Goal: Task Accomplishment & Management: Manage account settings

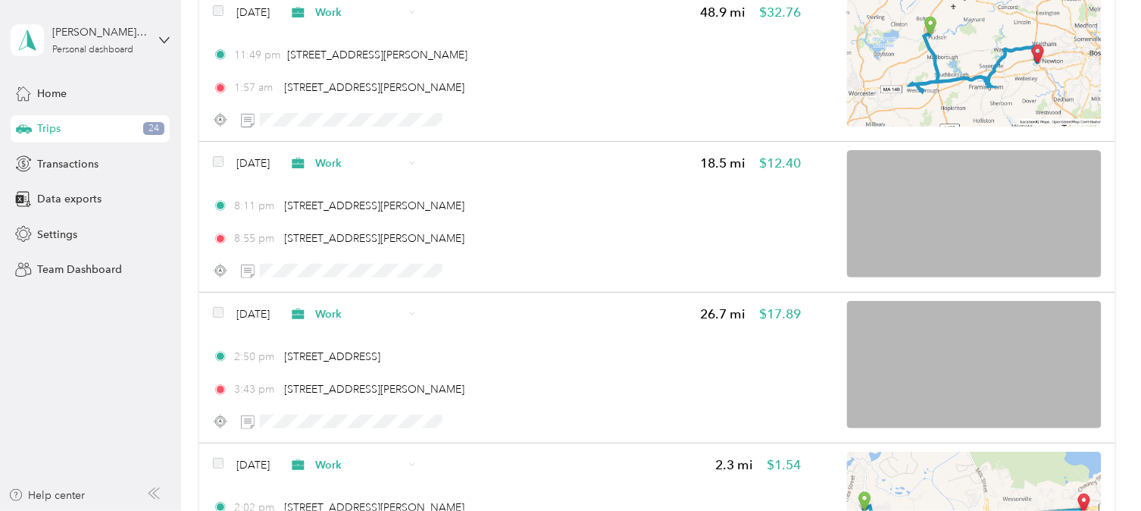
scroll to position [28110, 0]
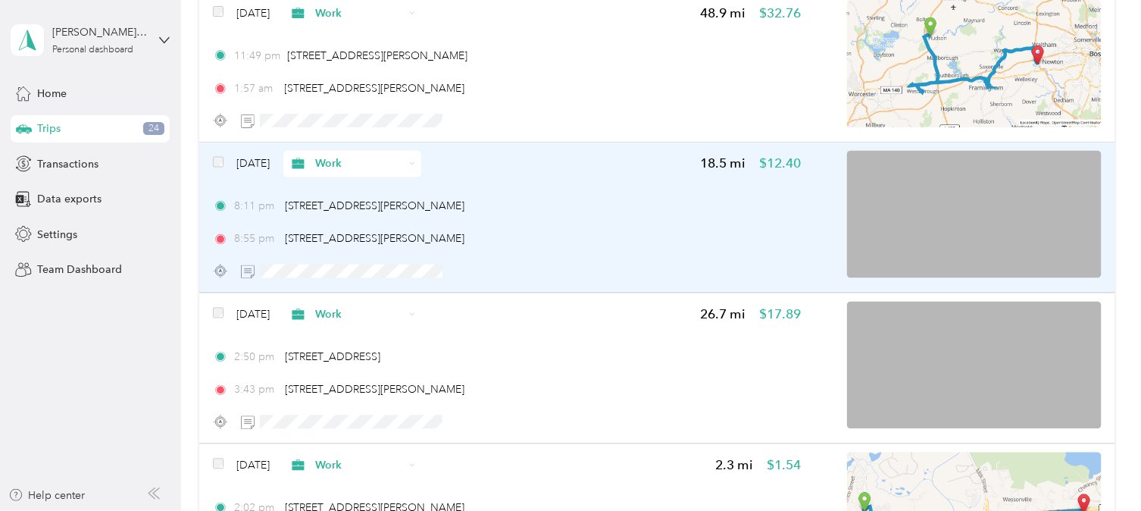
click at [355, 156] on span "Work" at bounding box center [359, 164] width 89 height 16
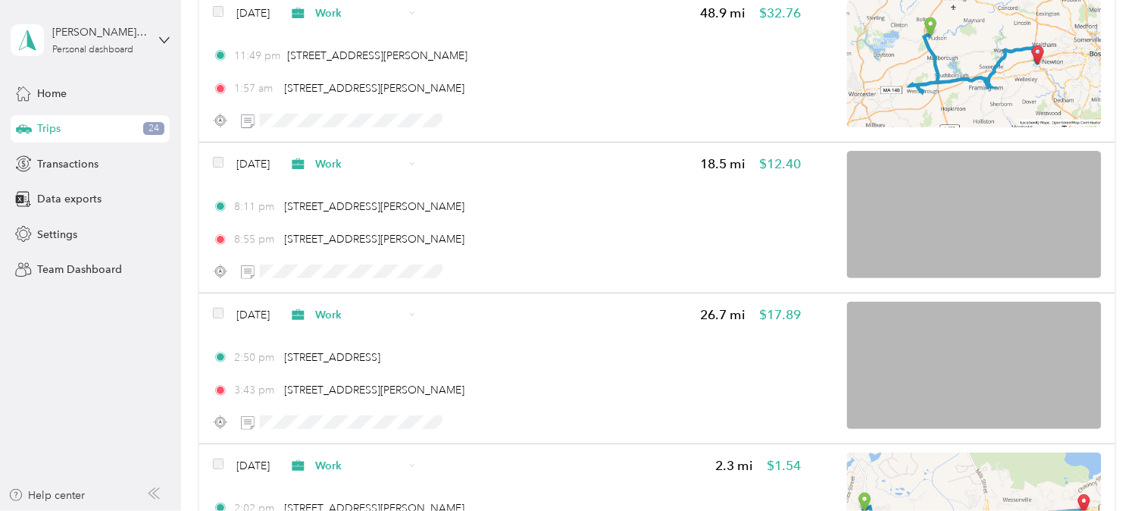
click at [380, 175] on span "Personal" at bounding box center [396, 178] width 89 height 16
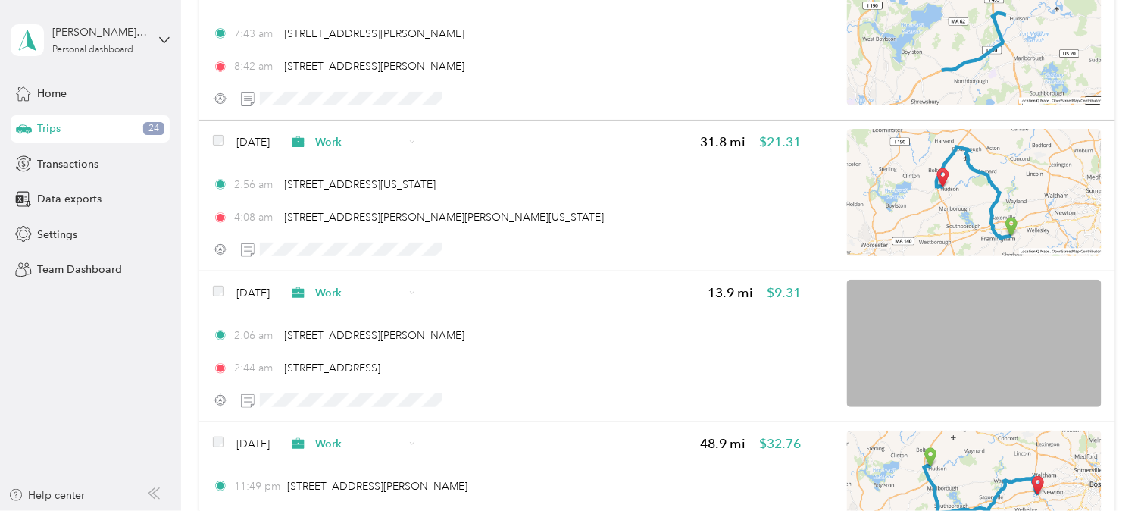
scroll to position [27681, 0]
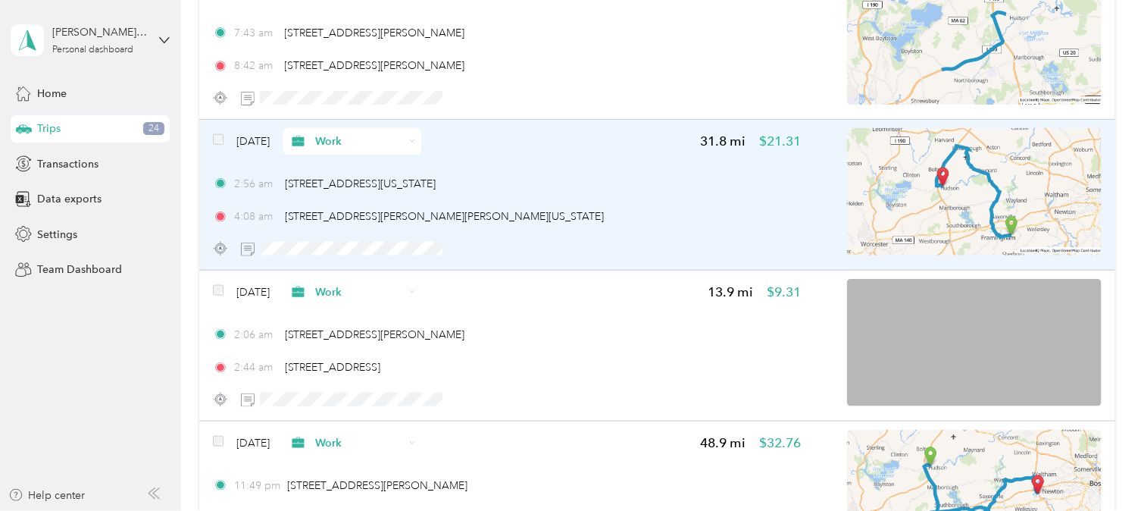
click at [339, 133] on span "Work" at bounding box center [347, 141] width 116 height 16
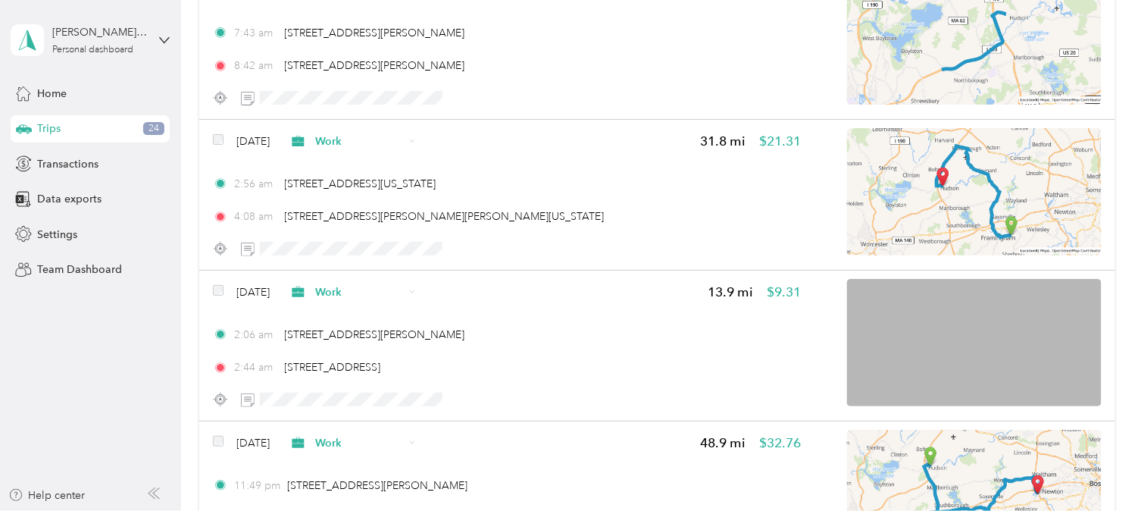
click at [367, 150] on li "Personal" at bounding box center [383, 157] width 138 height 27
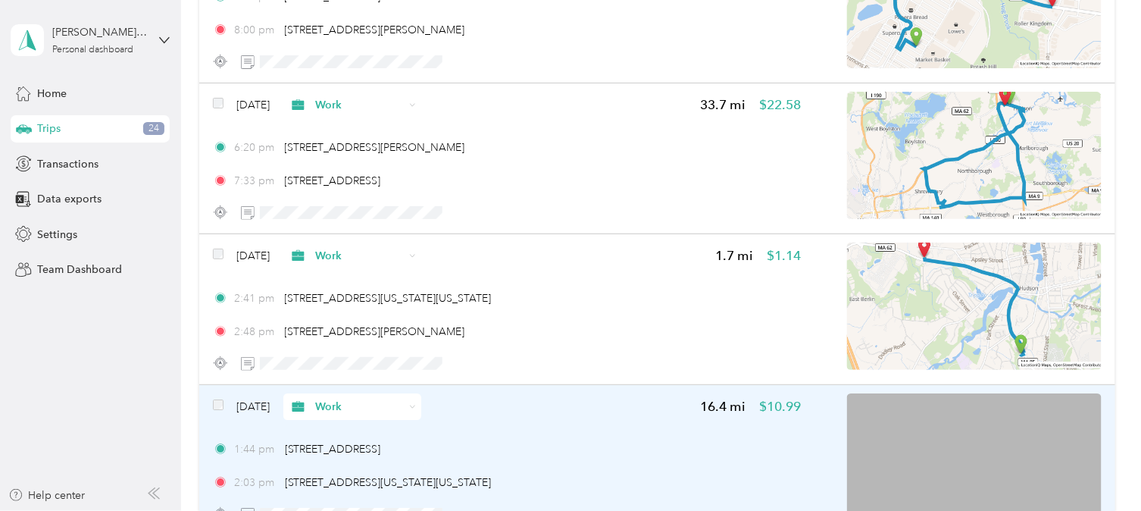
scroll to position [25194, 0]
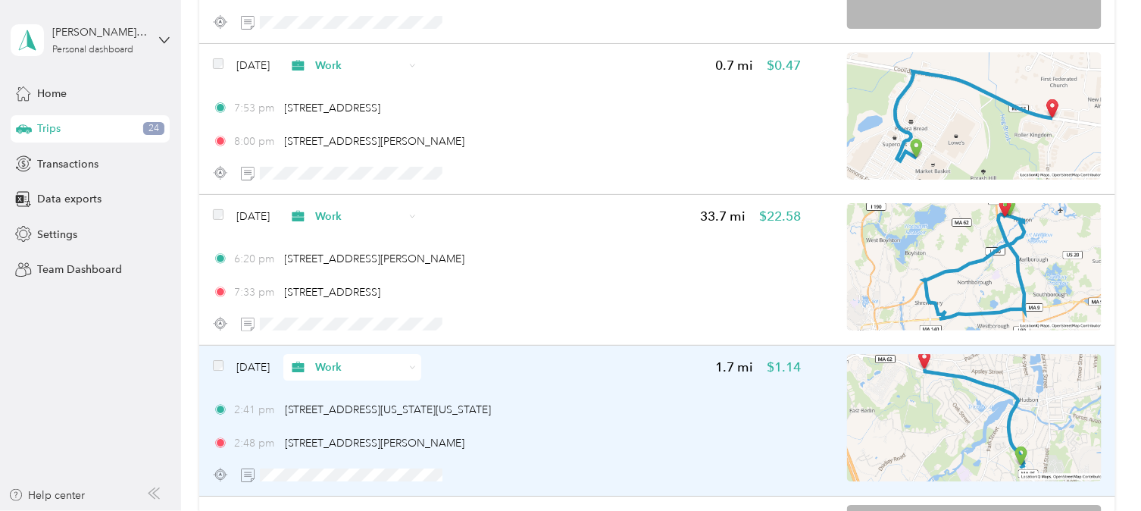
click at [354, 359] on span "Work" at bounding box center [359, 367] width 89 height 16
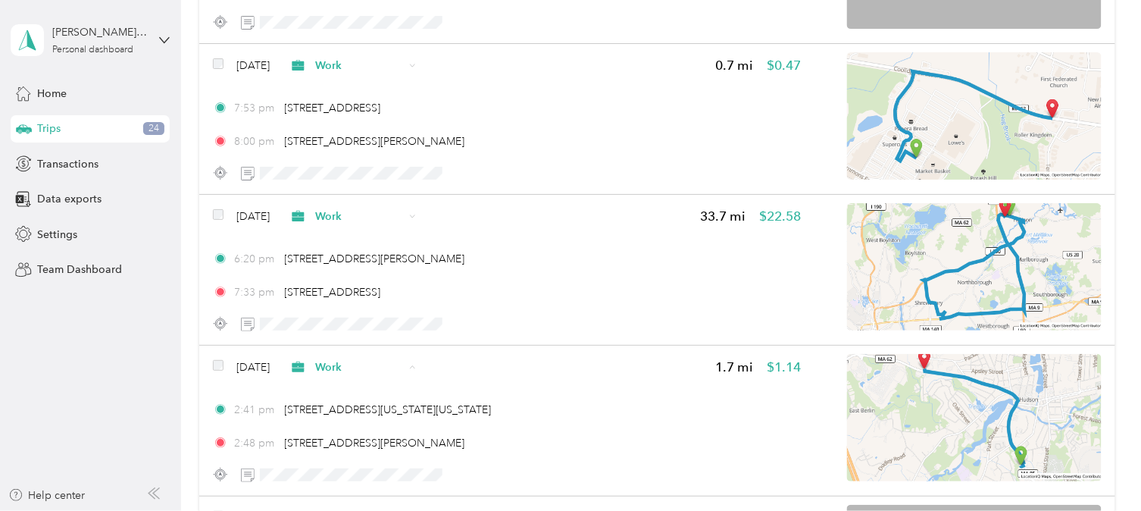
click at [354, 171] on span "Personal" at bounding box center [396, 174] width 89 height 16
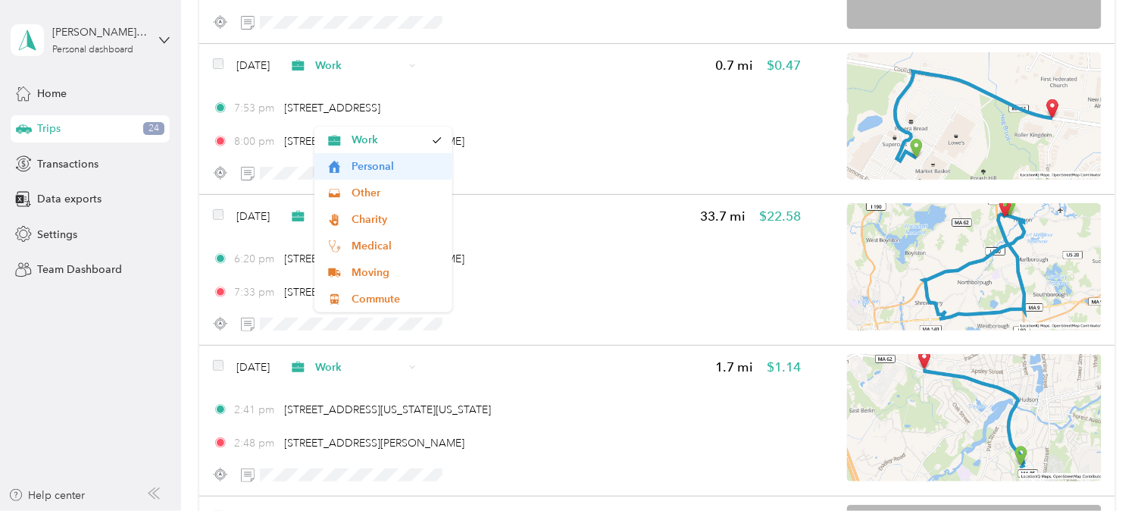
scroll to position [25128, 0]
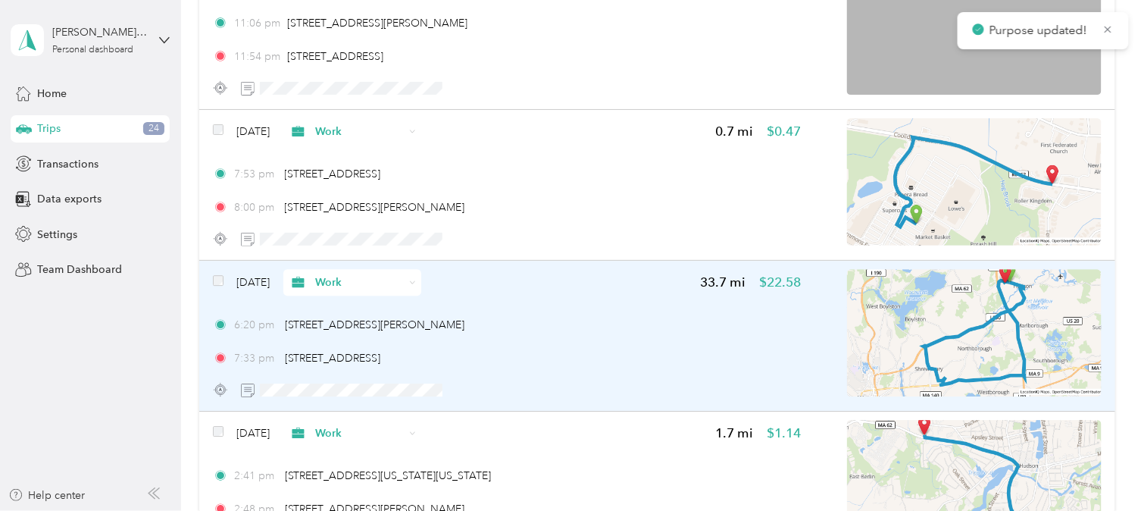
click at [348, 274] on span "Work" at bounding box center [359, 282] width 89 height 16
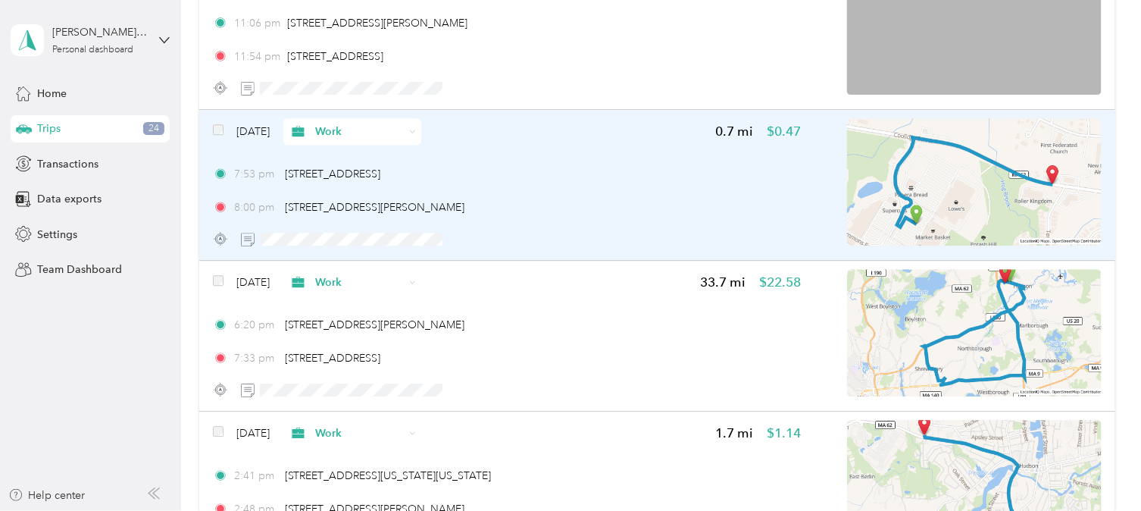
click at [354, 123] on span "Work" at bounding box center [359, 131] width 89 height 16
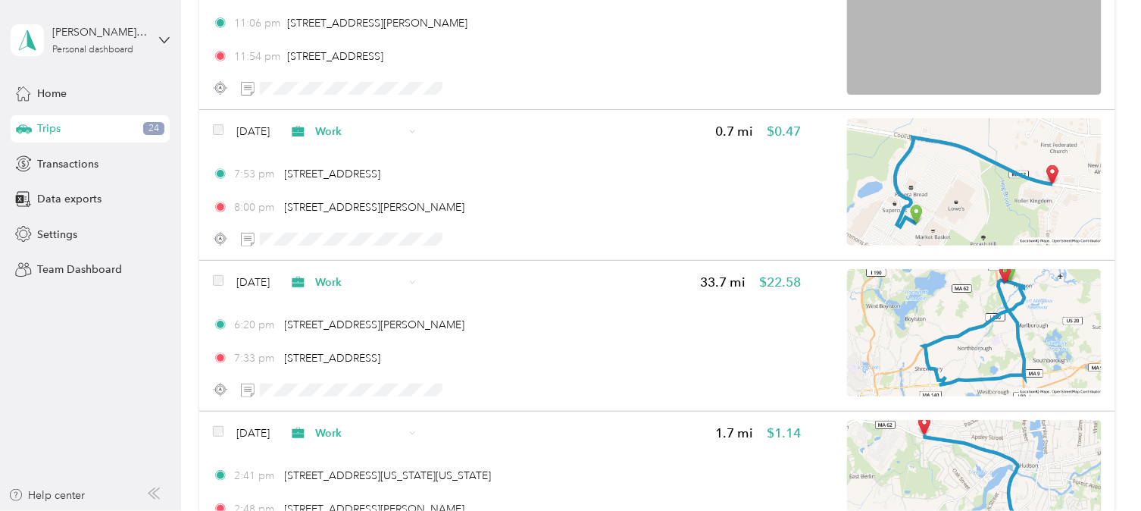
click at [352, 153] on span "Personal" at bounding box center [396, 152] width 89 height 16
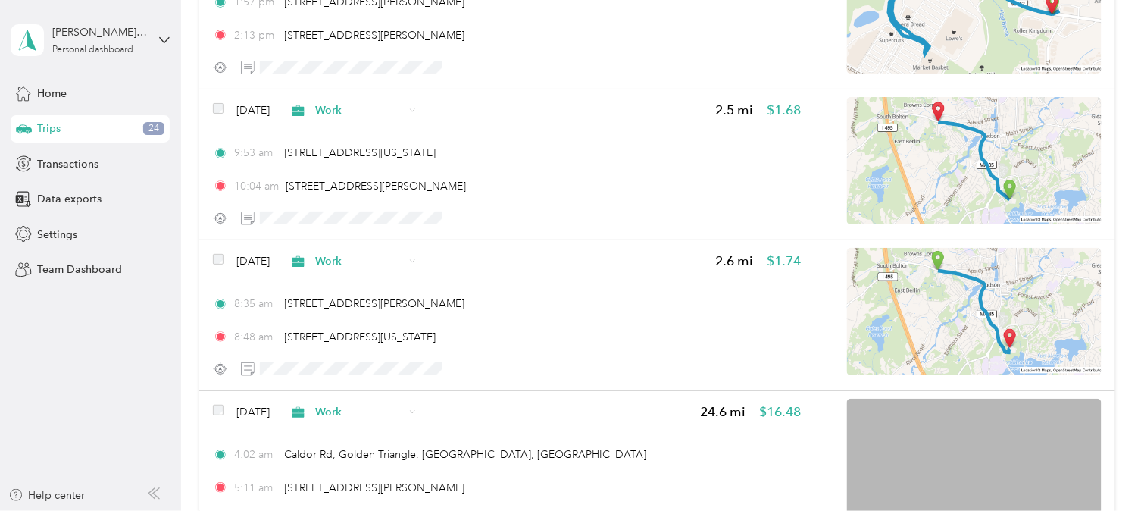
scroll to position [22584, 0]
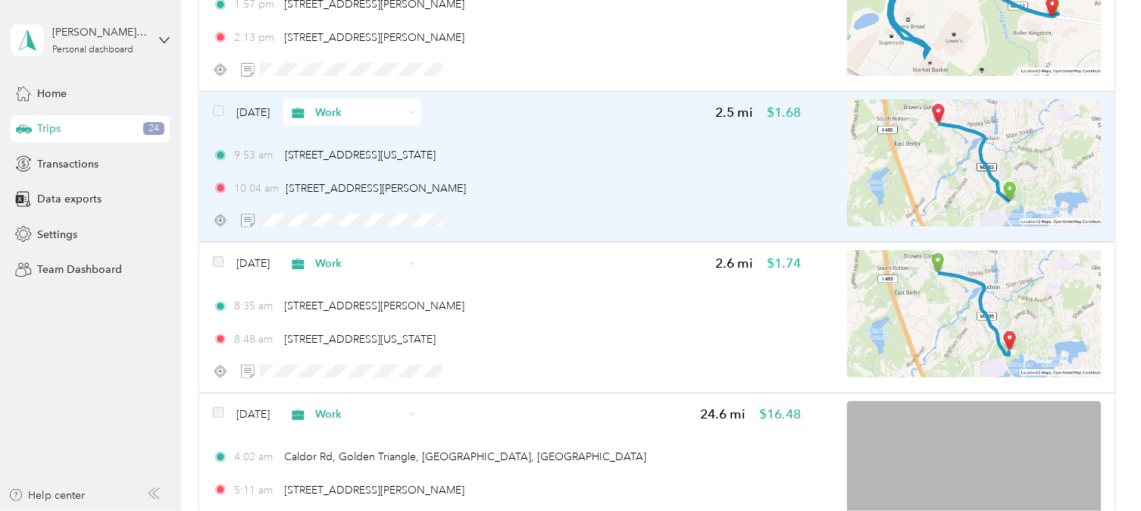
click at [355, 105] on span "Work" at bounding box center [359, 113] width 89 height 16
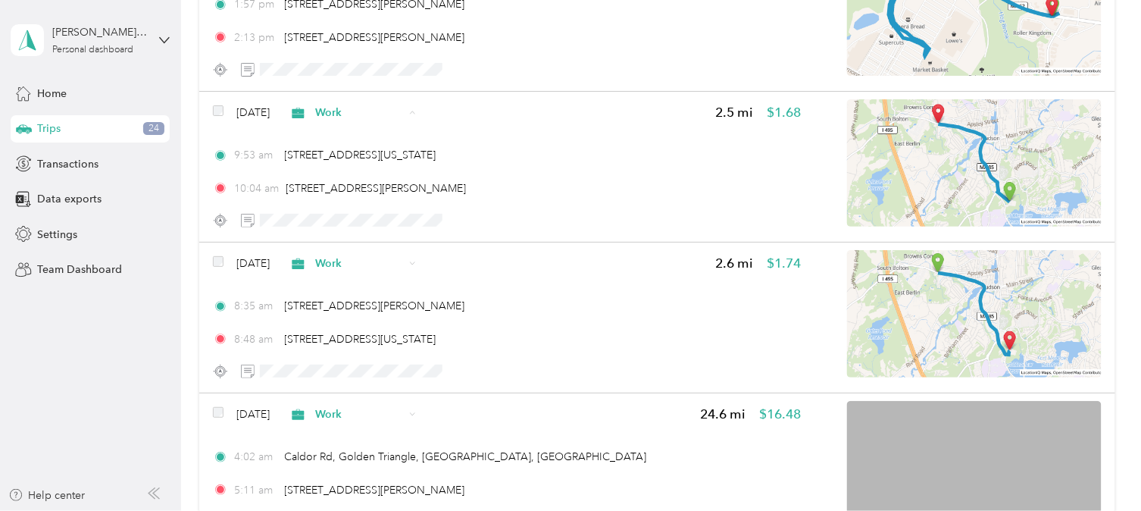
click at [350, 141] on span "Personal" at bounding box center [383, 139] width 117 height 16
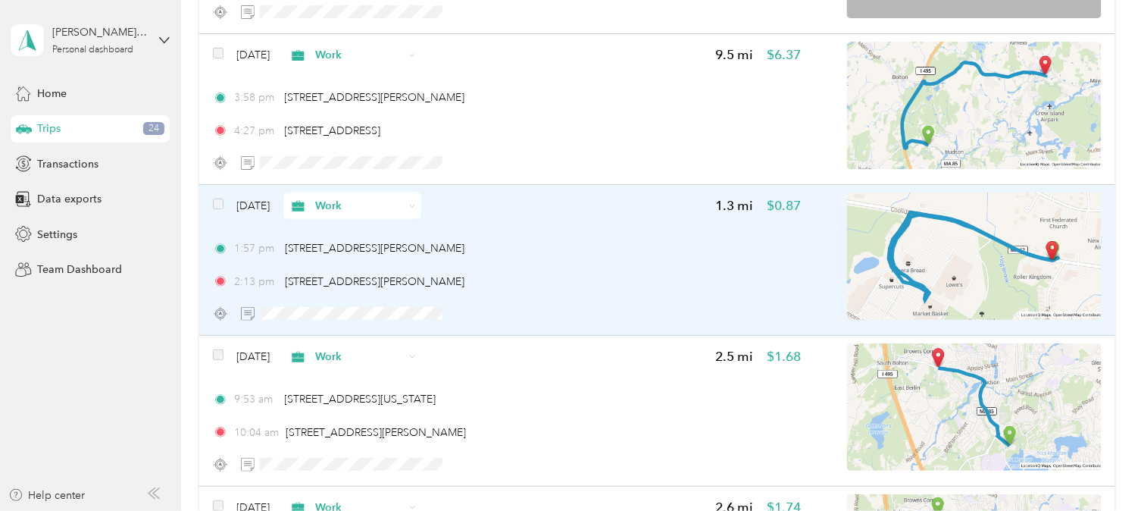
scroll to position [22339, 0]
click at [342, 198] on span "Work" at bounding box center [347, 206] width 116 height 16
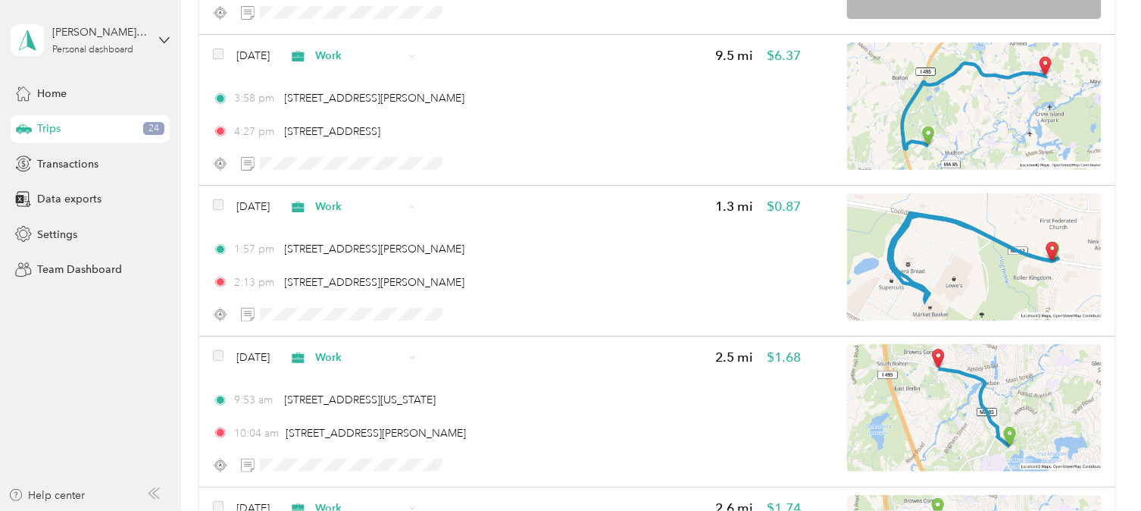
click at [348, 229] on span "Personal" at bounding box center [383, 232] width 117 height 16
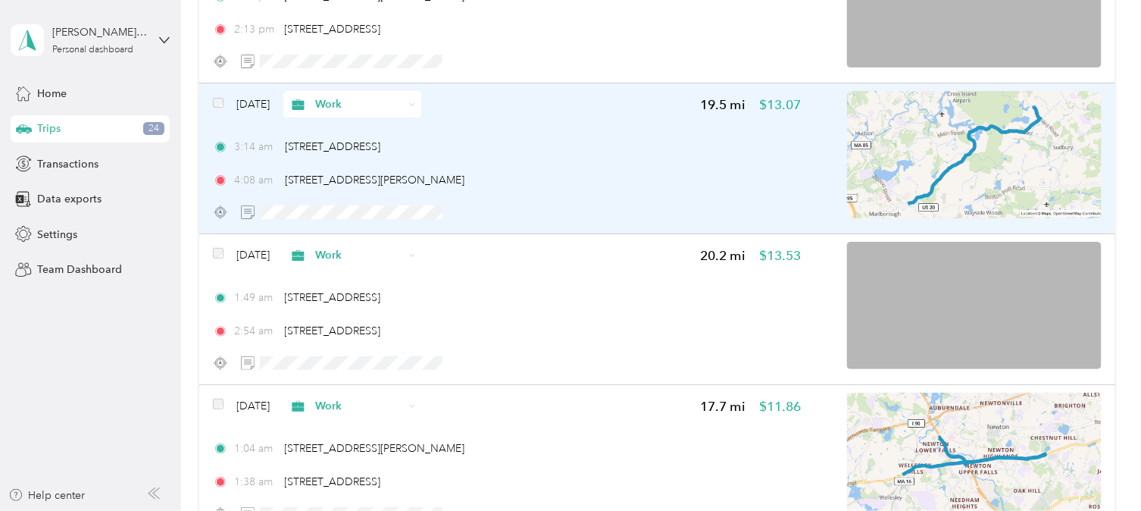
scroll to position [20479, 0]
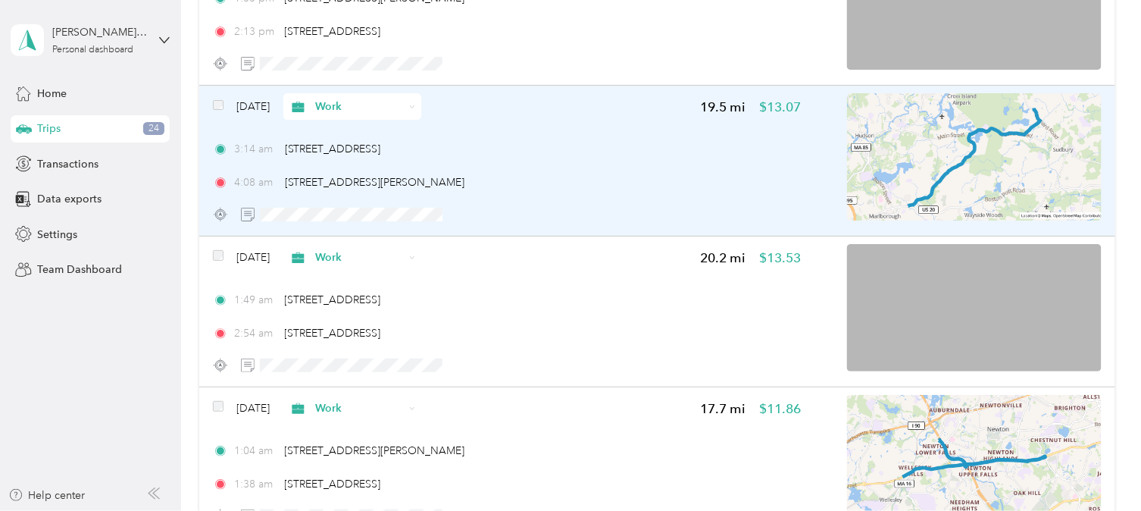
click at [343, 98] on span "Work" at bounding box center [347, 106] width 116 height 16
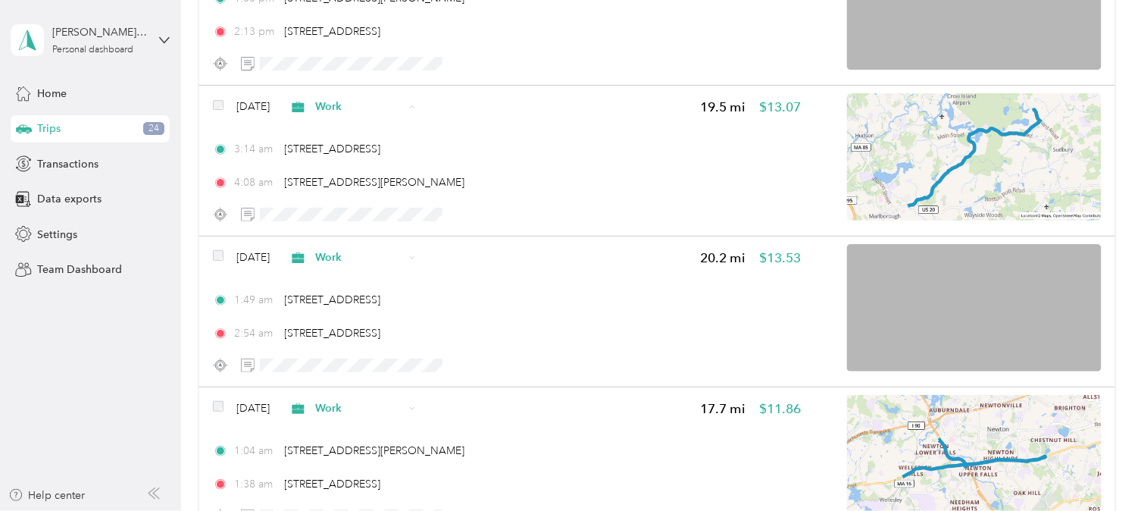
click at [373, 123] on li "Personal" at bounding box center [383, 135] width 138 height 27
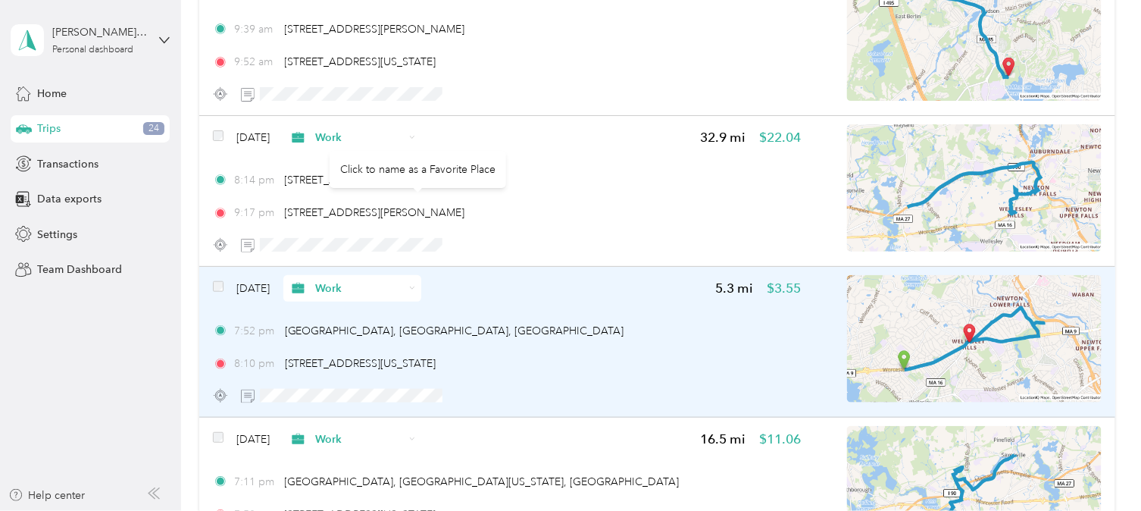
scroll to position [19046, 0]
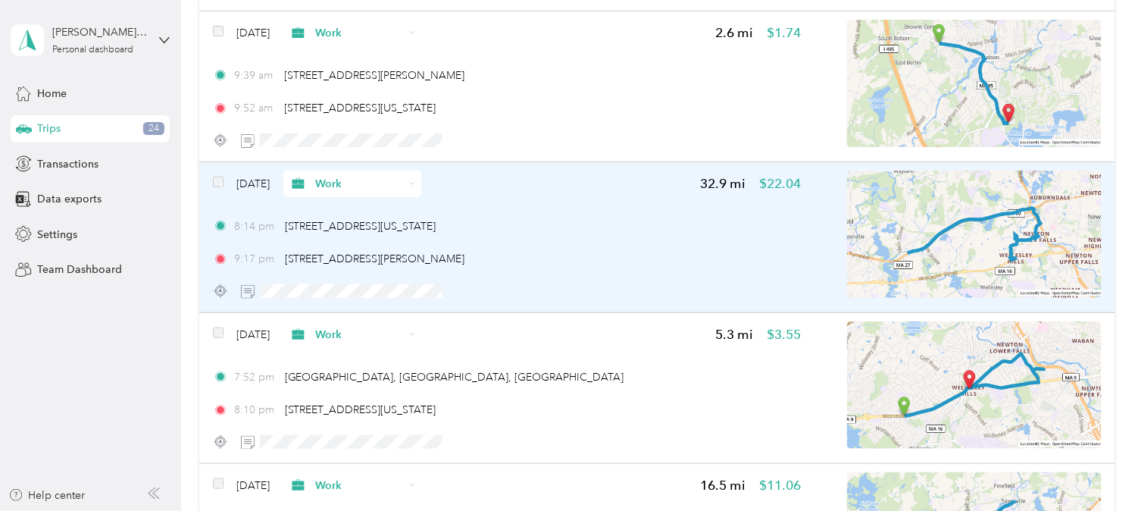
drag, startPoint x: 606, startPoint y: 206, endPoint x: 367, endPoint y: 145, distance: 247.1
click at [367, 162] on div "[DATE] Work 32.9 mi $22.04 8:14 pm [STREET_ADDRESS][US_STATE] 9:17 pm [STREET_A…" at bounding box center [656, 237] width 915 height 151
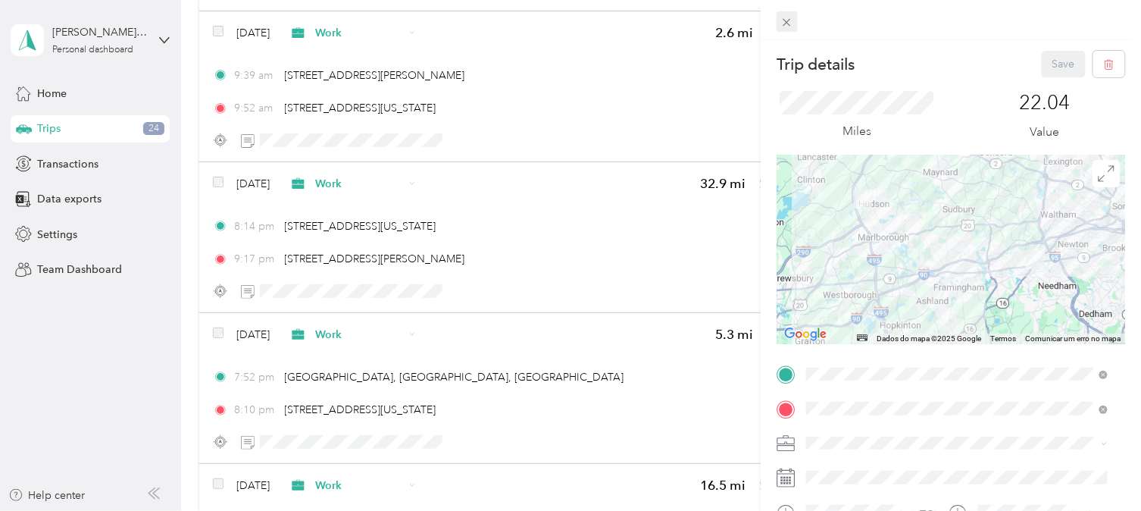
click at [66, 379] on div "Trip details Save This trip cannot be edited because it is either under review,…" at bounding box center [570, 255] width 1141 height 511
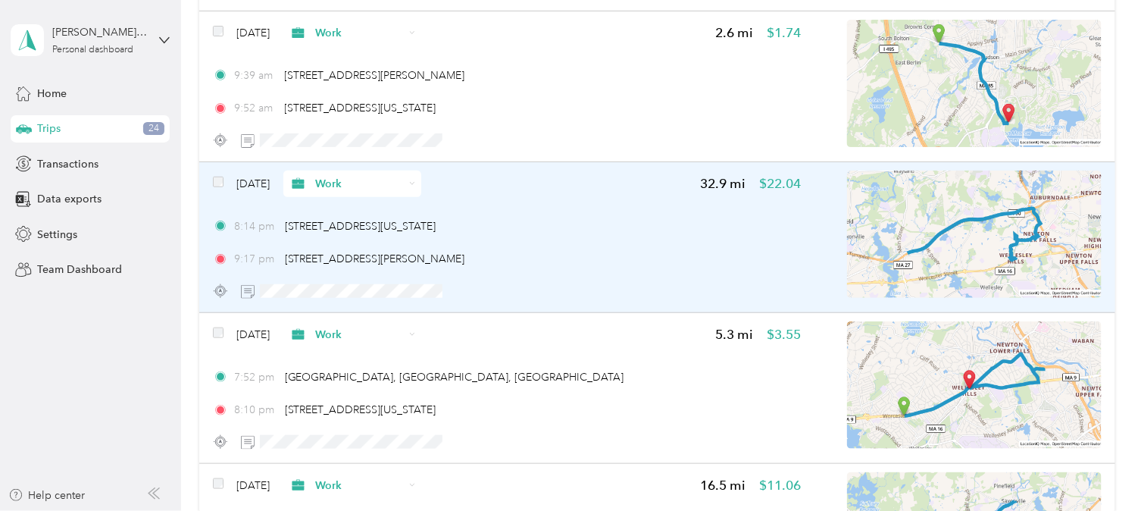
click at [352, 176] on span "Work" at bounding box center [359, 184] width 89 height 16
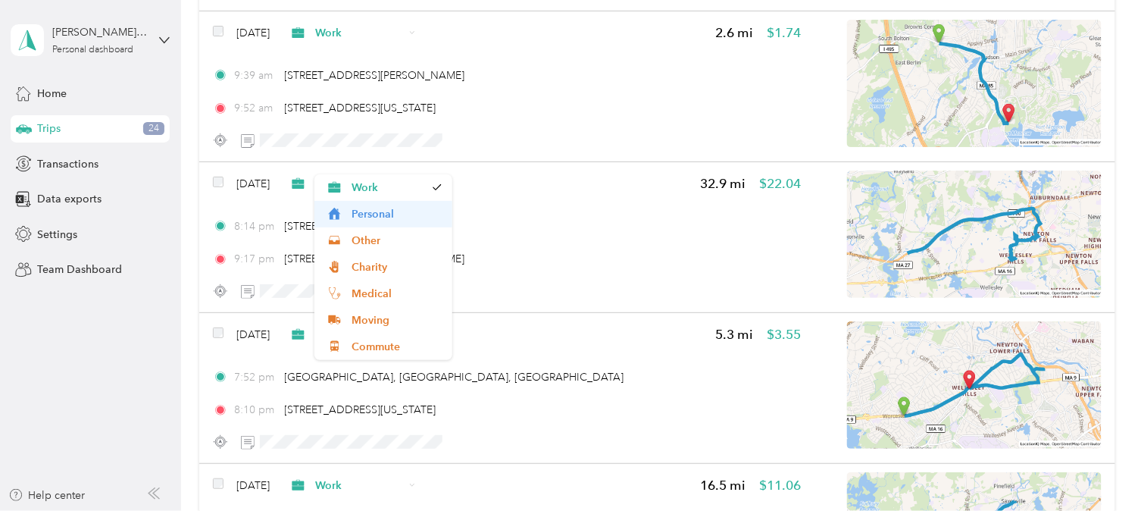
click at [349, 214] on span "Personal" at bounding box center [383, 214] width 117 height 16
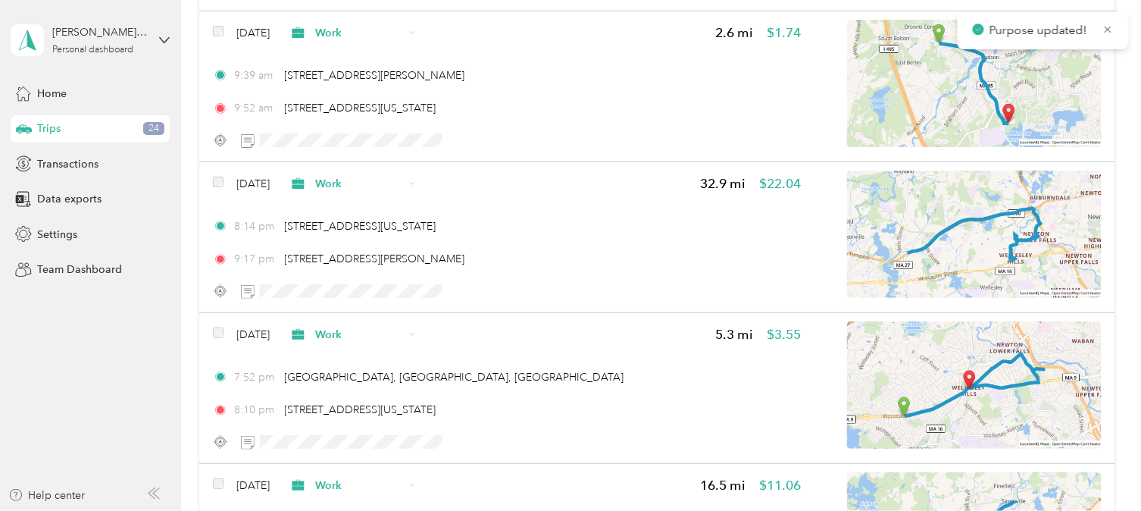
scroll to position [18968, 0]
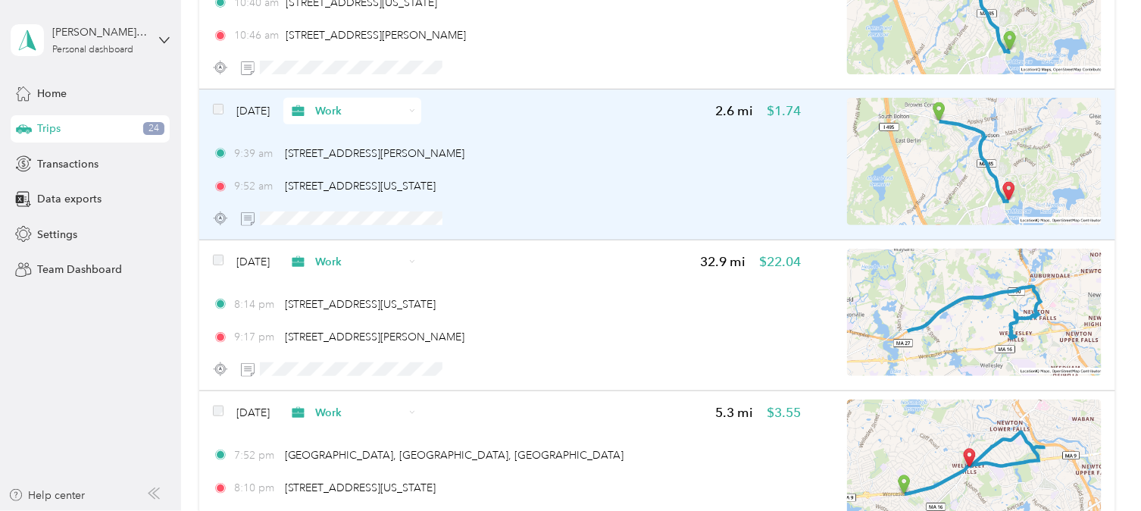
click at [308, 105] on icon at bounding box center [298, 111] width 19 height 12
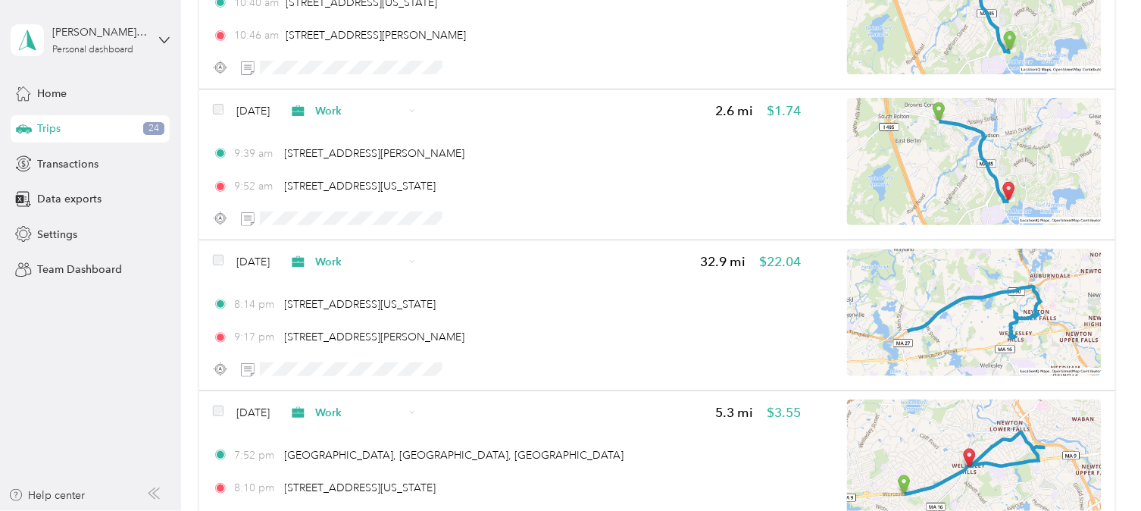
click at [353, 130] on li "Personal" at bounding box center [383, 138] width 138 height 27
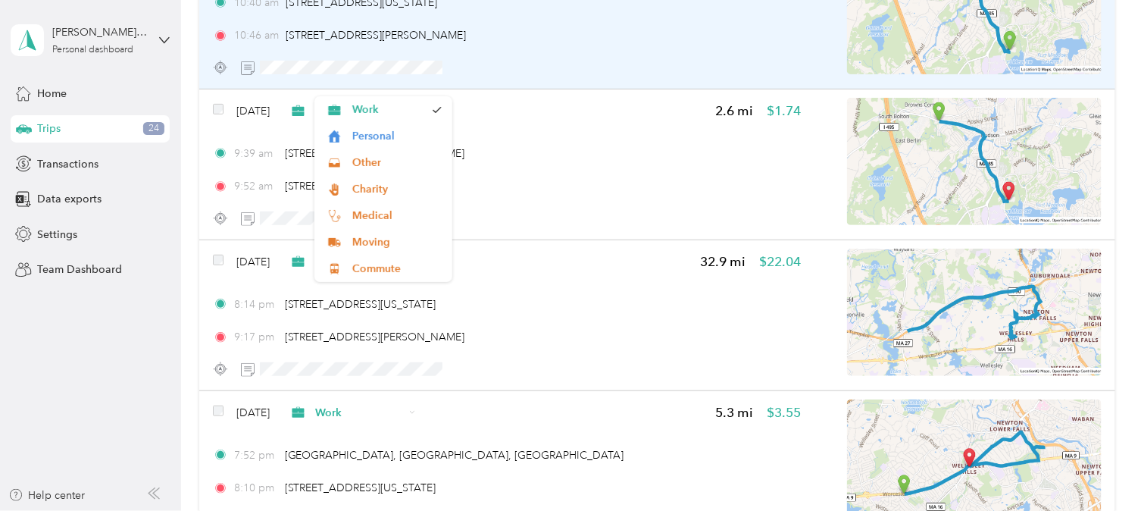
scroll to position [18815, 0]
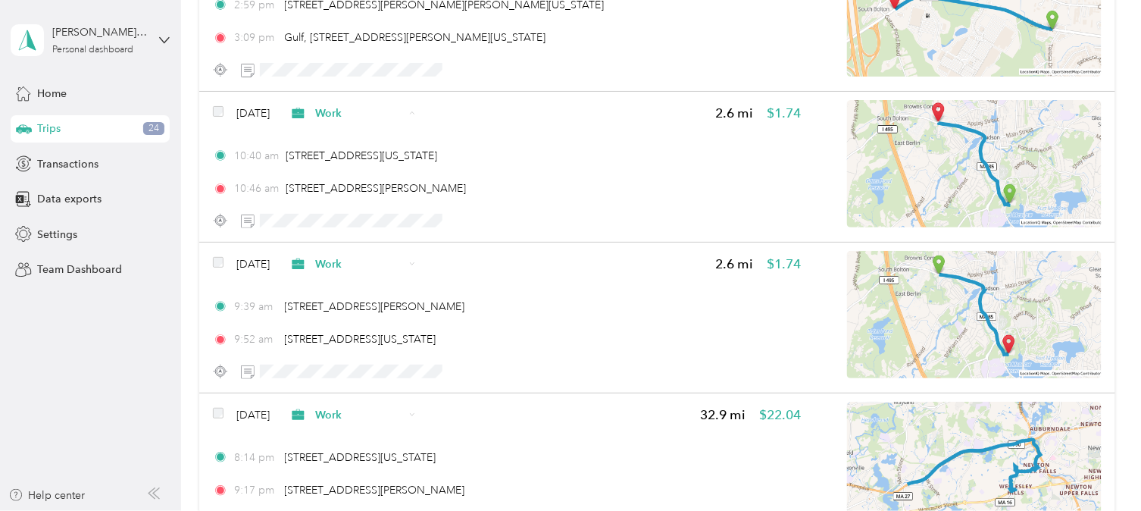
click at [352, 140] on span "Personal" at bounding box center [396, 144] width 89 height 16
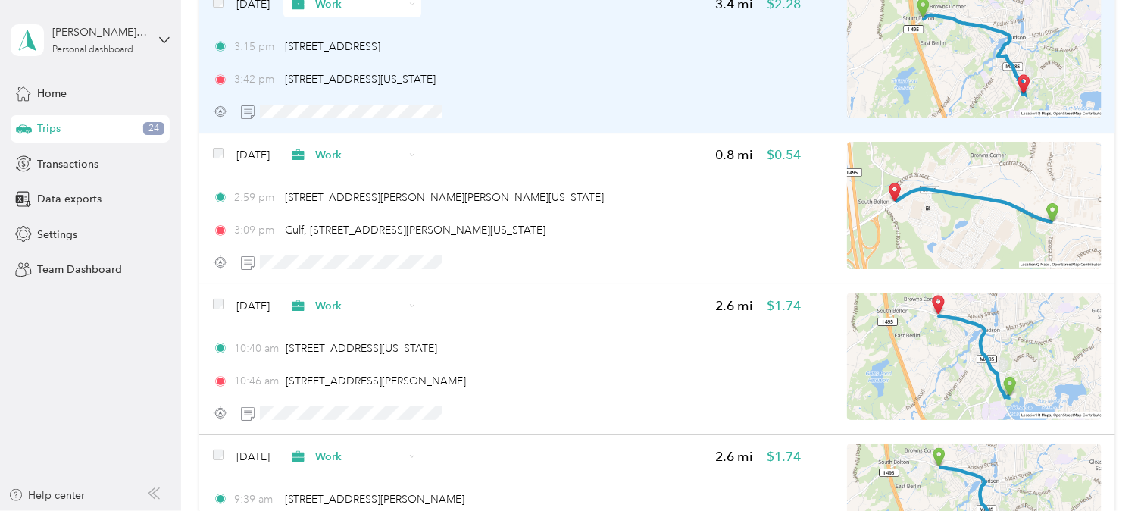
scroll to position [18461, 0]
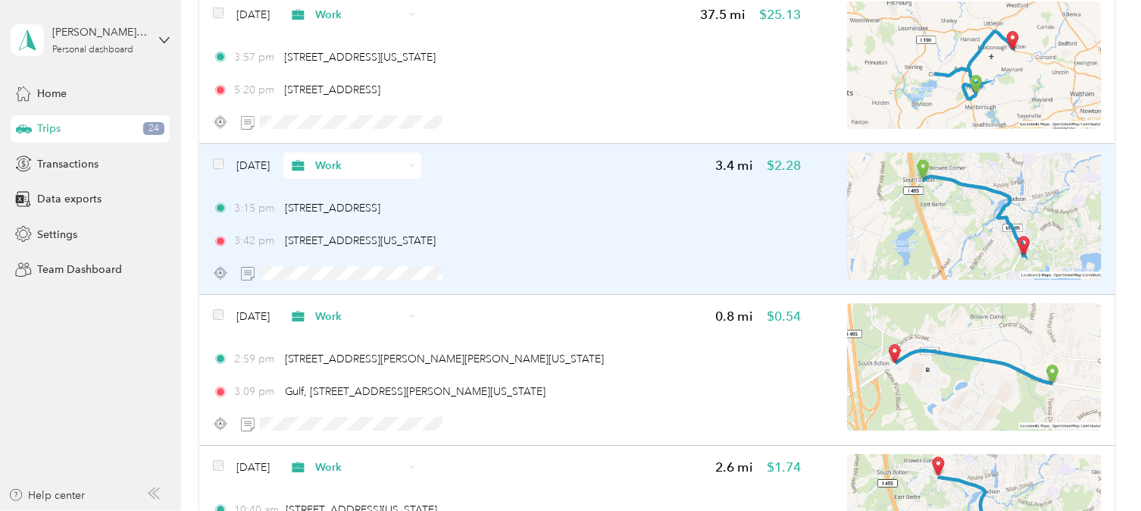
click at [352, 158] on span "Work" at bounding box center [359, 166] width 89 height 16
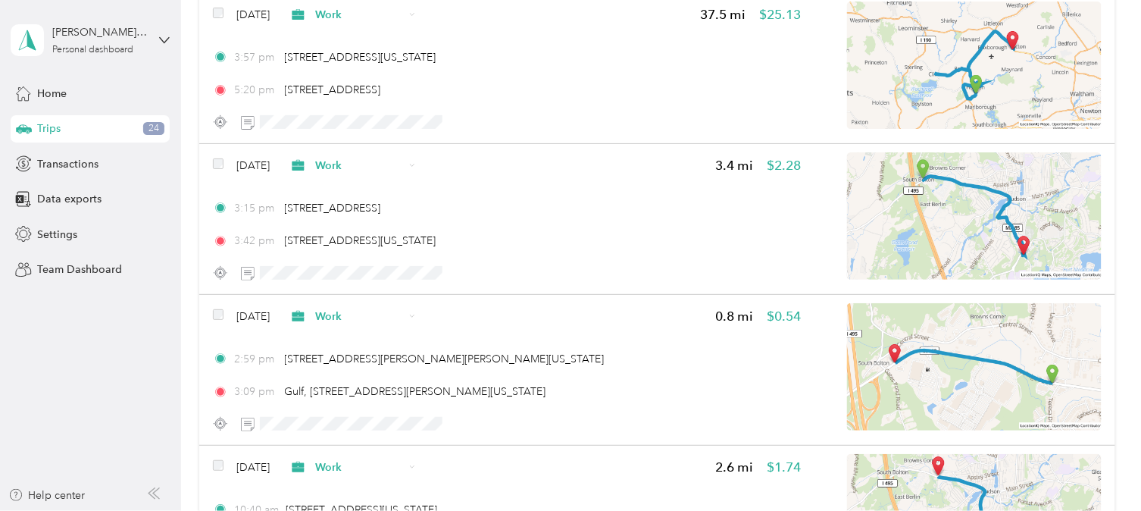
click at [368, 198] on li "Personal" at bounding box center [383, 194] width 138 height 27
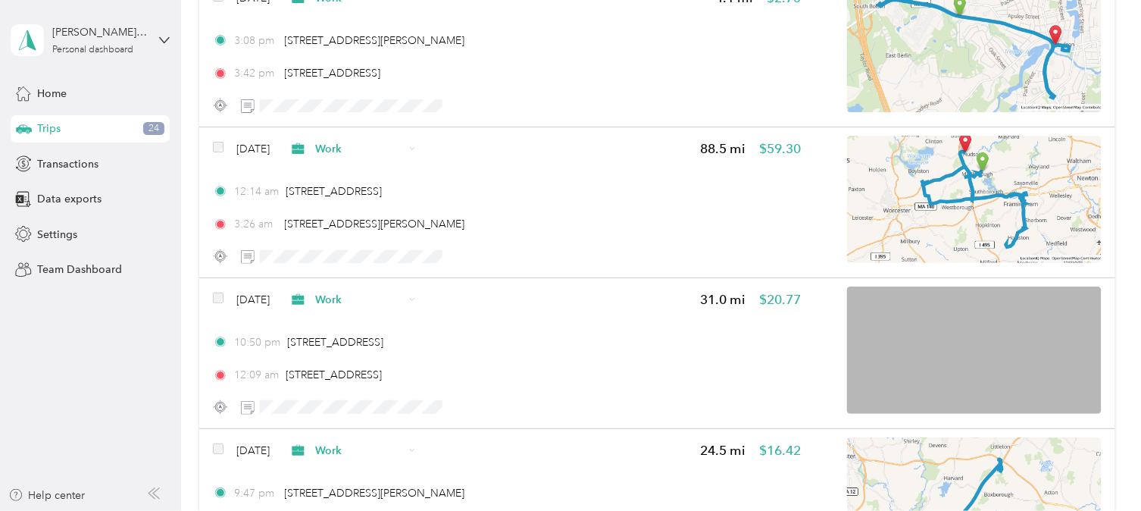
scroll to position [17415, 0]
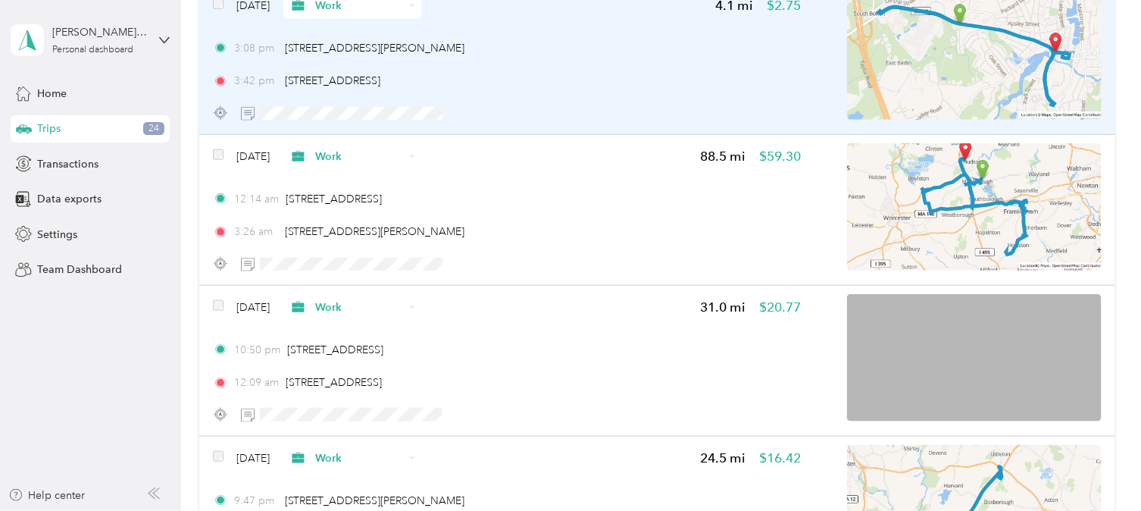
click at [139, 395] on aside "[PERSON_NAME] [PERSON_NAME] Personal dashboard Home Trips 24 Transactions Data …" at bounding box center [90, 255] width 181 height 511
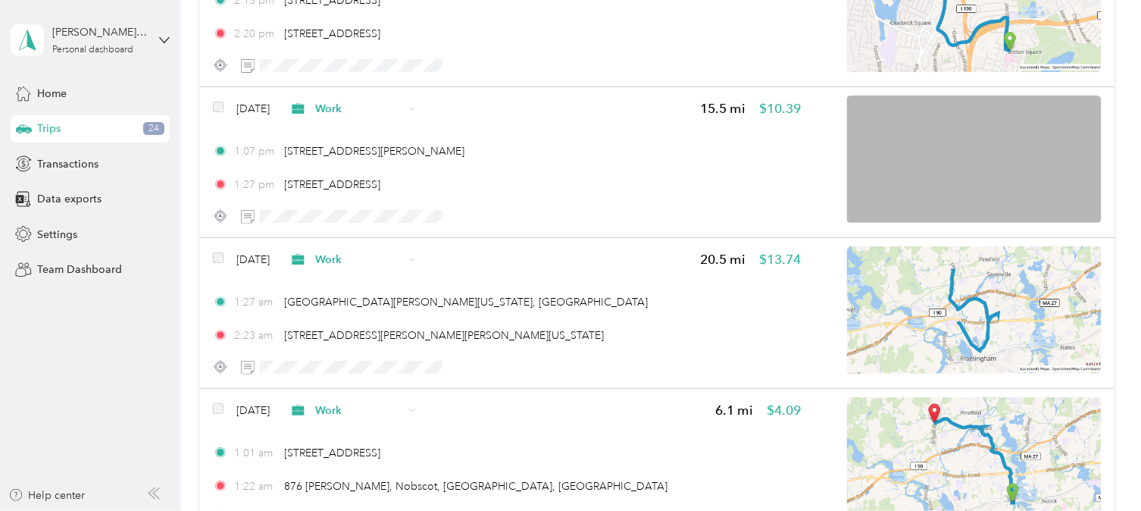
scroll to position [15726, 0]
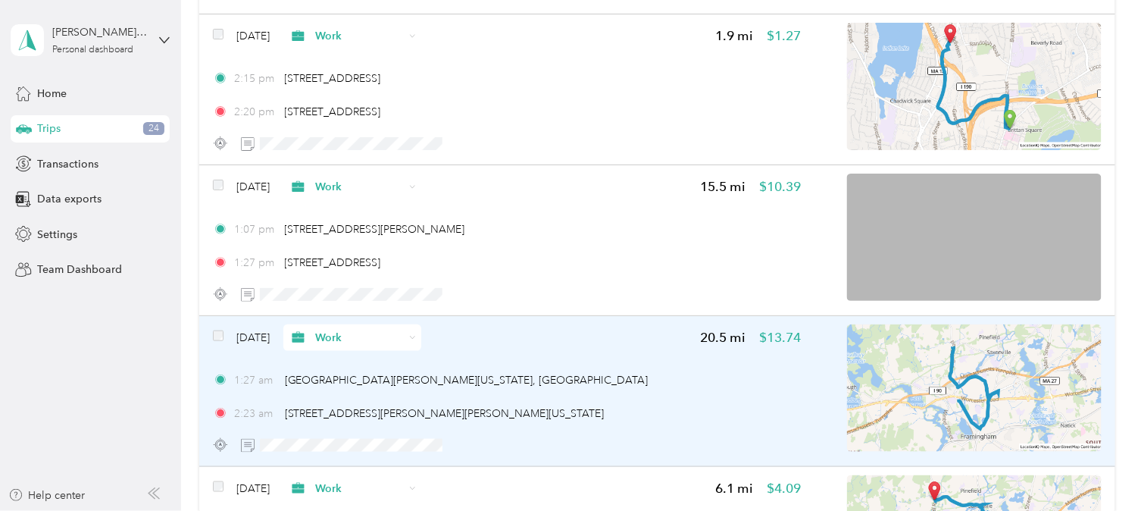
click at [353, 330] on span "Work" at bounding box center [359, 338] width 89 height 16
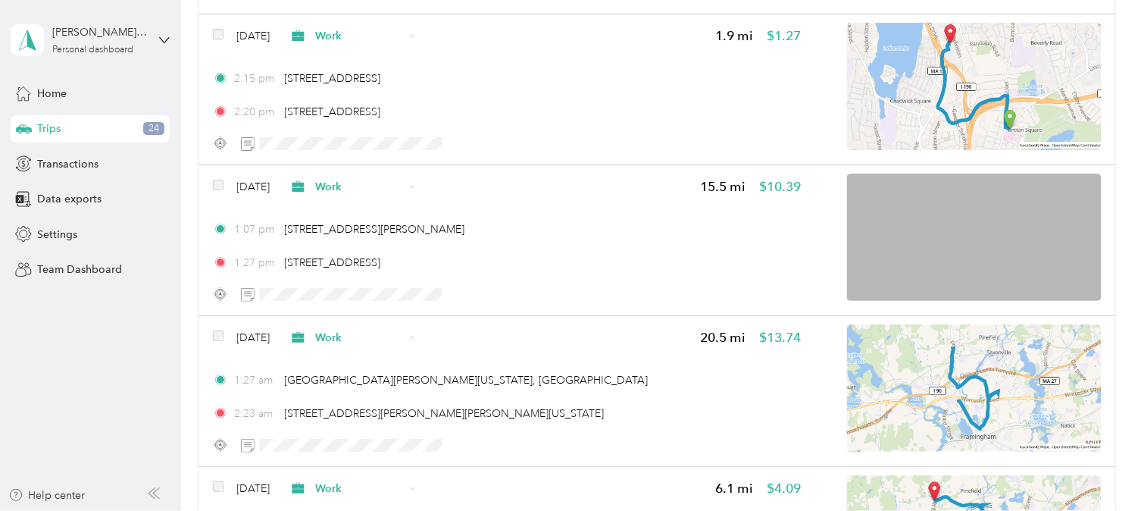
click at [352, 152] on span "Personal" at bounding box center [396, 156] width 89 height 16
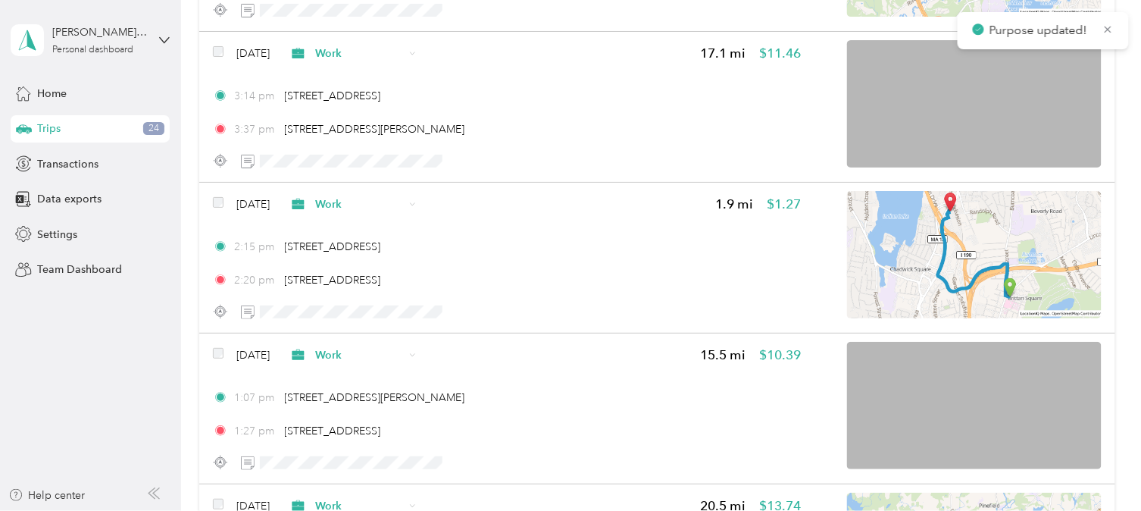
scroll to position [15474, 0]
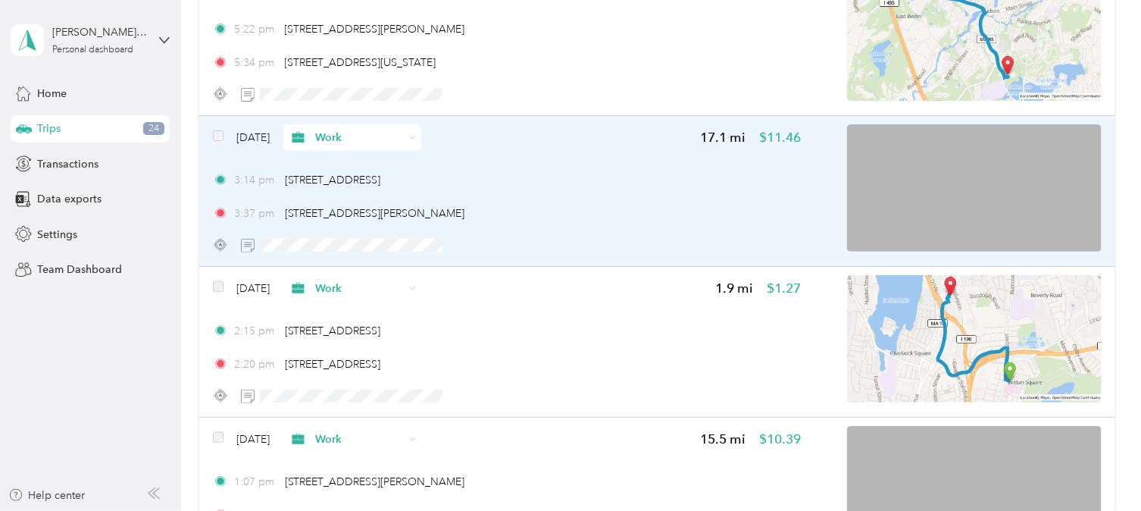
click at [350, 130] on span "Work" at bounding box center [359, 138] width 89 height 16
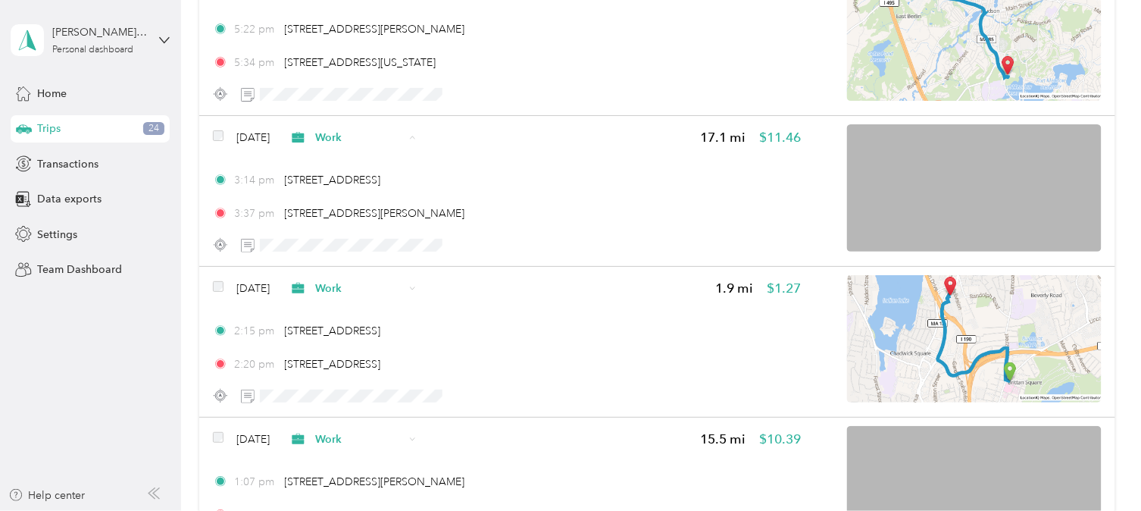
click at [365, 170] on span "Personal" at bounding box center [396, 172] width 89 height 16
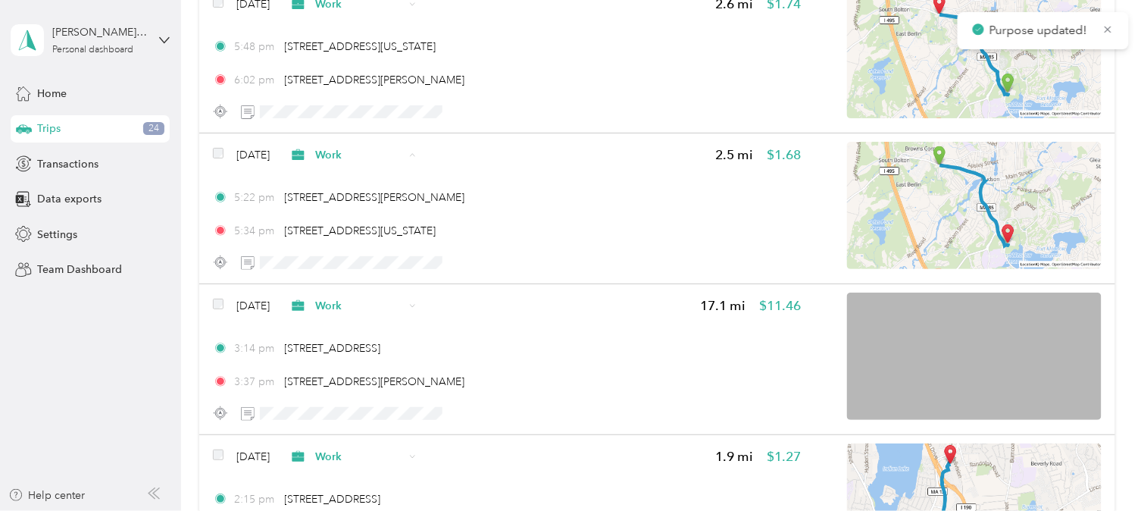
click at [377, 184] on span "Personal" at bounding box center [396, 190] width 89 height 16
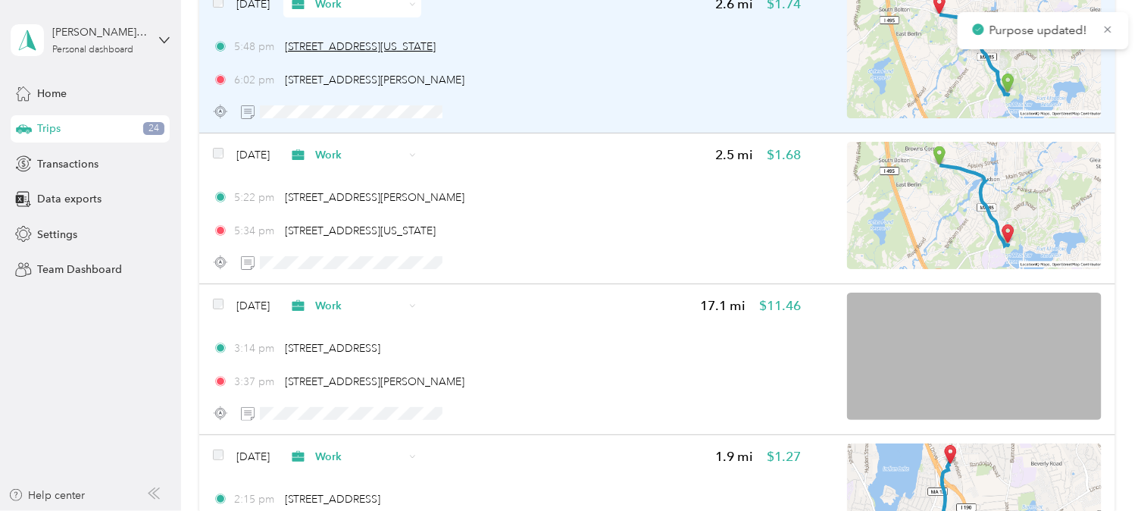
scroll to position [14968, 0]
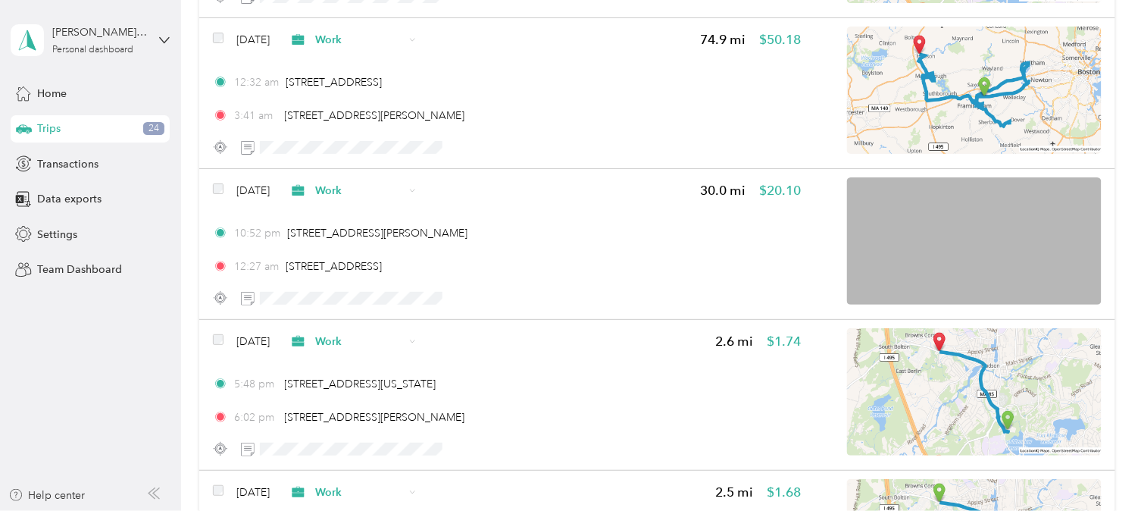
click at [145, 377] on aside "[PERSON_NAME] [PERSON_NAME] Personal dashboard Home Trips 24 Transactions Data …" at bounding box center [90, 255] width 181 height 511
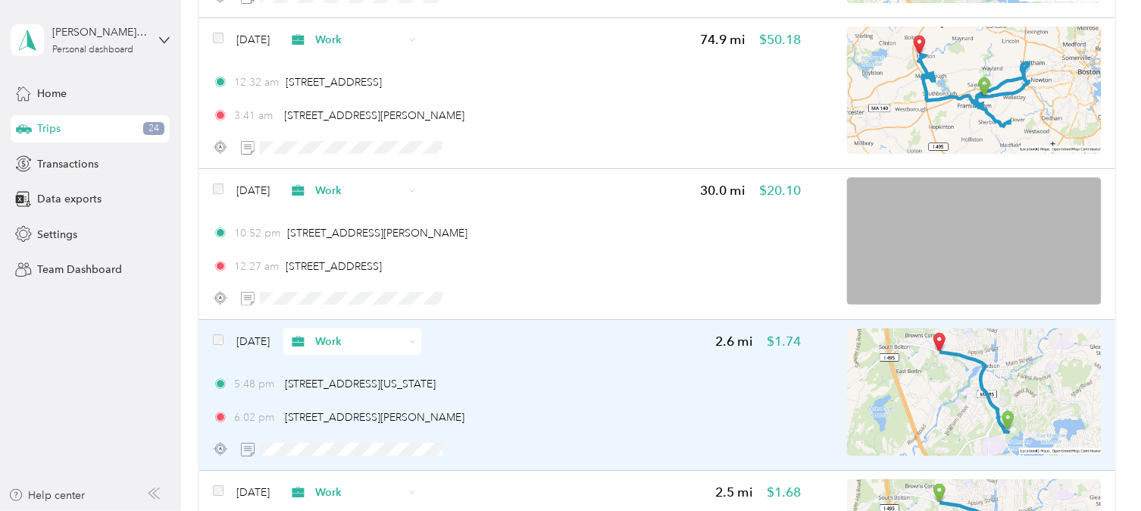
click at [372, 333] on span "Work" at bounding box center [359, 341] width 89 height 16
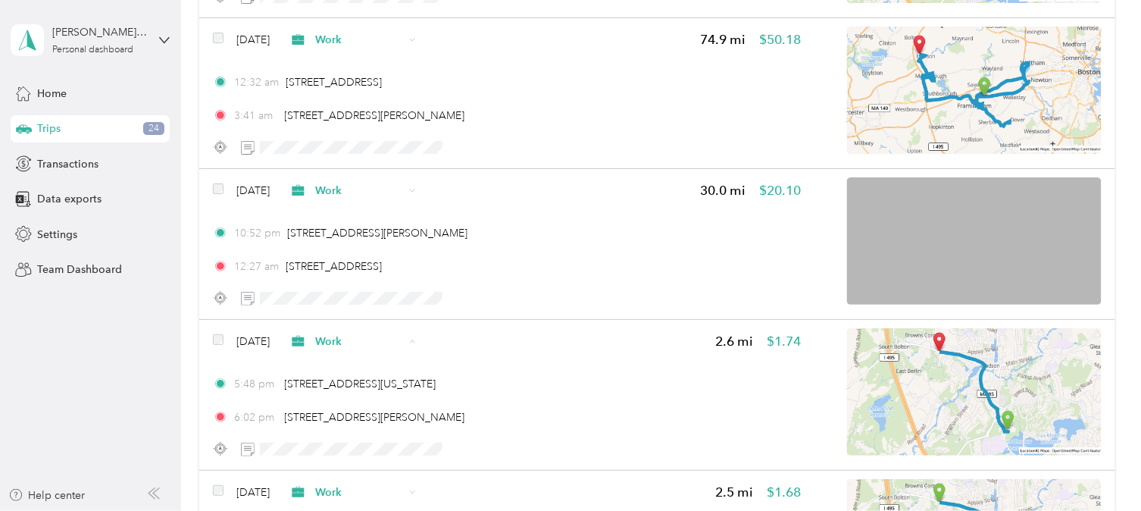
click at [373, 162] on span "Personal" at bounding box center [396, 161] width 89 height 16
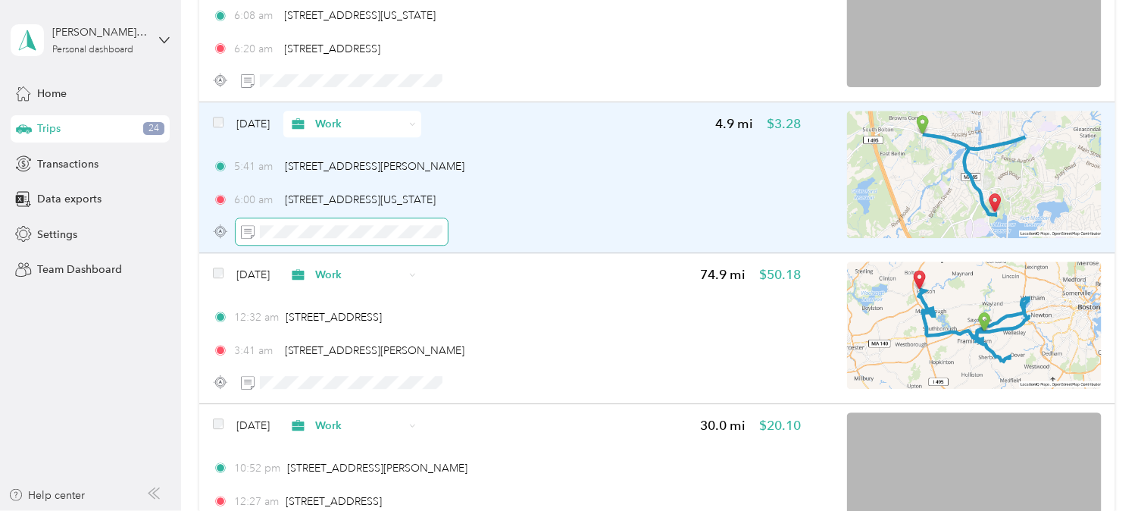
scroll to position [14632, 0]
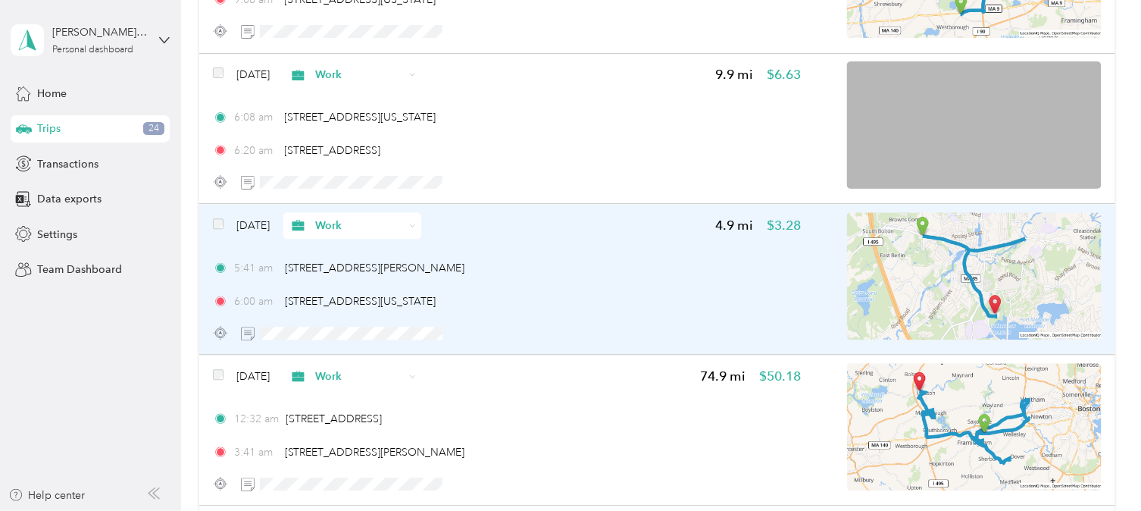
click at [346, 217] on span "Work" at bounding box center [359, 225] width 89 height 16
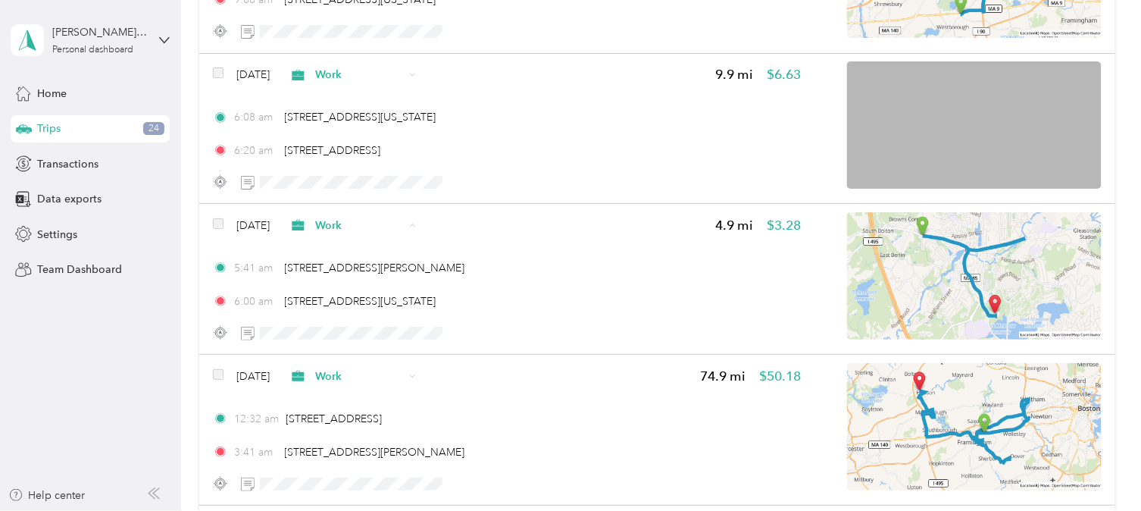
click at [365, 261] on span "Personal" at bounding box center [396, 261] width 89 height 16
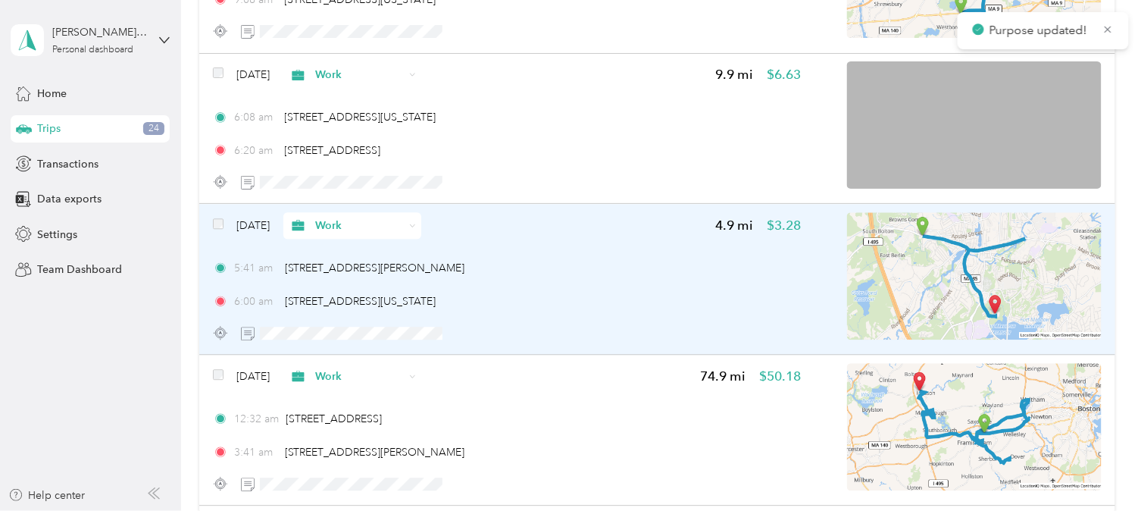
click at [385, 217] on span "Work" at bounding box center [359, 225] width 89 height 16
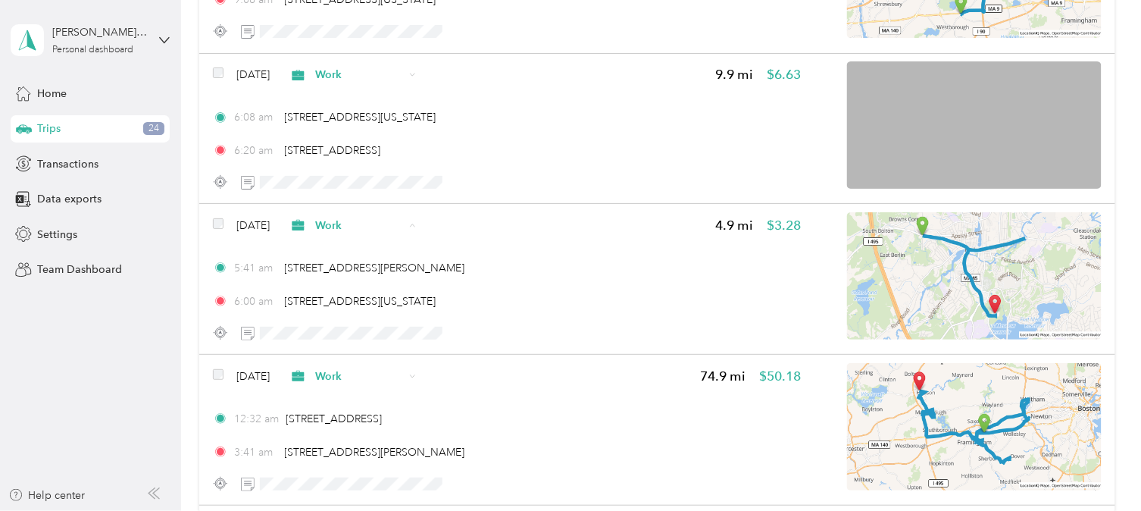
click at [368, 238] on li "Work" at bounding box center [383, 234] width 138 height 27
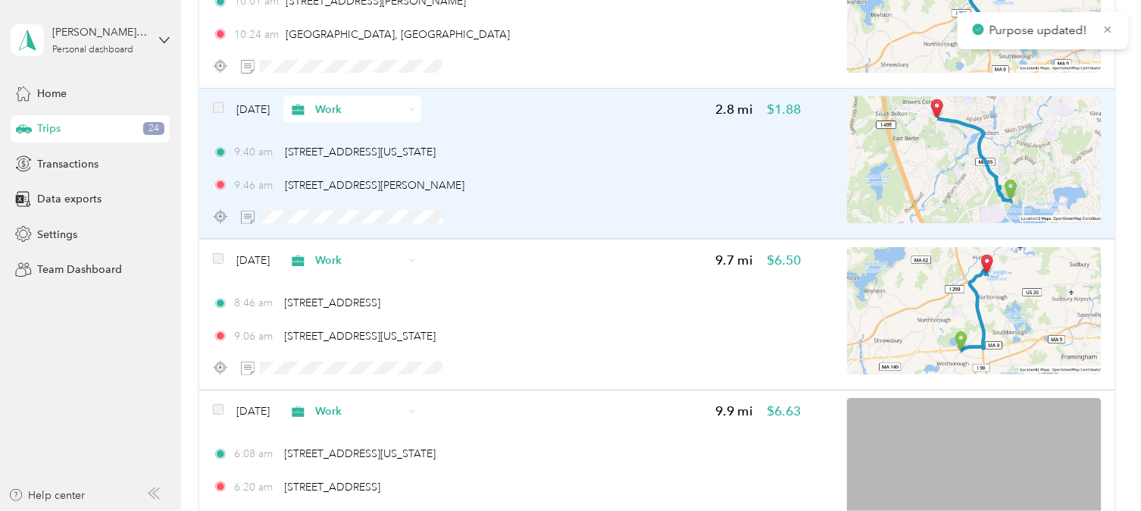
scroll to position [14211, 0]
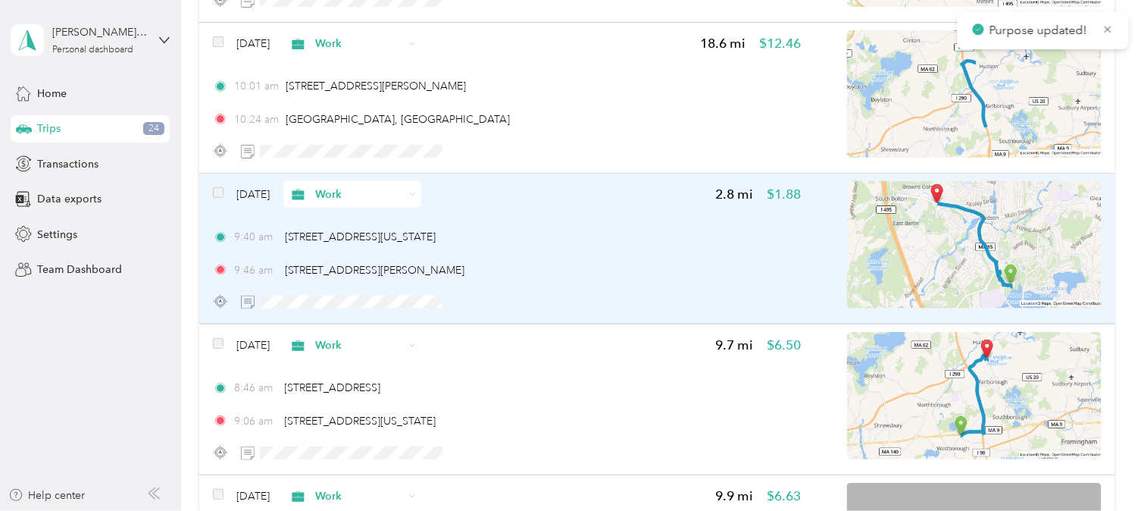
click at [344, 186] on span "Work" at bounding box center [347, 194] width 116 height 16
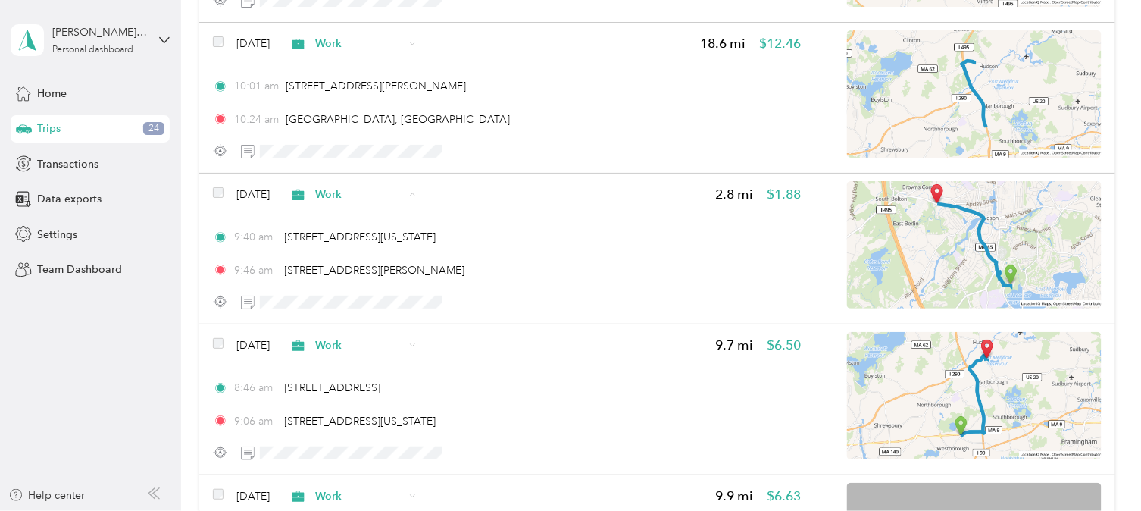
click at [356, 236] on li "Personal" at bounding box center [383, 230] width 138 height 27
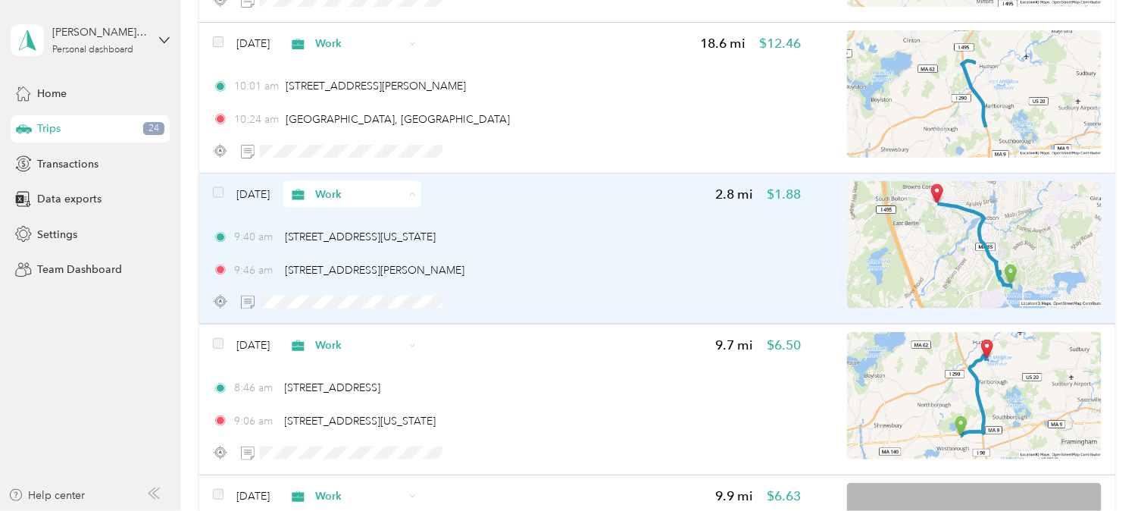
click at [356, 186] on span "Work" at bounding box center [359, 194] width 89 height 16
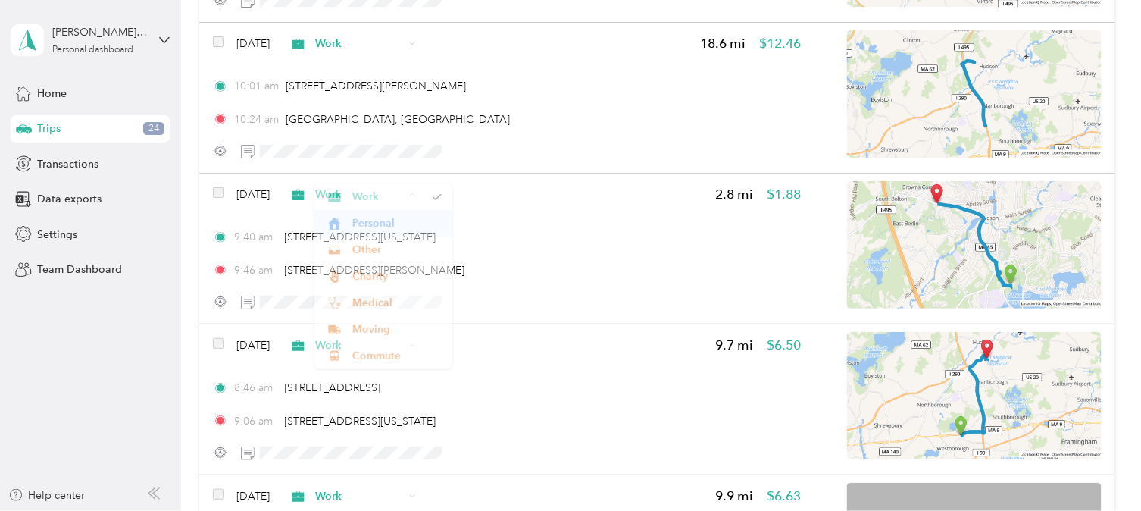
click at [358, 223] on span "Personal" at bounding box center [396, 223] width 89 height 16
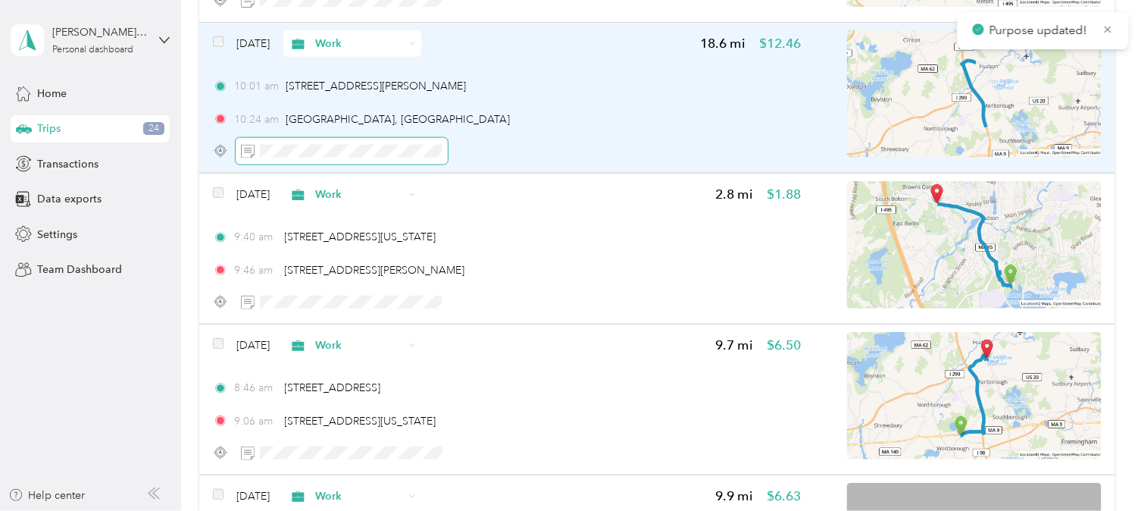
scroll to position [13959, 0]
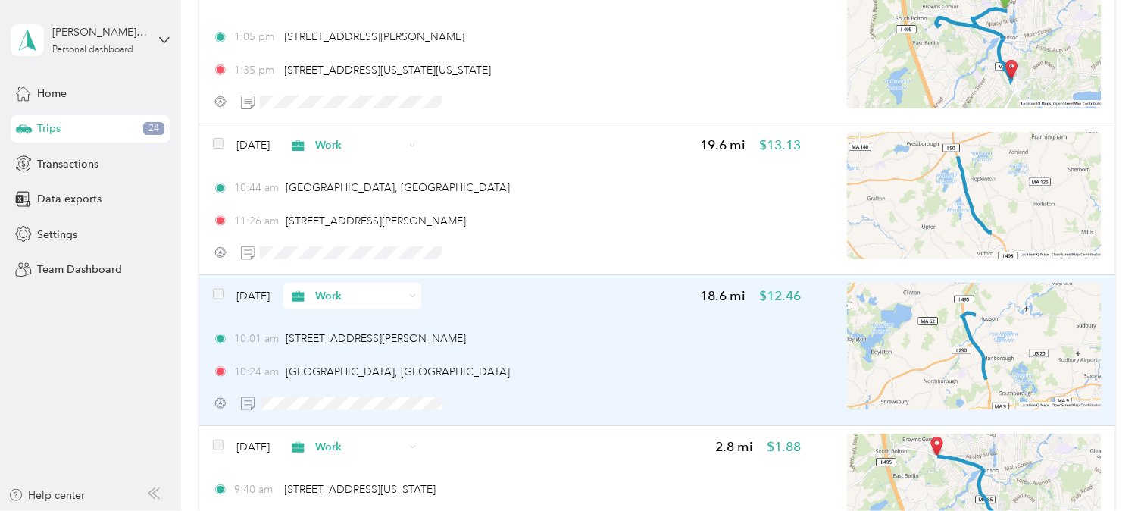
click at [368, 288] on span "Work" at bounding box center [359, 296] width 89 height 16
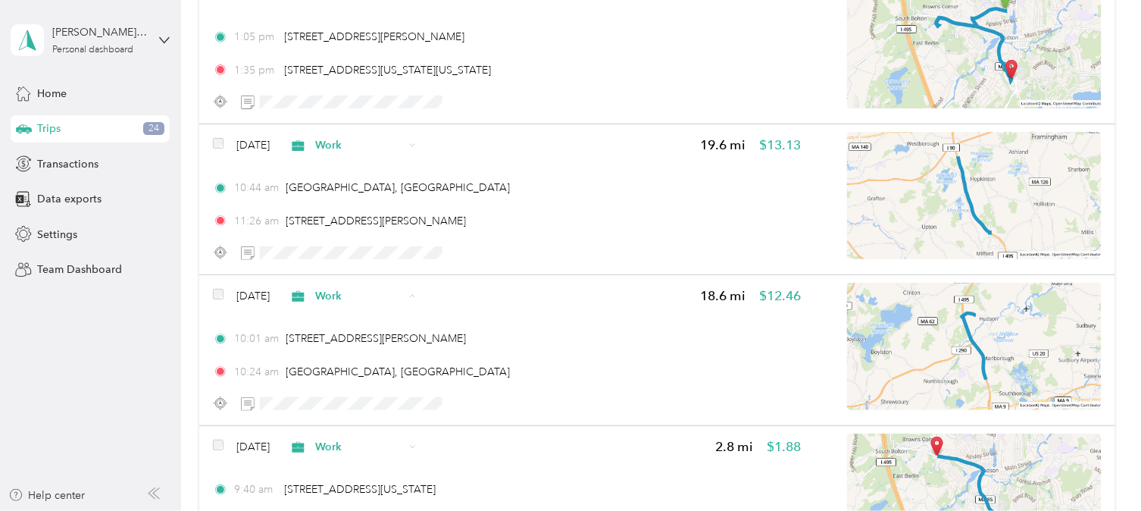
click at [382, 330] on span "Personal" at bounding box center [396, 332] width 89 height 16
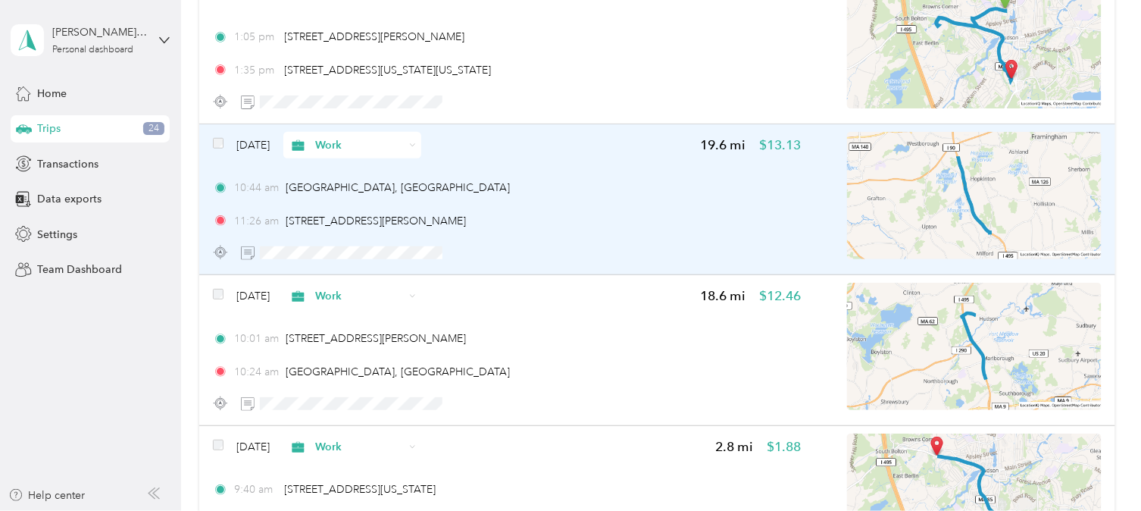
click at [372, 137] on span "Work" at bounding box center [359, 145] width 89 height 16
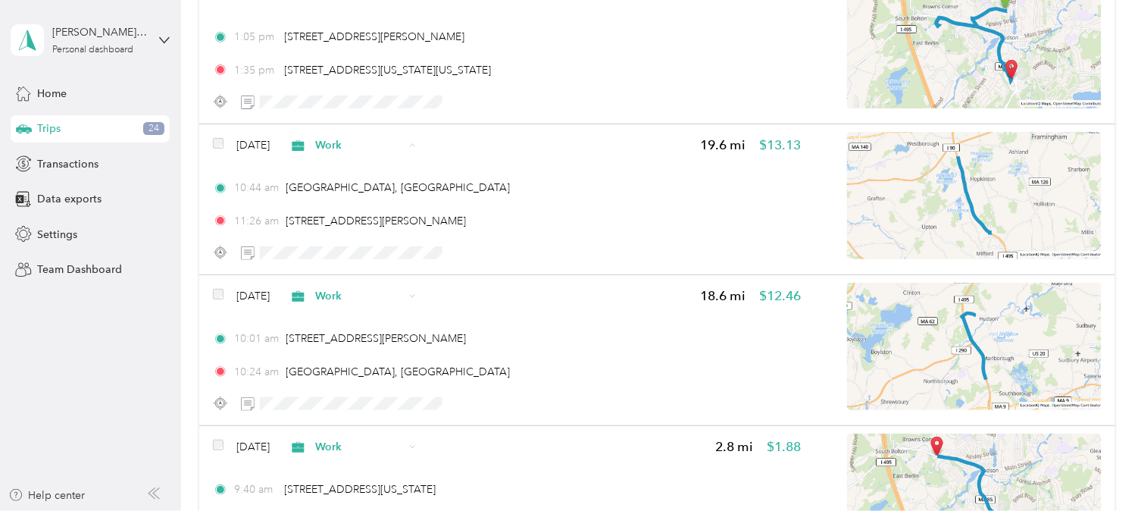
click at [373, 173] on span "Personal" at bounding box center [396, 181] width 89 height 16
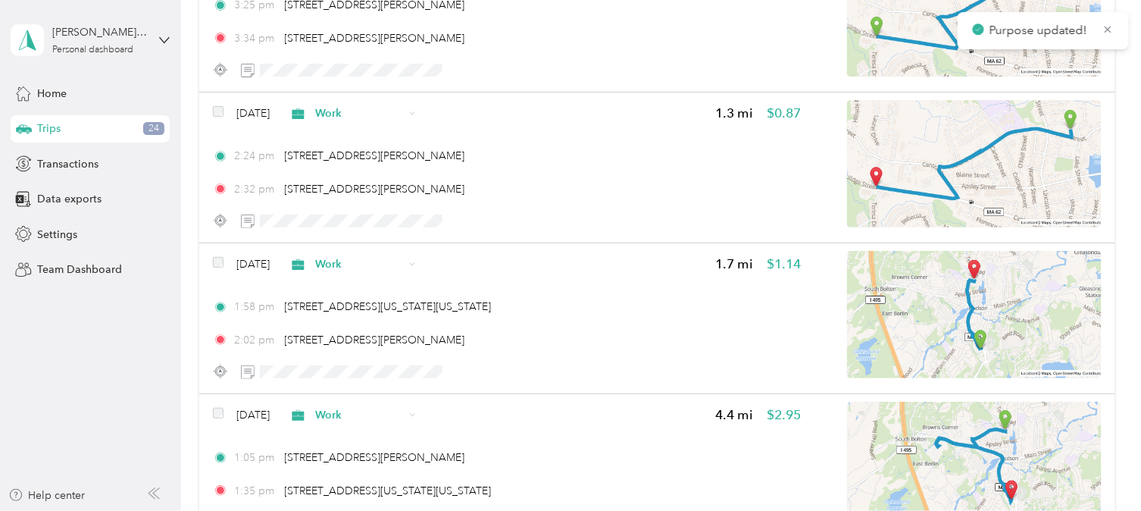
click at [364, 239] on div "Click to name as a Favorite Place" at bounding box center [405, 248] width 177 height 37
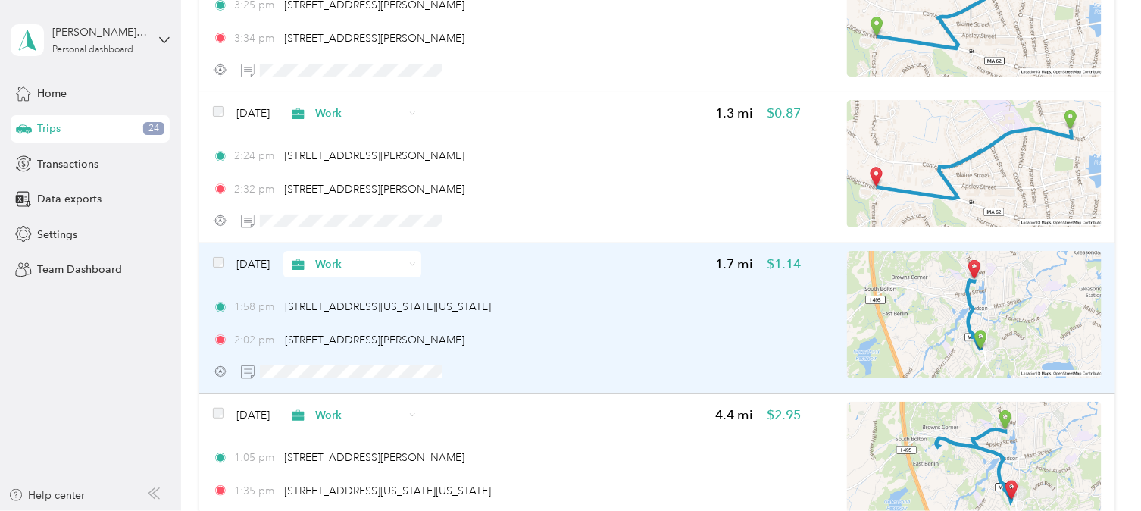
click at [177, 278] on aside "[PERSON_NAME] [PERSON_NAME] Personal dashboard Home Trips 24 Transactions Data …" at bounding box center [90, 255] width 181 height 511
click at [351, 256] on span "Work" at bounding box center [359, 264] width 89 height 16
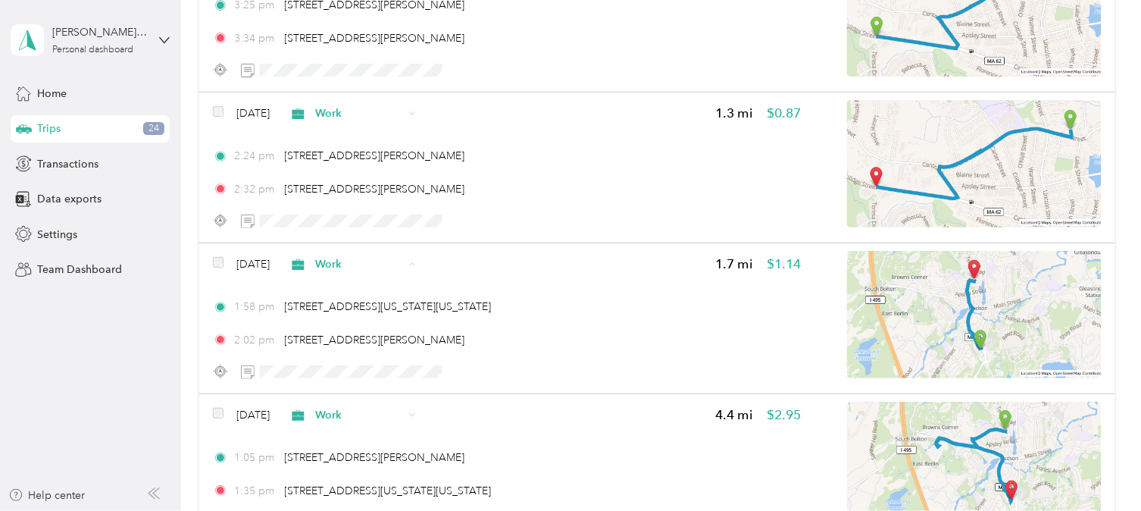
click at [364, 304] on span "Personal" at bounding box center [396, 301] width 89 height 16
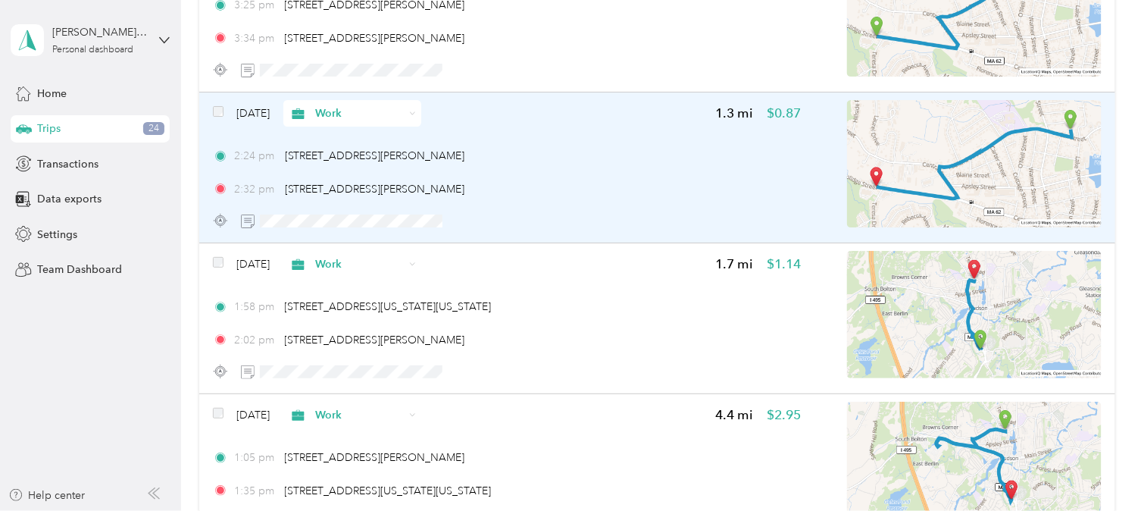
click at [357, 105] on span "Work" at bounding box center [359, 113] width 89 height 16
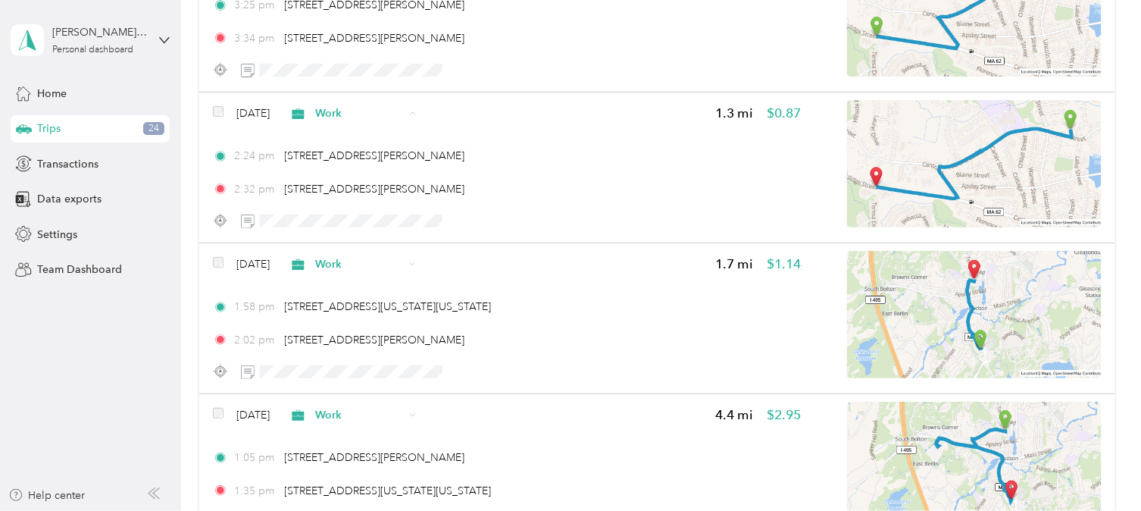
click at [347, 145] on span "Personal" at bounding box center [383, 151] width 117 height 16
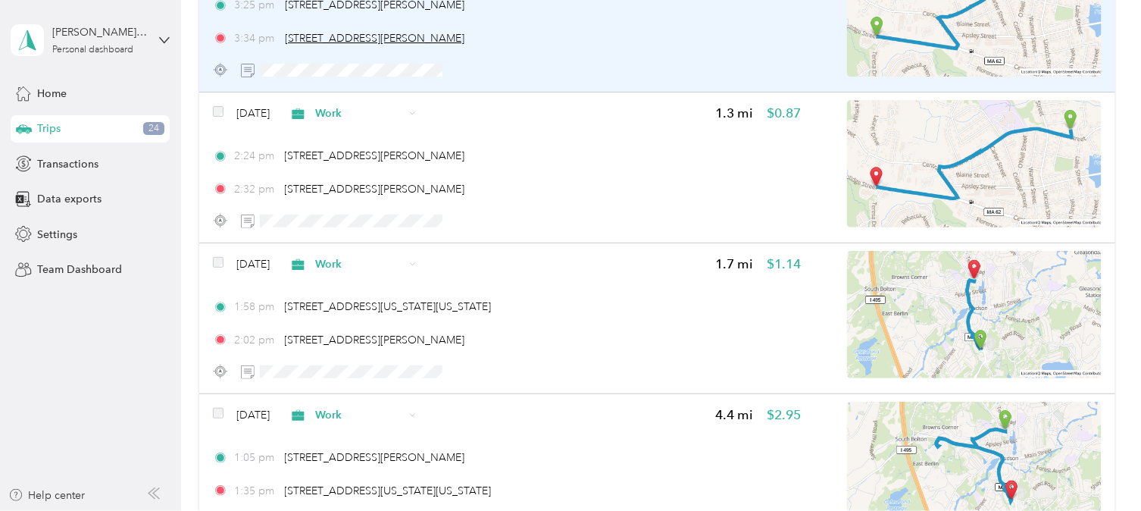
scroll to position [13285, 0]
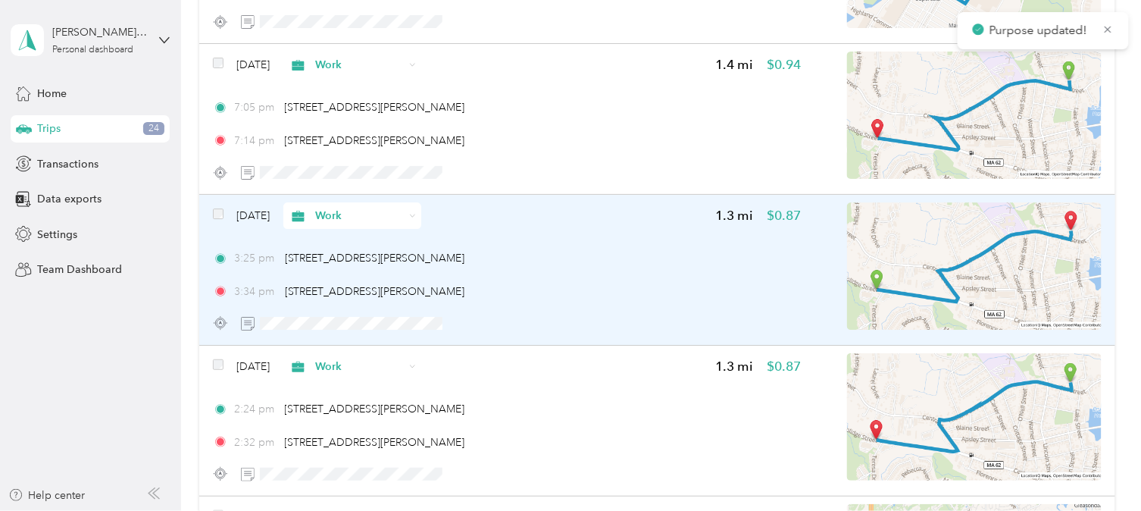
click at [380, 208] on span "Work" at bounding box center [359, 216] width 89 height 16
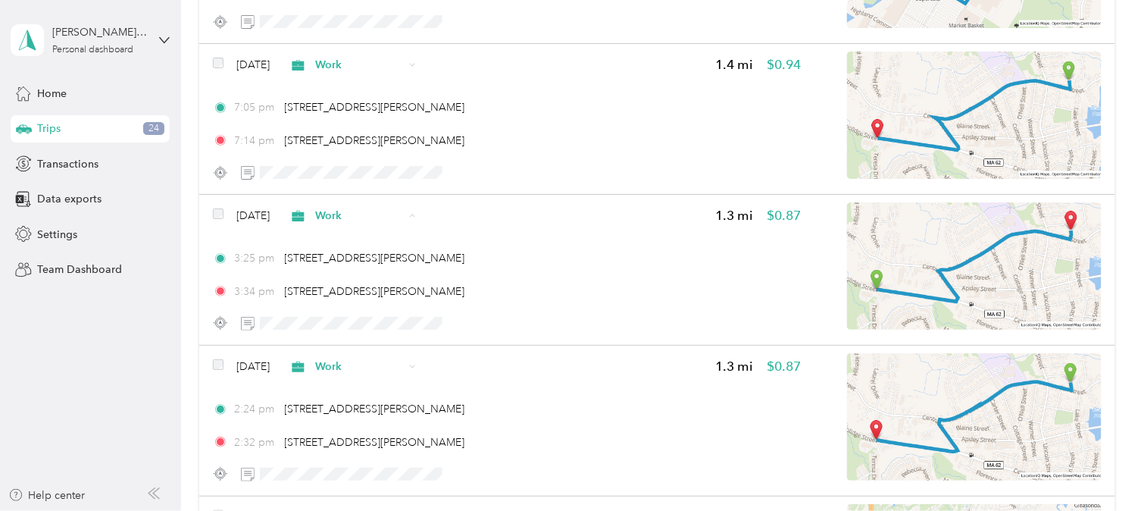
click at [356, 248] on span "Personal" at bounding box center [396, 253] width 89 height 16
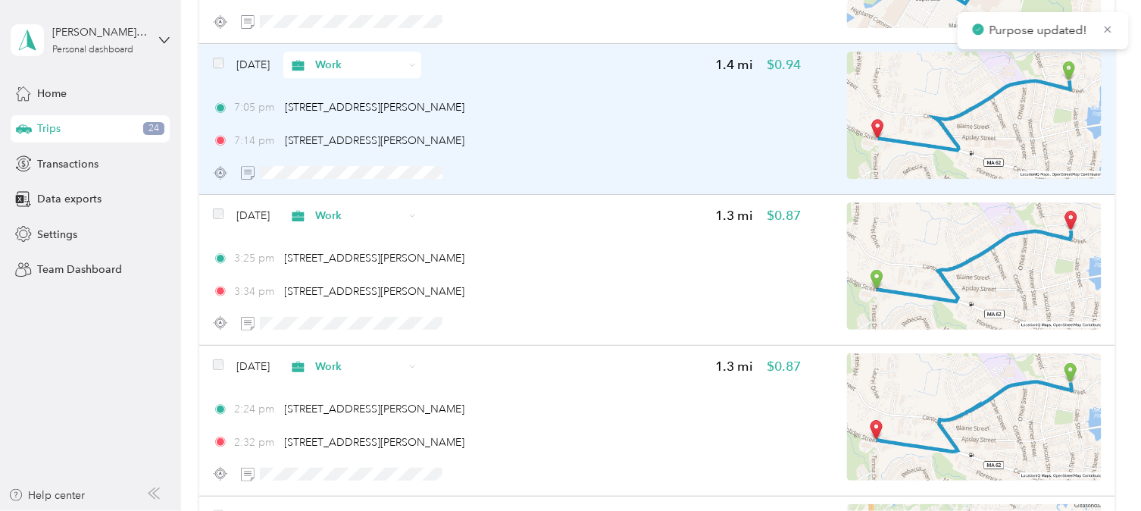
scroll to position [13201, 0]
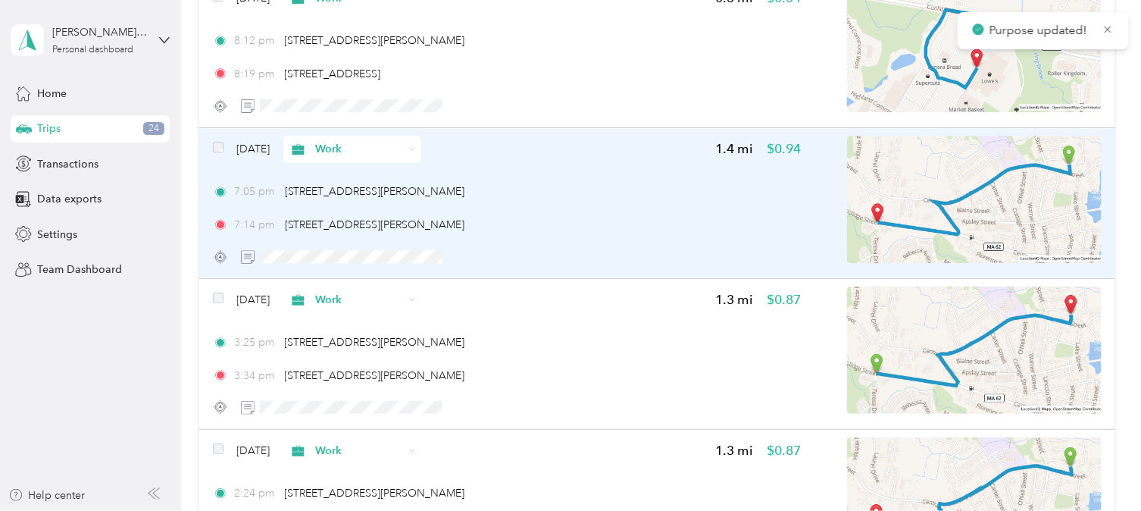
click at [349, 141] on span "Work" at bounding box center [359, 149] width 89 height 16
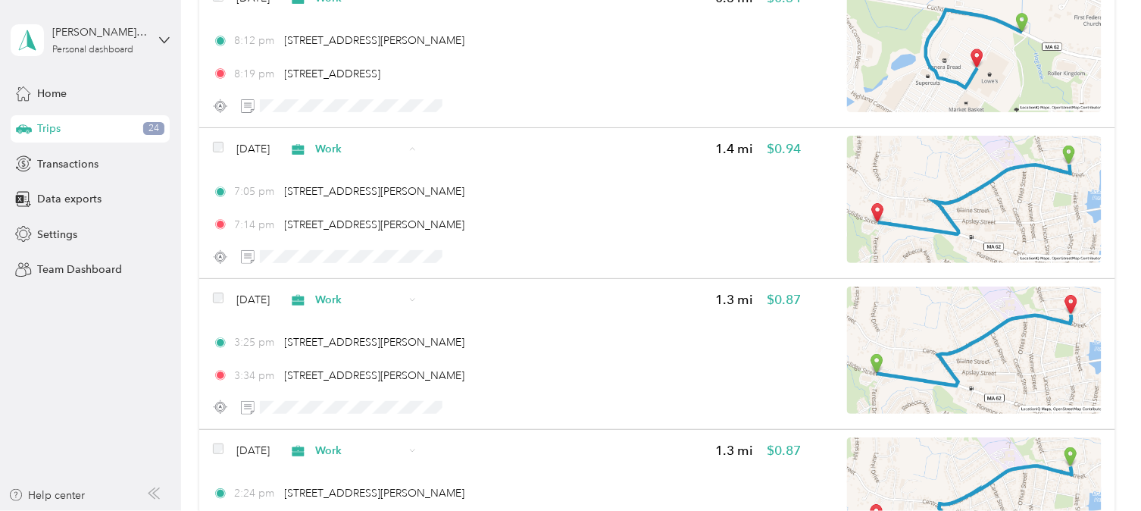
click at [377, 188] on span "Personal" at bounding box center [396, 187] width 89 height 16
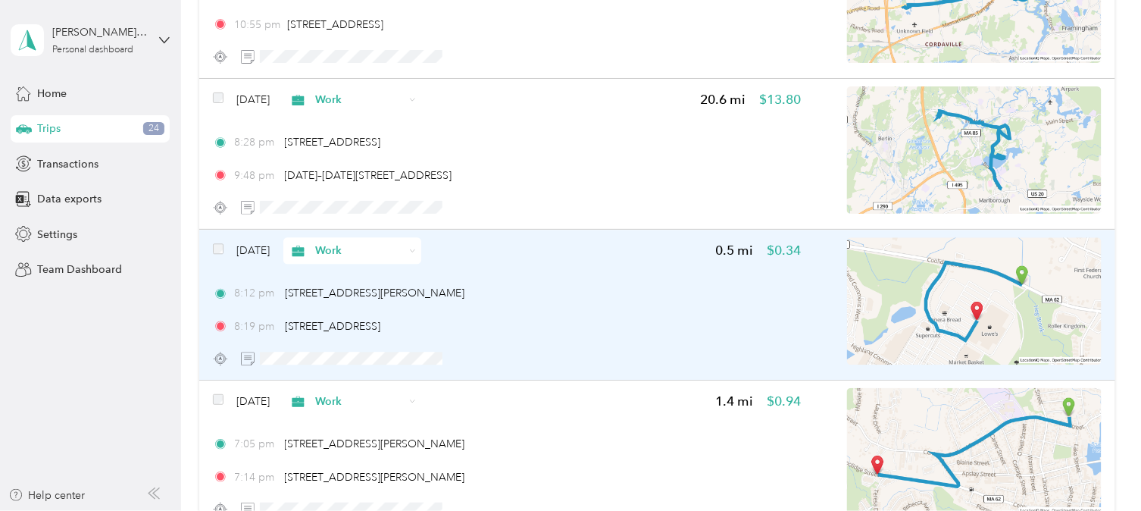
click at [348, 242] on span "Work" at bounding box center [359, 250] width 89 height 16
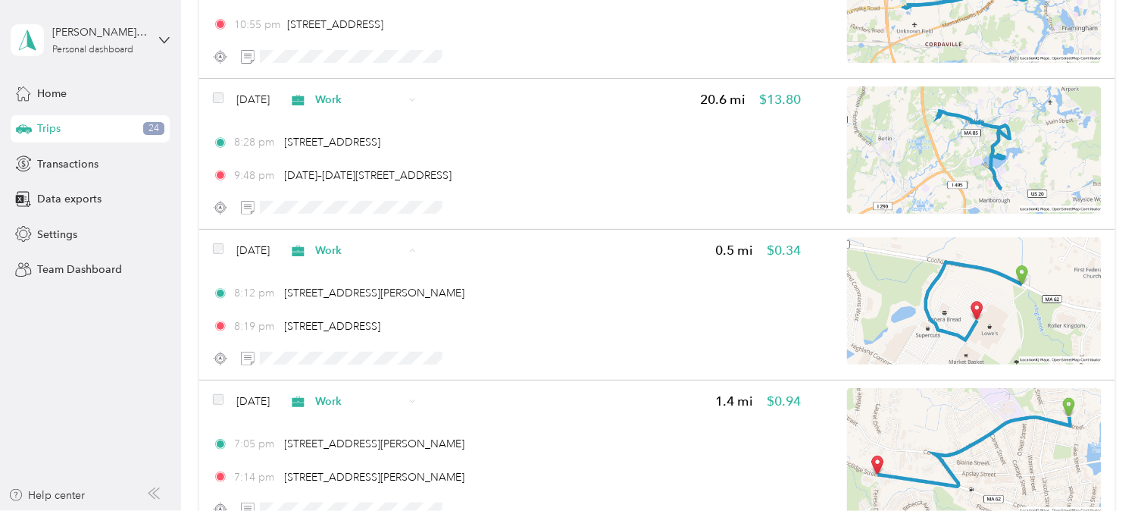
click at [357, 280] on span "Personal" at bounding box center [396, 288] width 89 height 16
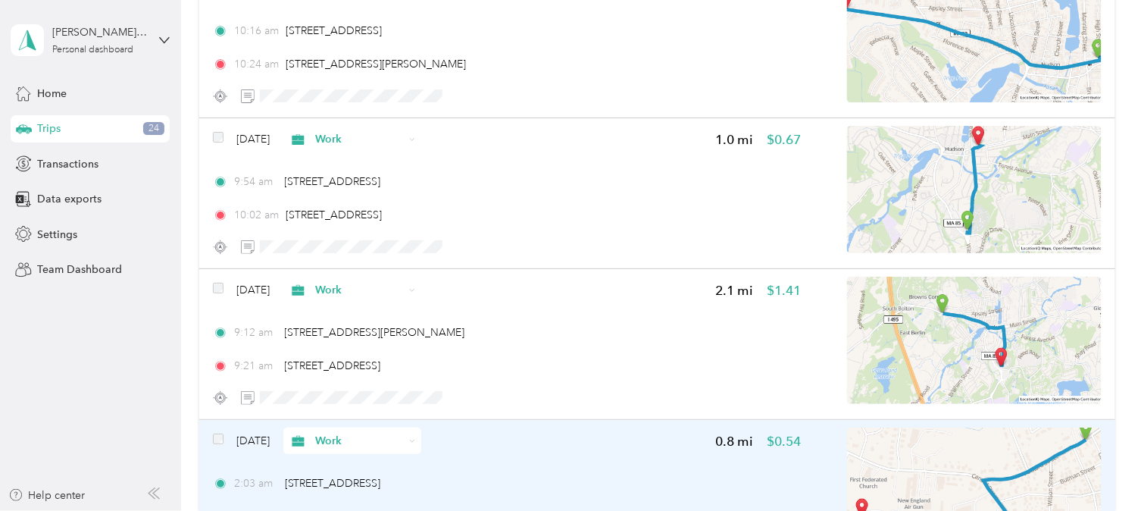
scroll to position [11938, 0]
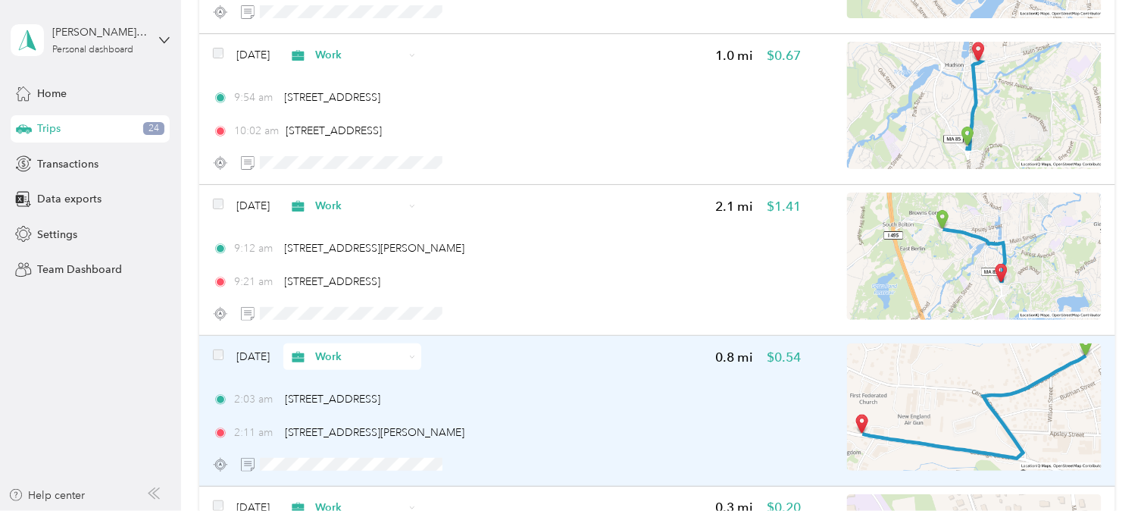
click at [304, 352] on icon at bounding box center [298, 357] width 12 height 11
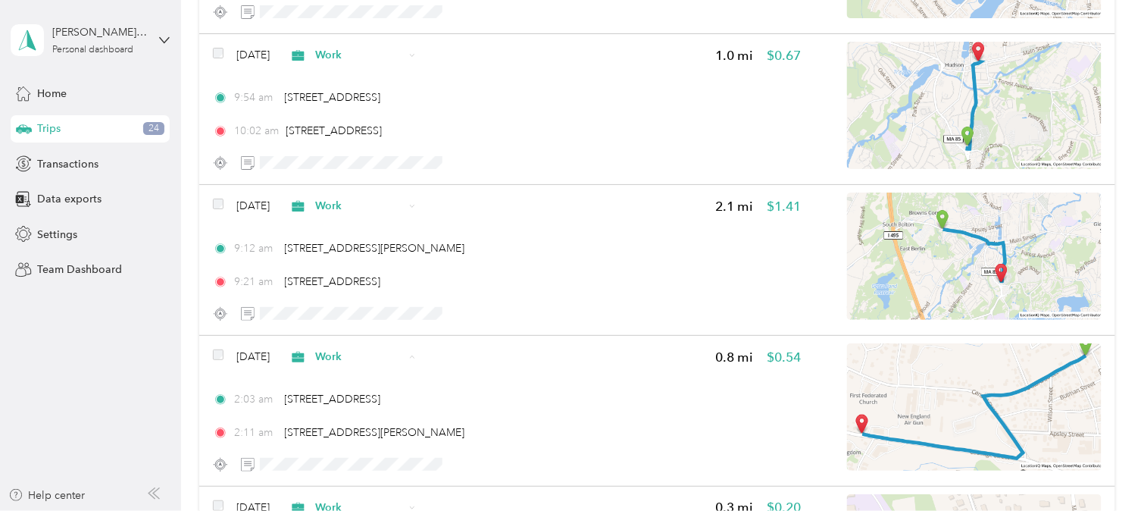
click at [384, 170] on li "Personal" at bounding box center [383, 180] width 138 height 27
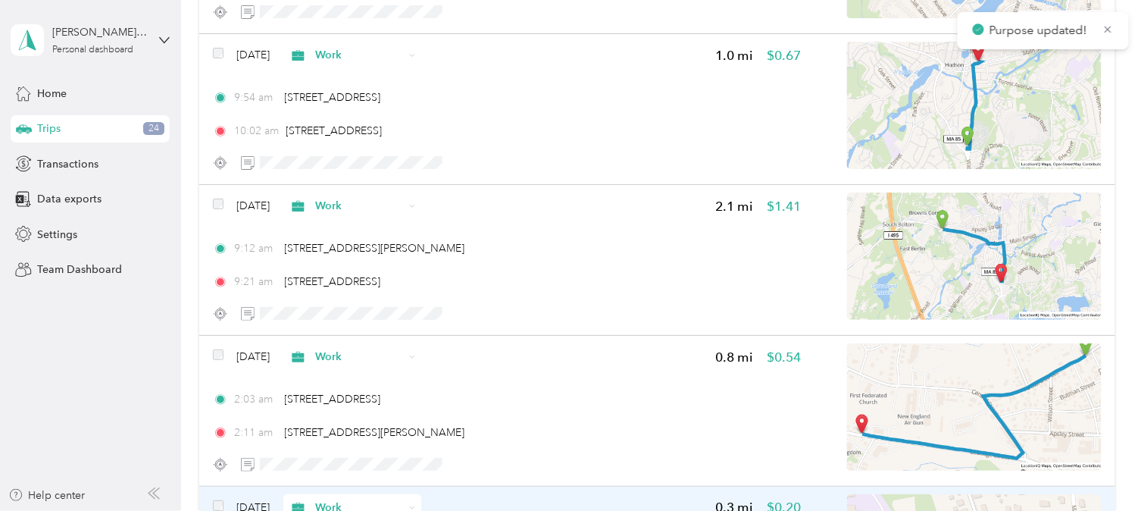
scroll to position [12023, 0]
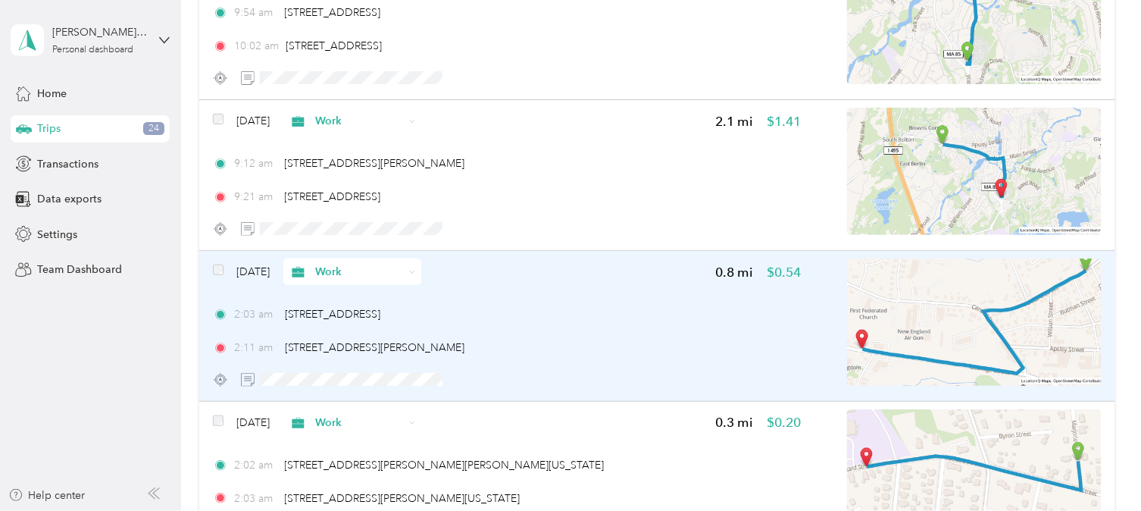
click at [349, 264] on span "Work" at bounding box center [359, 272] width 89 height 16
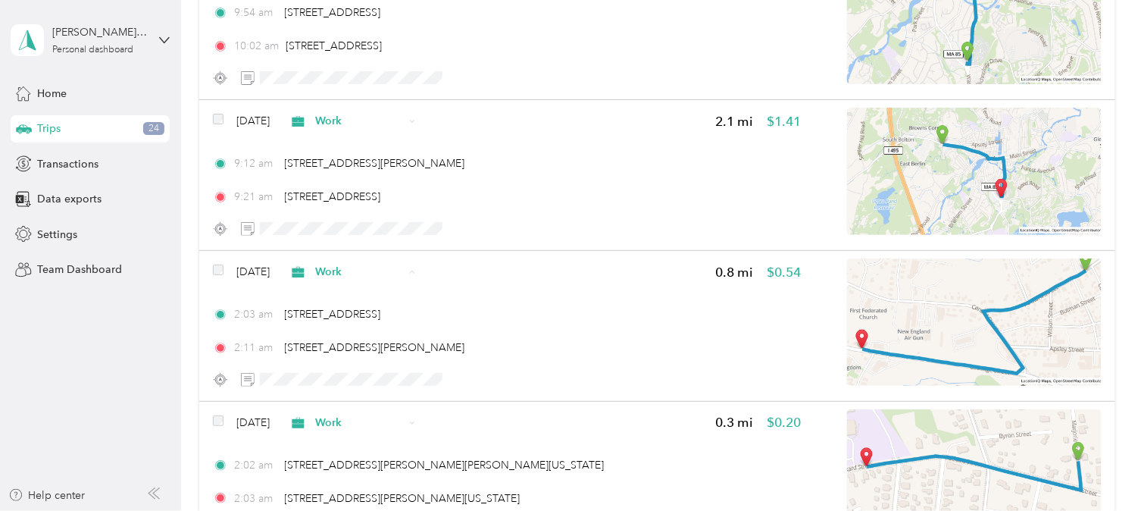
click at [359, 318] on span "Personal" at bounding box center [396, 311] width 89 height 16
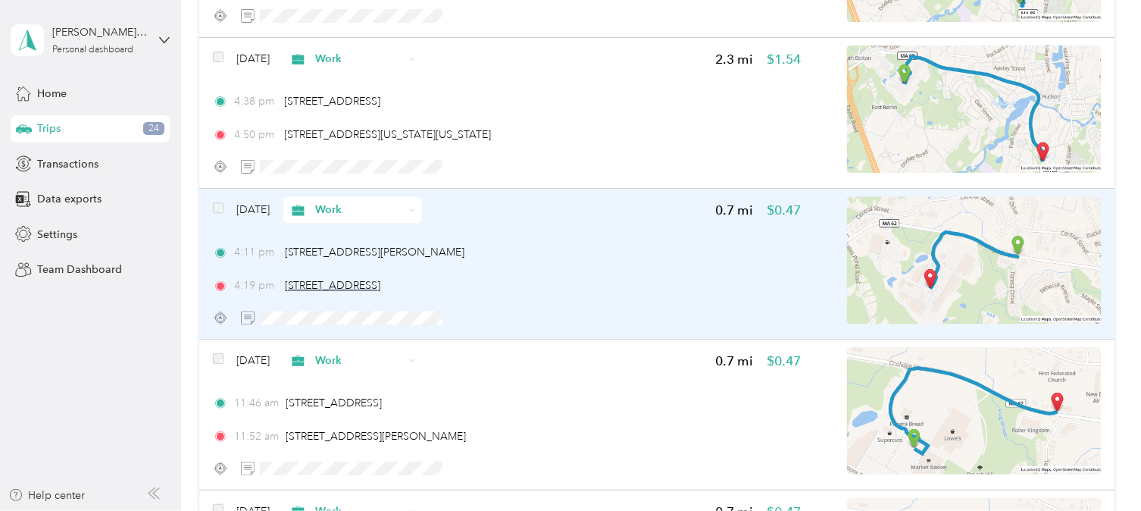
scroll to position [10844, 0]
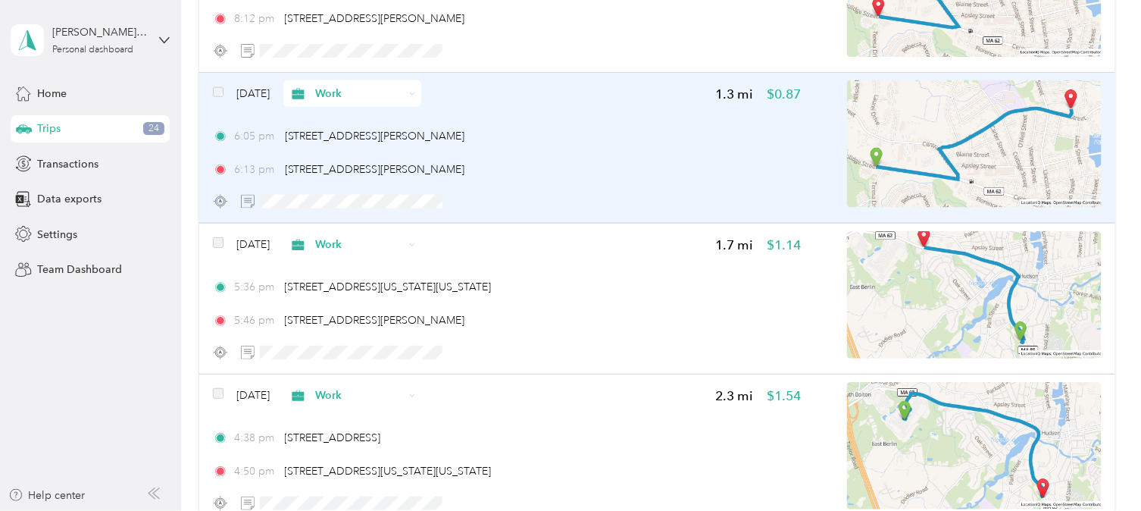
click at [341, 86] on span "Work" at bounding box center [347, 94] width 116 height 16
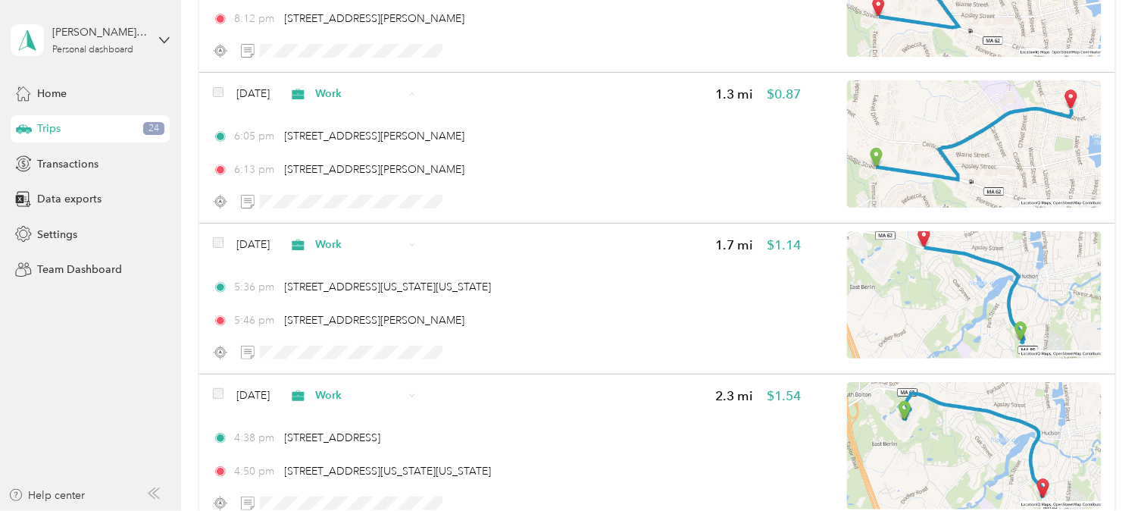
click at [360, 131] on span "Personal" at bounding box center [396, 135] width 89 height 16
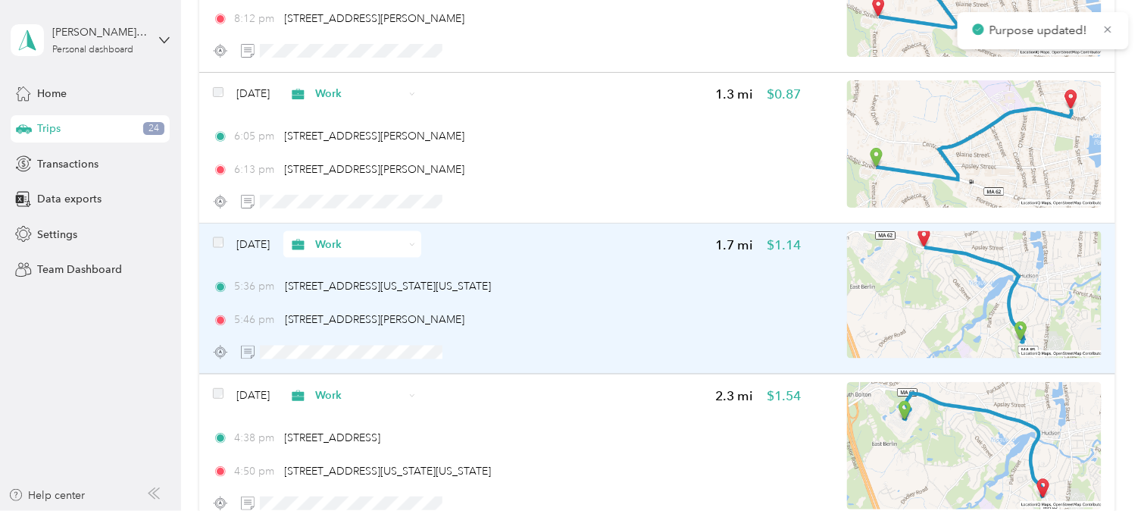
scroll to position [10676, 0]
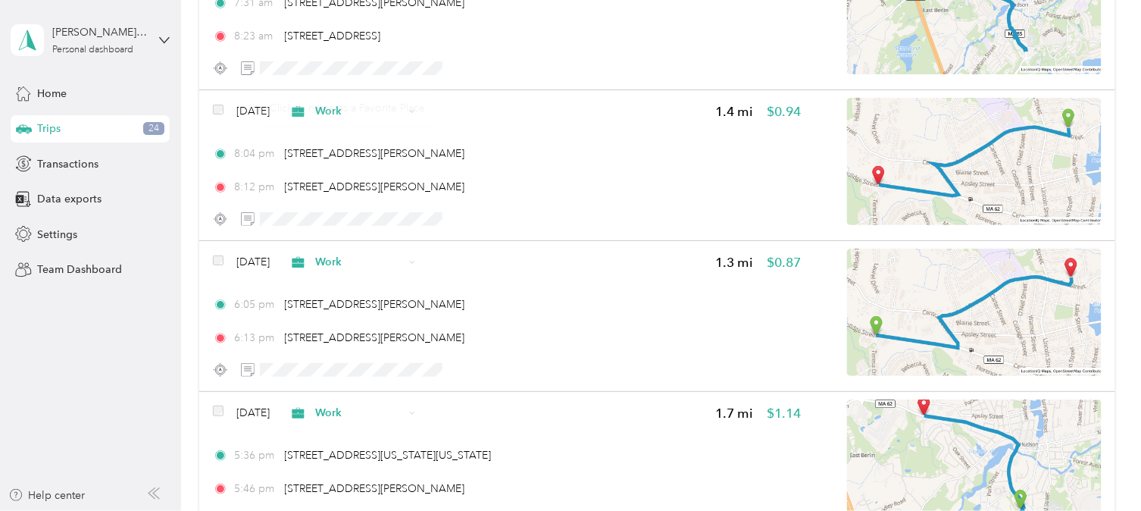
click at [348, 91] on div "Click to name as a Favorite Place" at bounding box center [347, 107] width 177 height 37
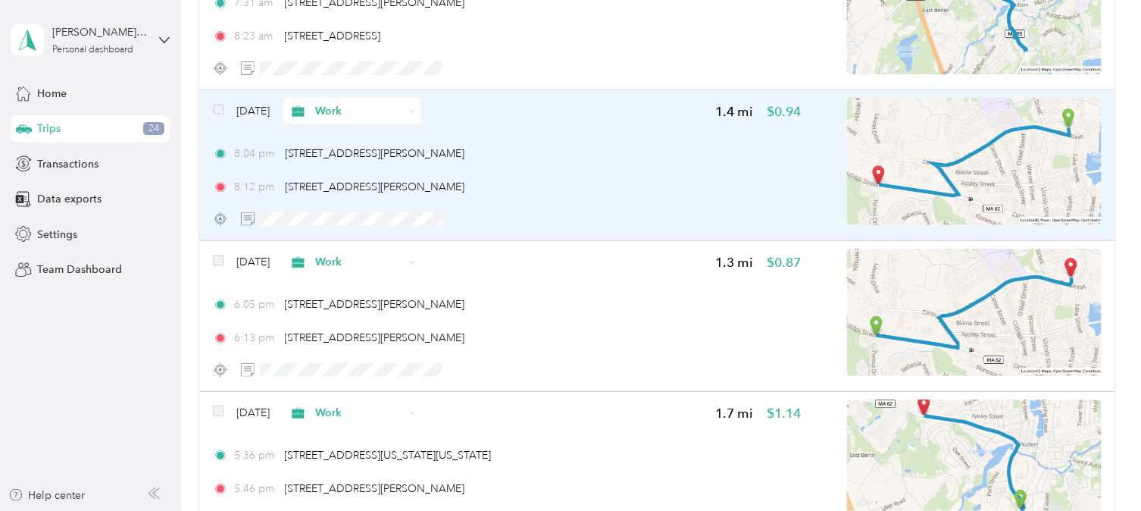
click at [364, 103] on span "Work" at bounding box center [359, 111] width 89 height 16
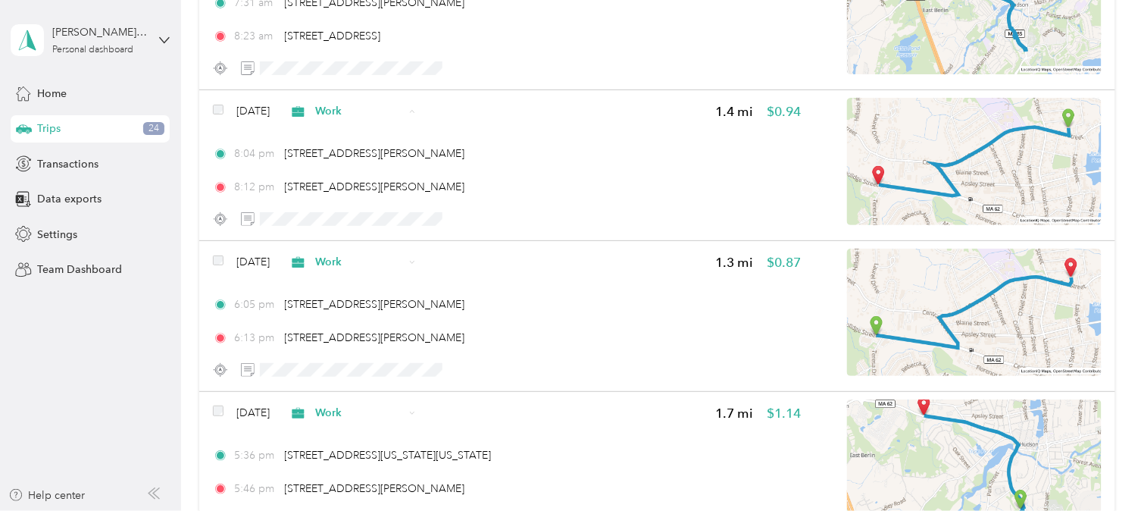
click at [371, 152] on span "Personal" at bounding box center [396, 153] width 89 height 16
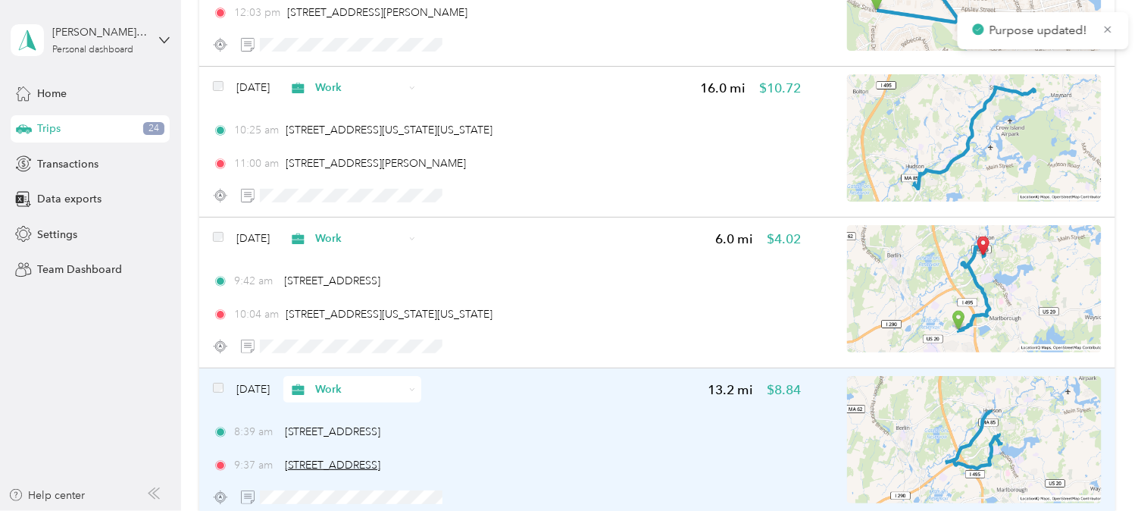
scroll to position [10002, 0]
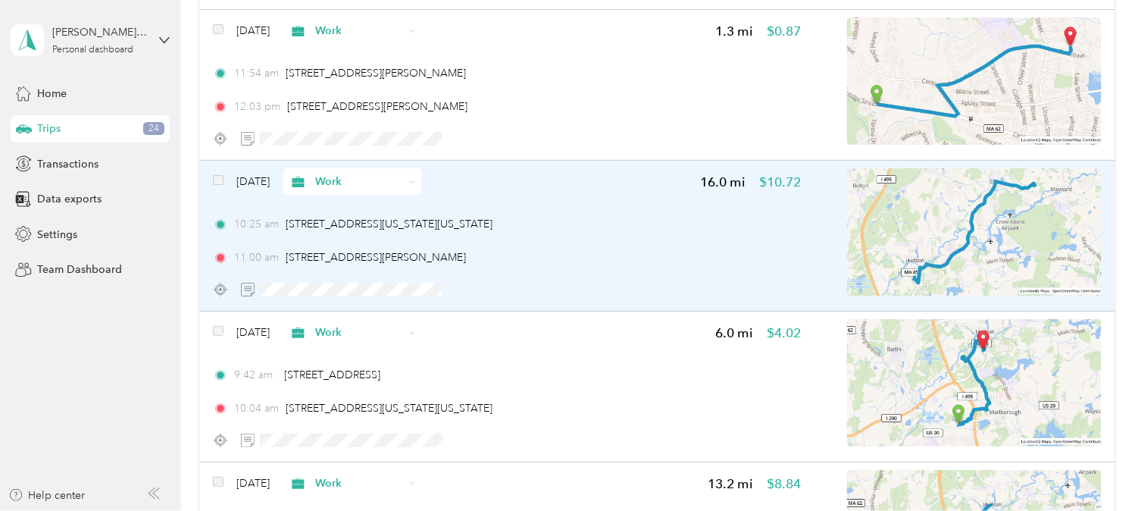
click at [356, 168] on div "Work" at bounding box center [352, 181] width 138 height 27
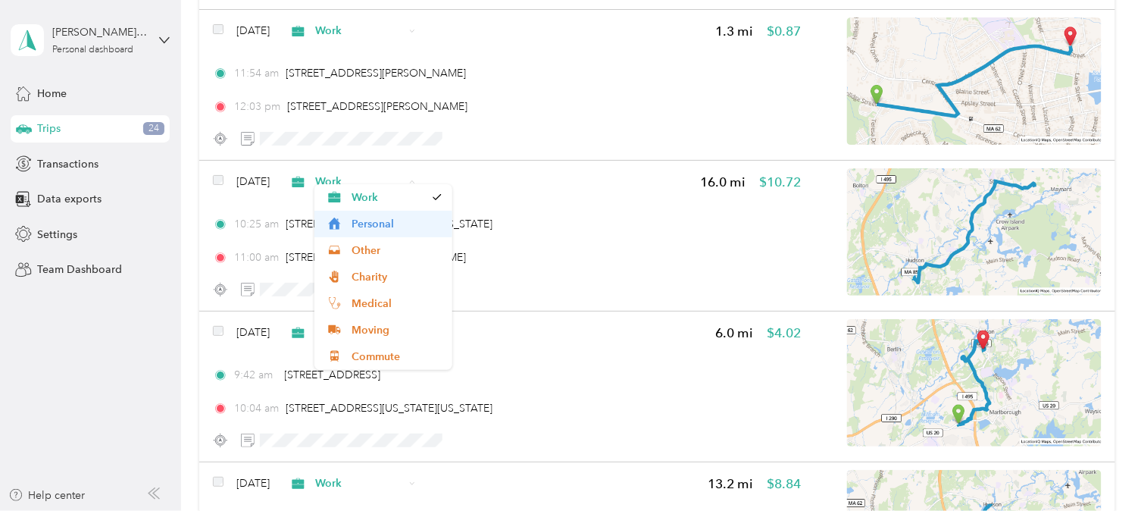
click at [376, 223] on span "Personal" at bounding box center [396, 224] width 89 height 16
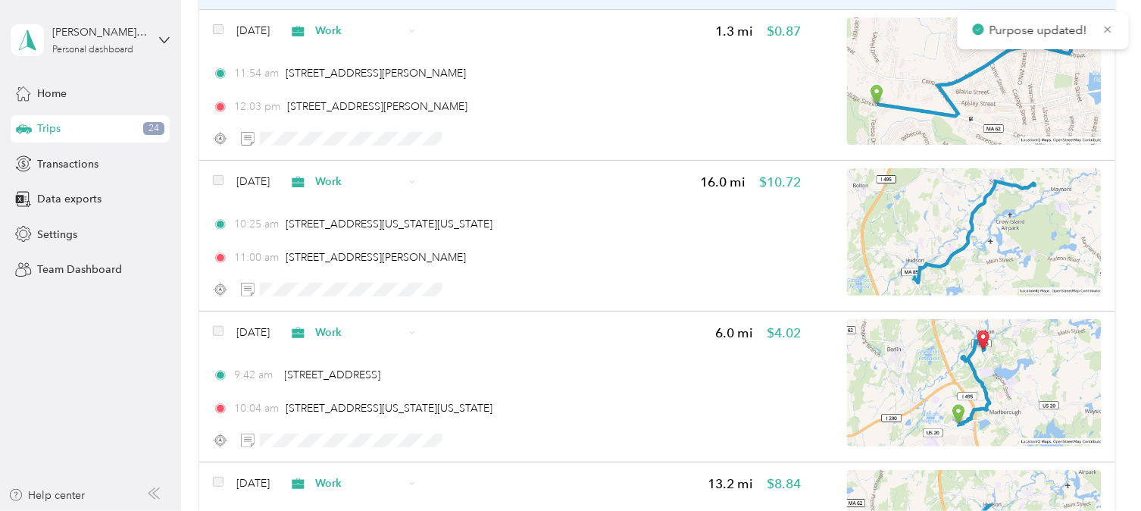
scroll to position [9750, 0]
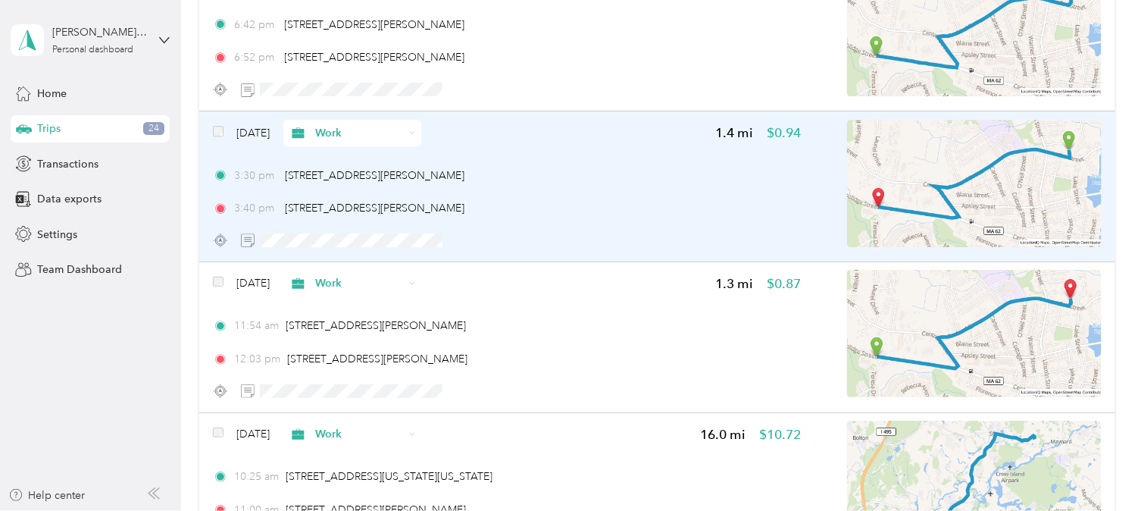
click at [371, 125] on span "Work" at bounding box center [359, 133] width 89 height 16
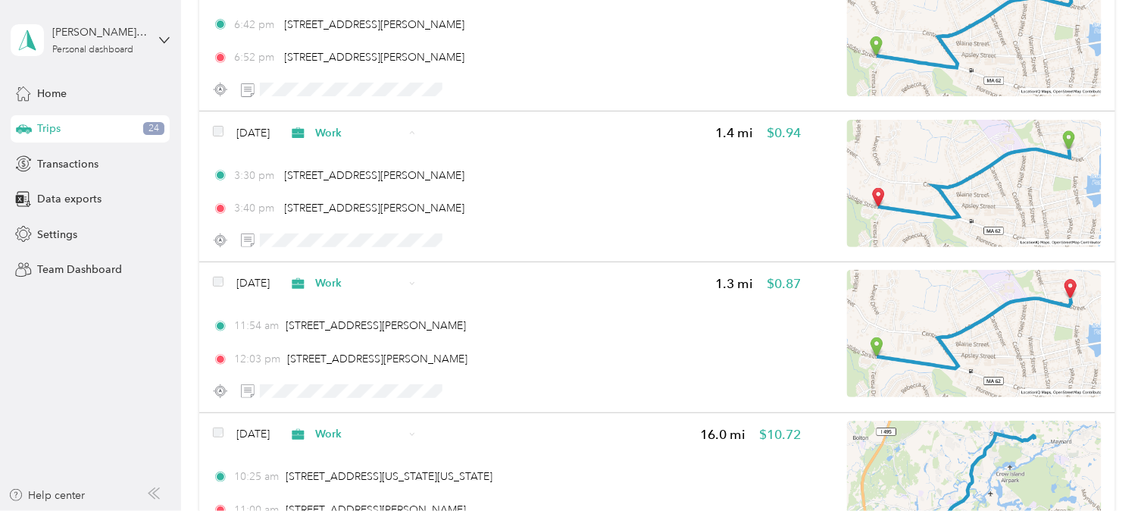
click at [361, 170] on span "Personal" at bounding box center [396, 175] width 89 height 16
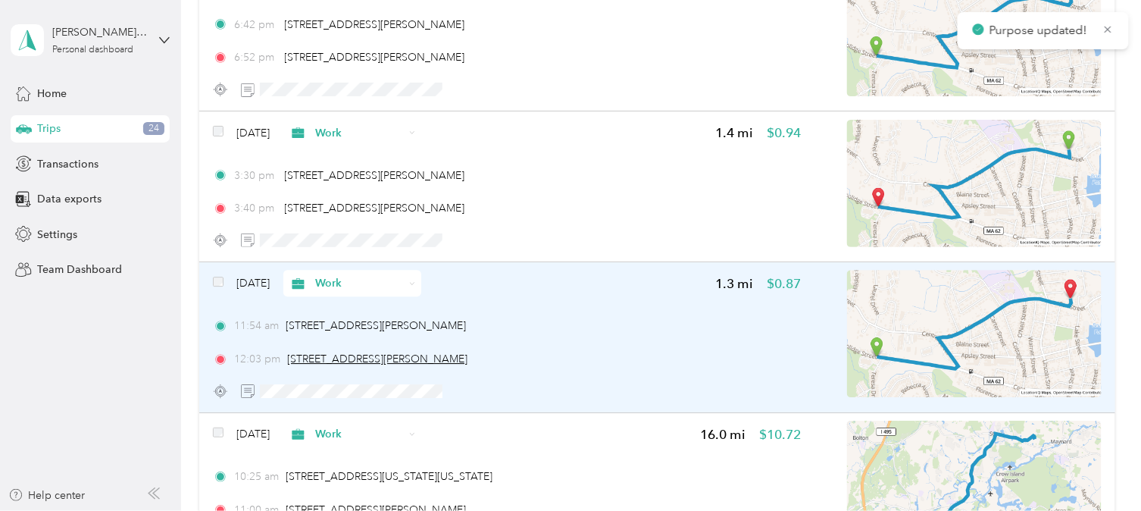
scroll to position [9918, 0]
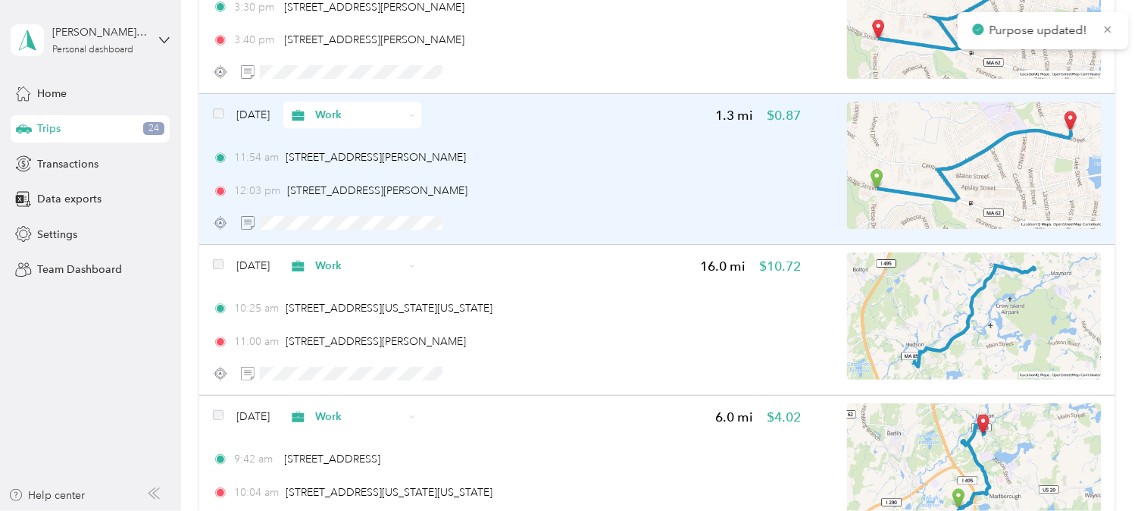
click at [367, 107] on span "Work" at bounding box center [359, 115] width 89 height 16
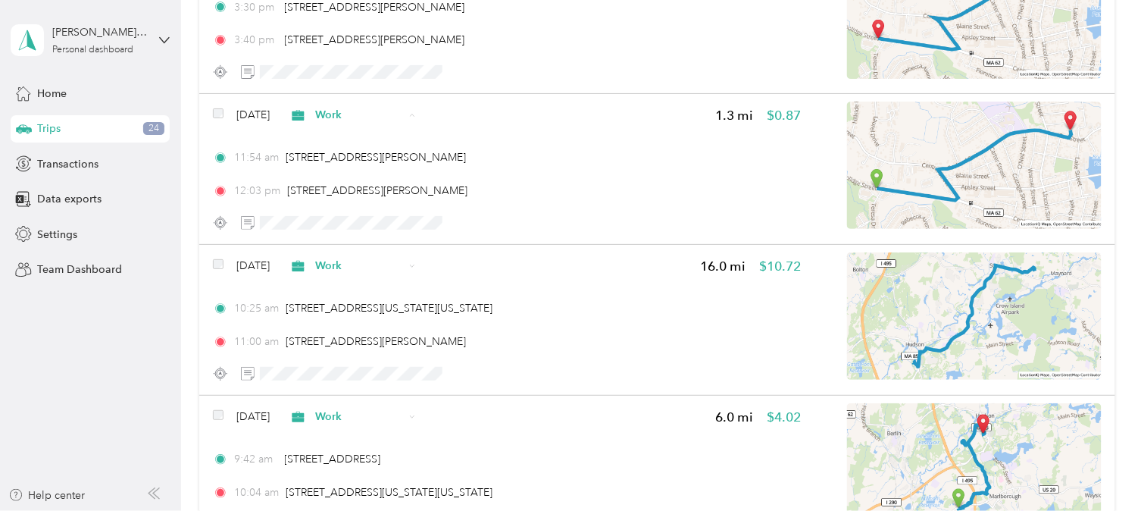
click at [369, 149] on span "Personal" at bounding box center [396, 157] width 89 height 16
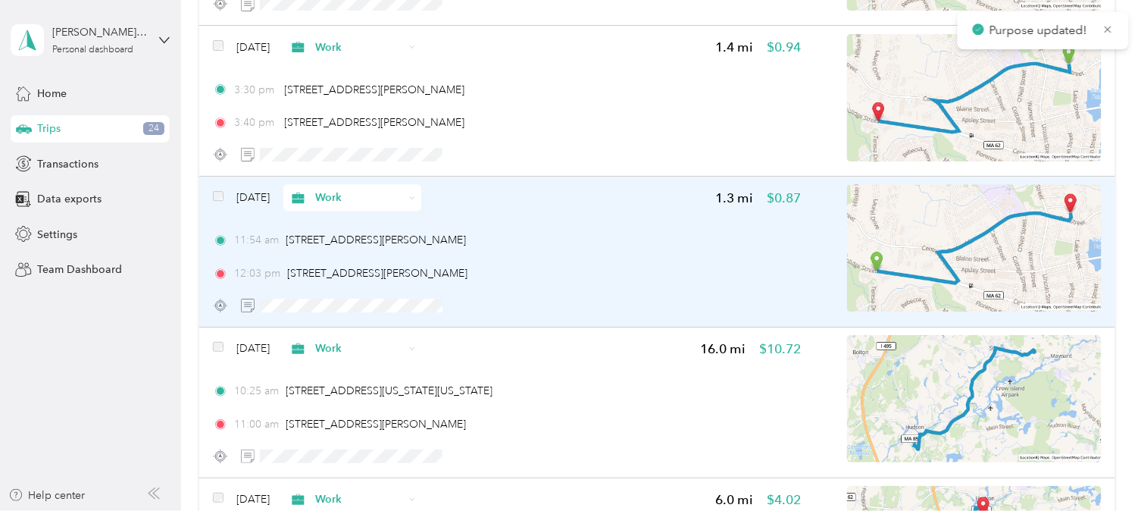
scroll to position [9834, 0]
click at [359, 191] on span "Work" at bounding box center [359, 199] width 89 height 16
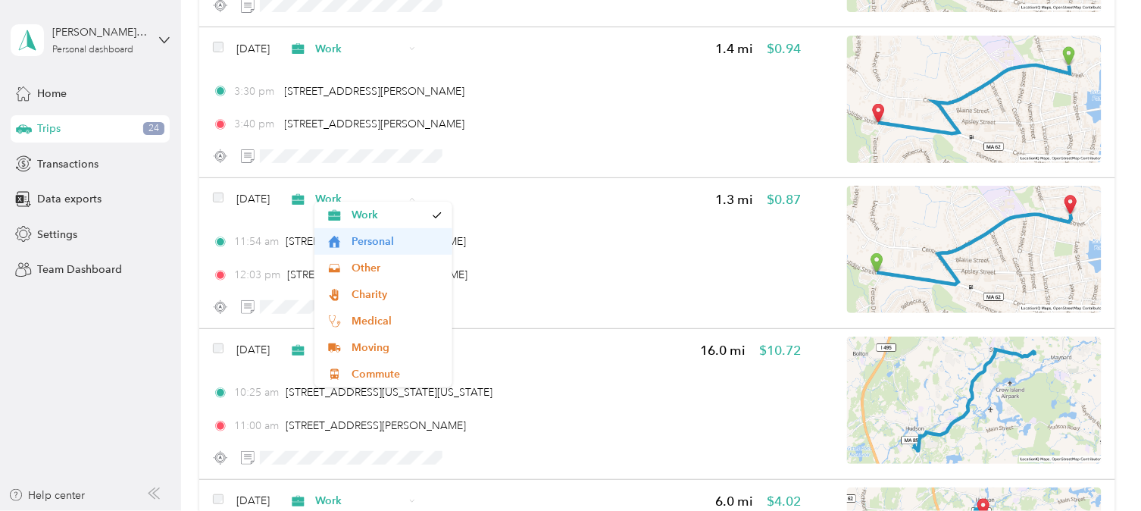
click at [368, 239] on span "Personal" at bounding box center [396, 241] width 89 height 16
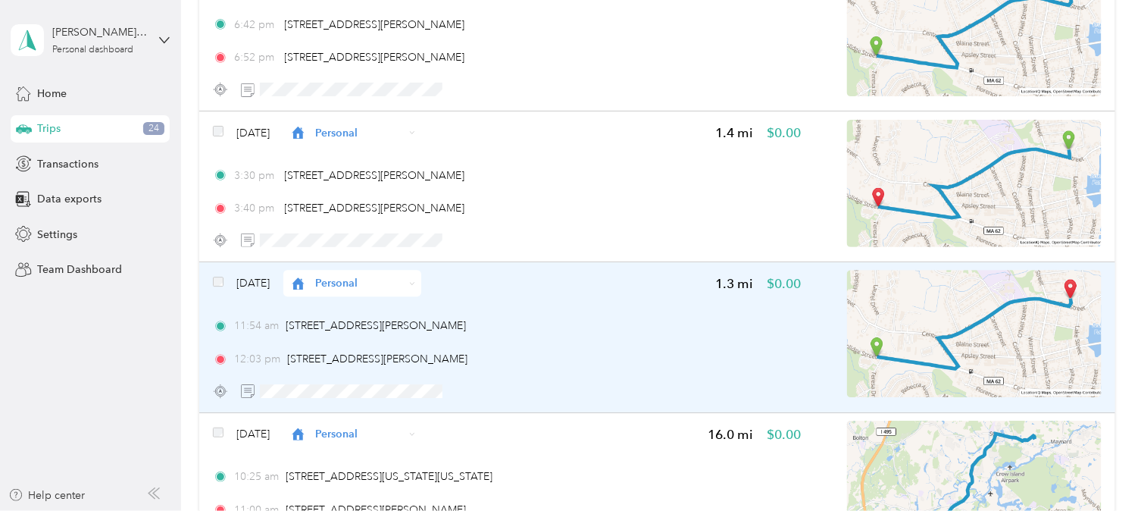
scroll to position [9245, 0]
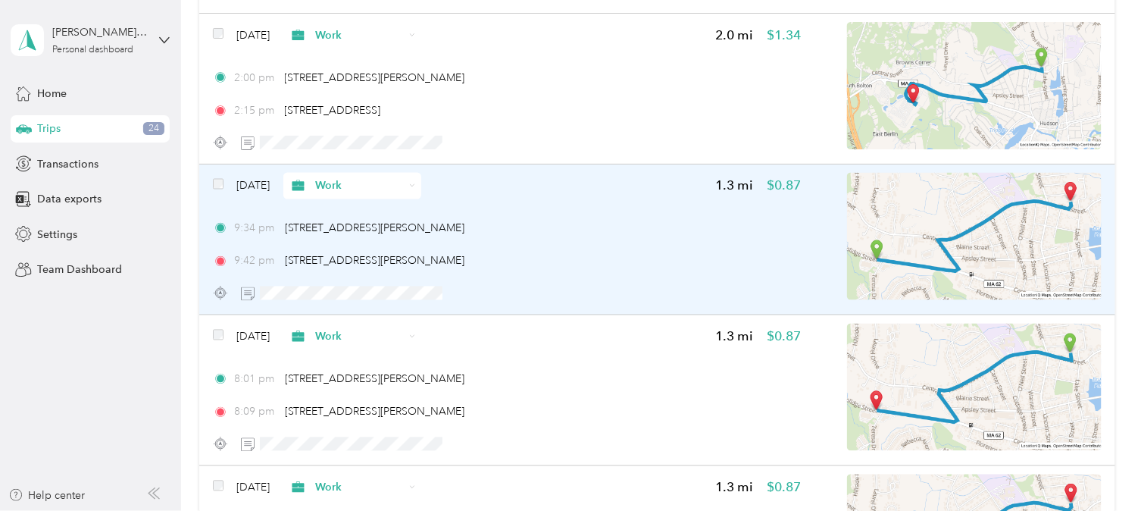
click at [386, 178] on span "Work" at bounding box center [359, 186] width 89 height 16
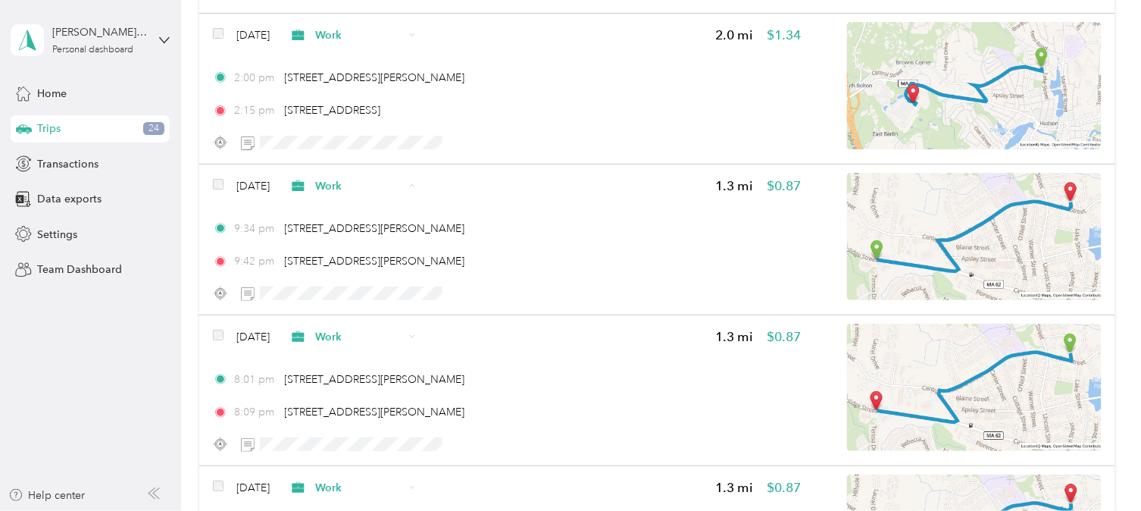
click at [376, 230] on span "Personal" at bounding box center [396, 228] width 89 height 16
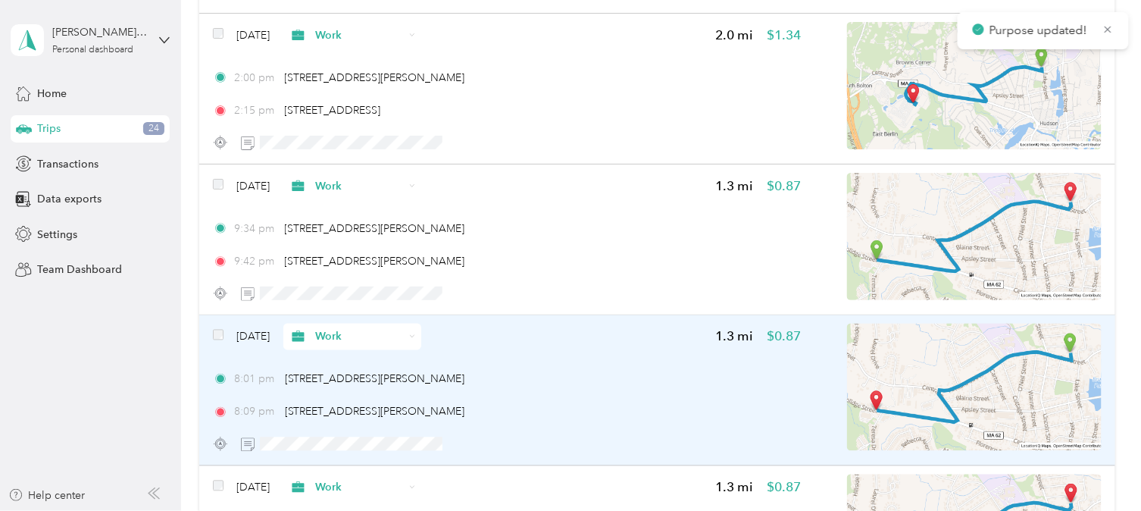
click at [355, 329] on span "Work" at bounding box center [359, 337] width 89 height 16
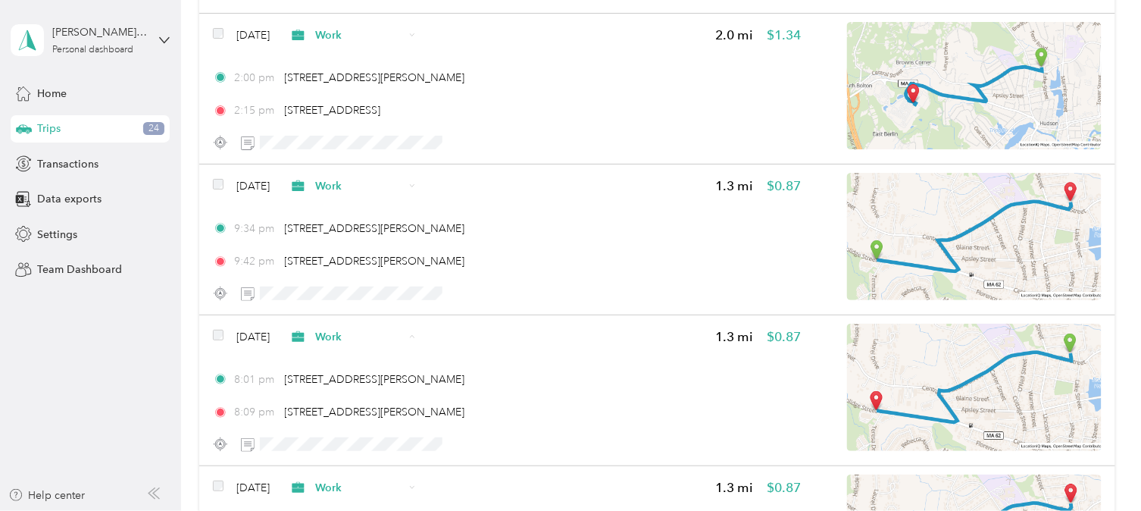
click at [379, 160] on span "Personal" at bounding box center [396, 164] width 89 height 16
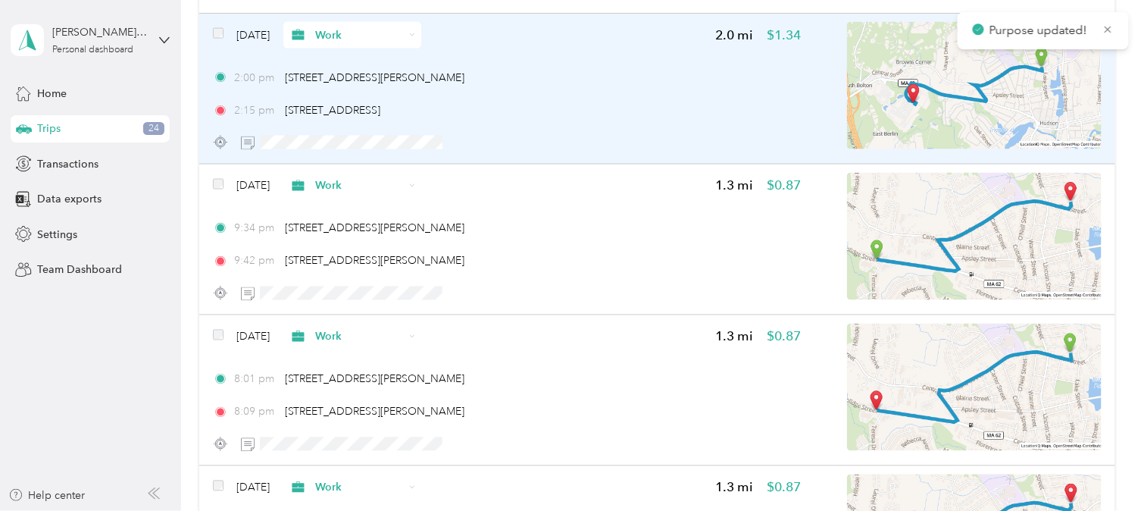
scroll to position [9077, 0]
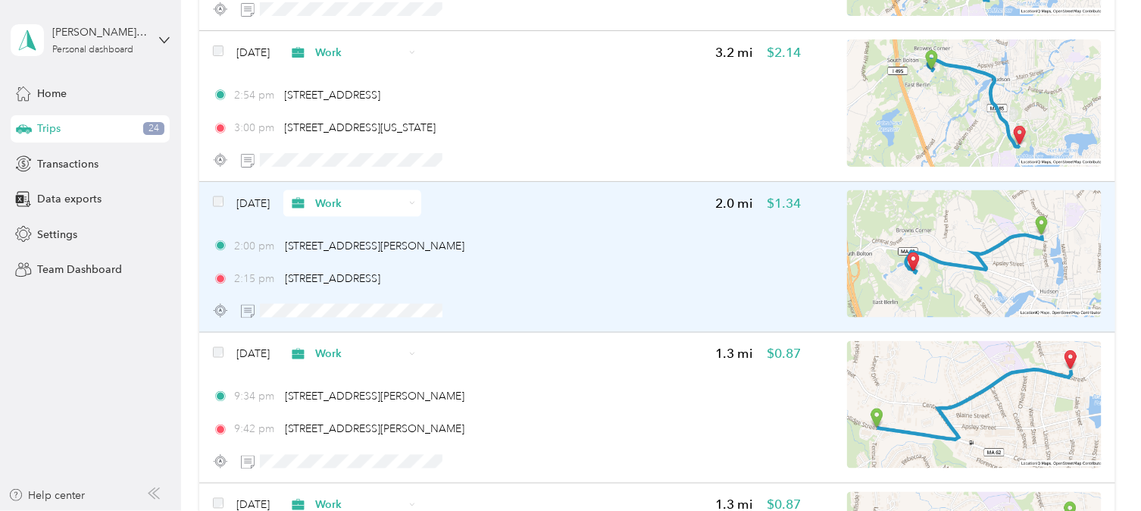
click at [362, 195] on span "Work" at bounding box center [359, 203] width 89 height 16
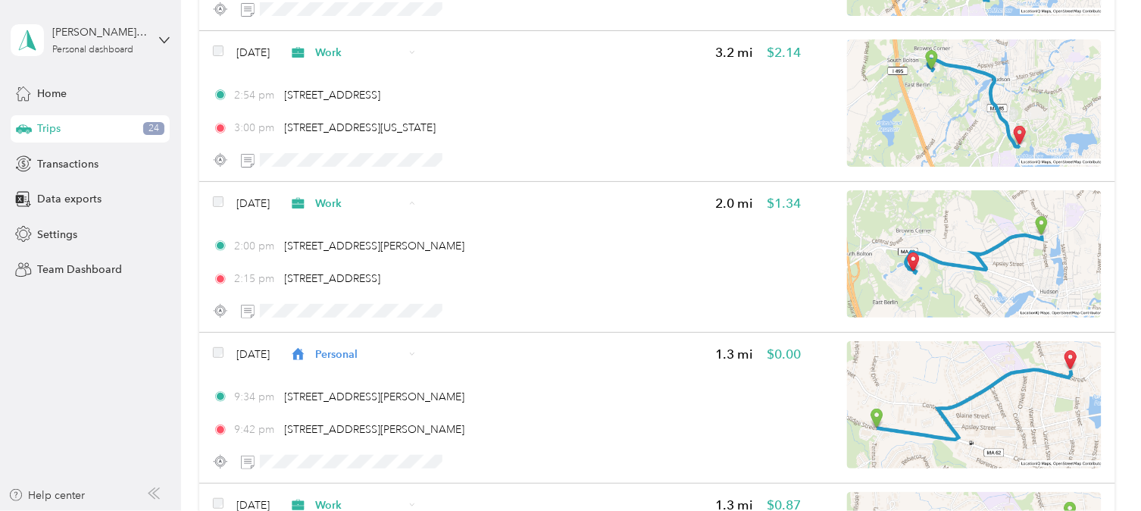
click at [371, 250] on span "Personal" at bounding box center [396, 246] width 89 height 16
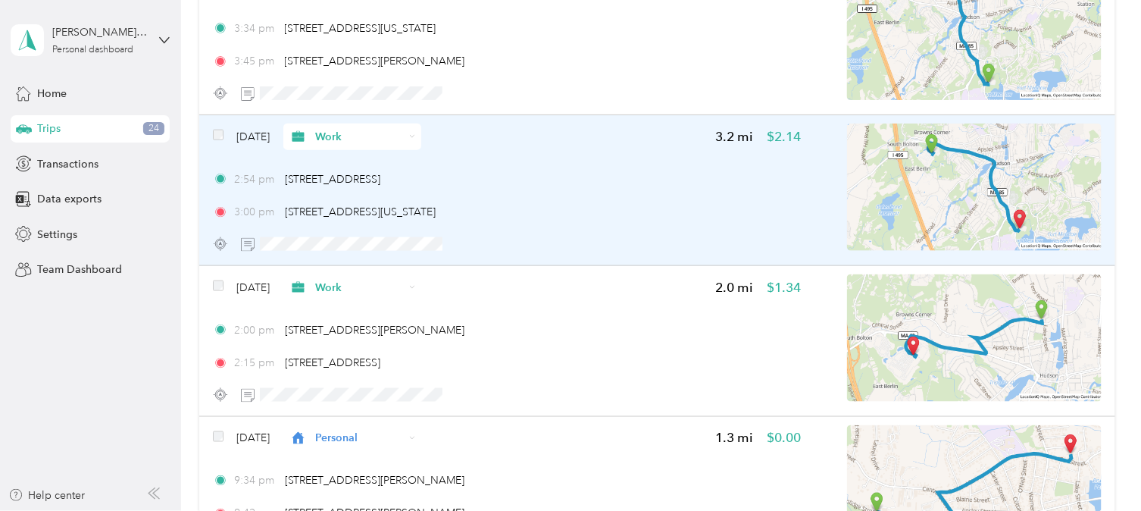
click at [354, 129] on span "Work" at bounding box center [359, 137] width 89 height 16
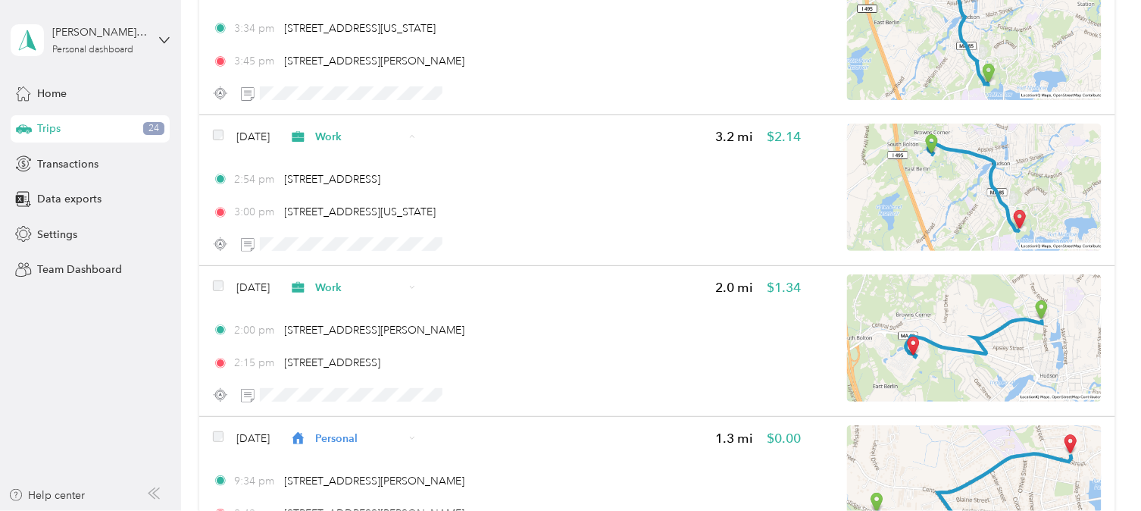
click at [359, 183] on span "Personal" at bounding box center [396, 180] width 89 height 16
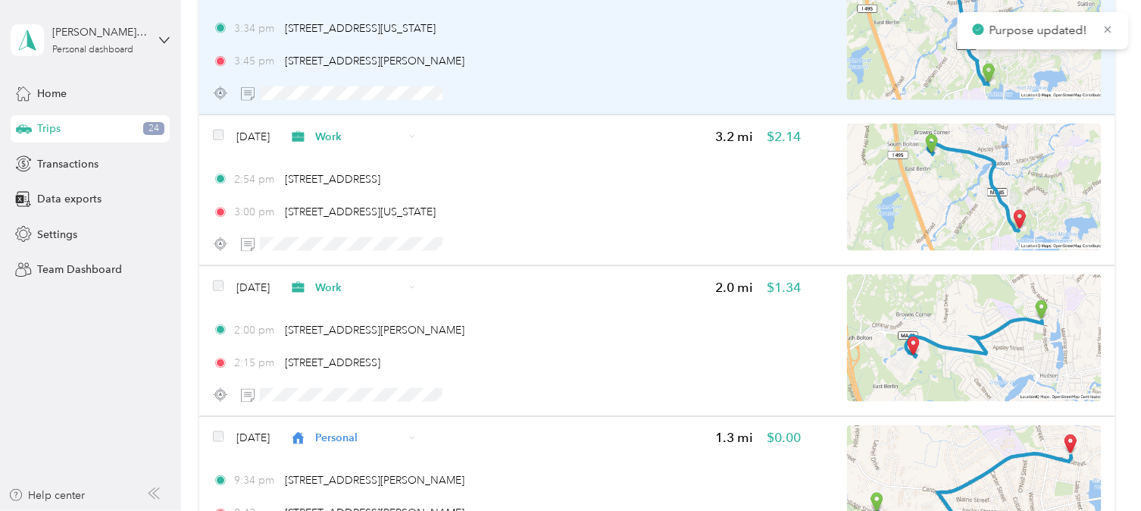
scroll to position [8908, 0]
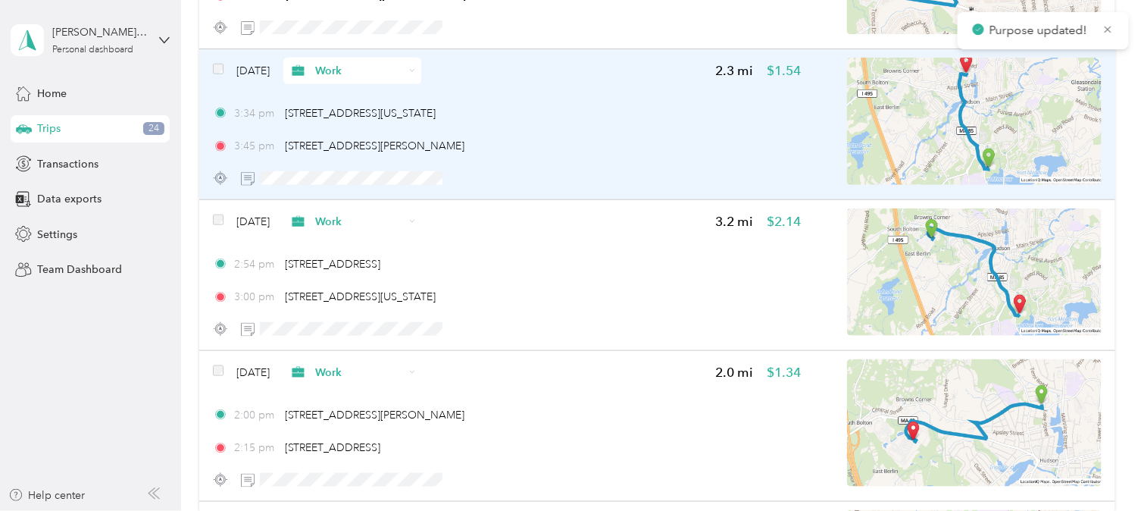
click at [356, 63] on span "Work" at bounding box center [359, 71] width 89 height 16
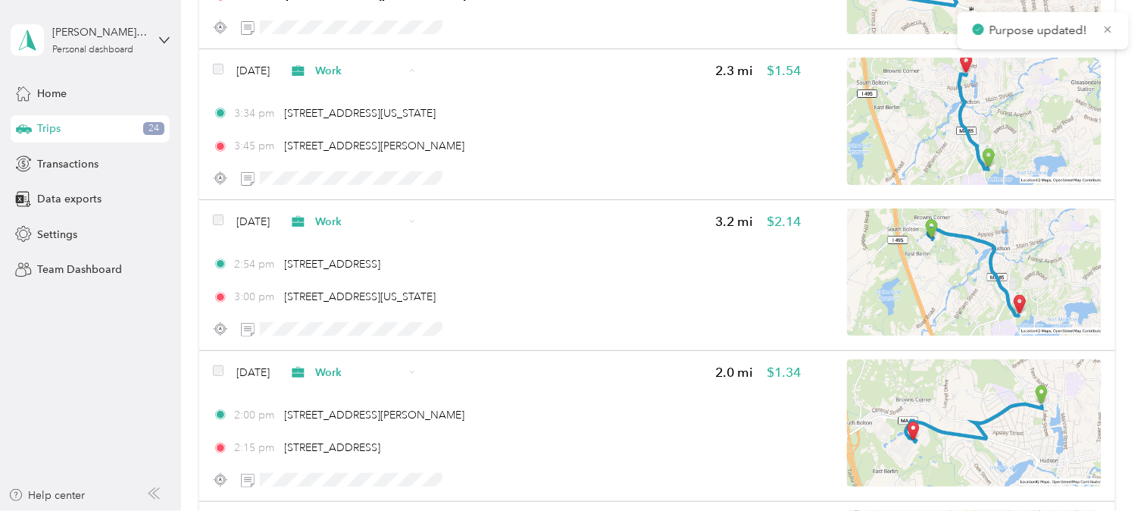
click at [356, 112] on span "Personal" at bounding box center [396, 113] width 89 height 16
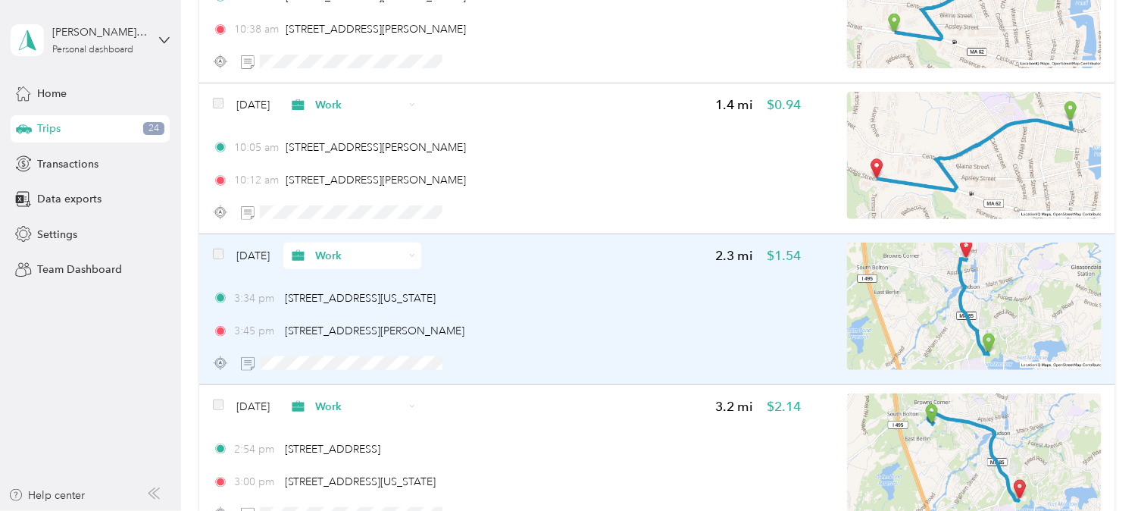
scroll to position [8655, 0]
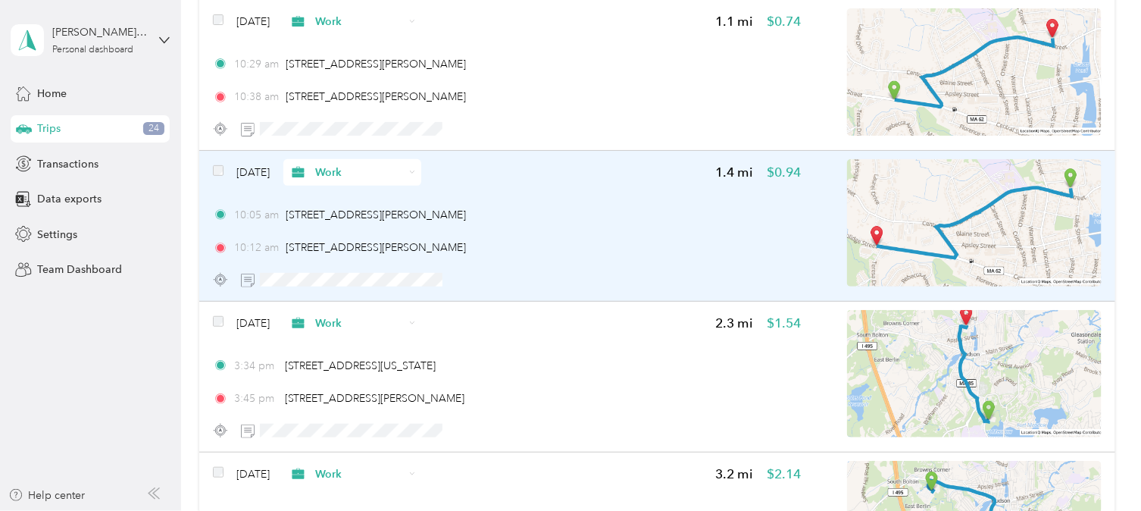
click at [357, 164] on span "Work" at bounding box center [359, 172] width 89 height 16
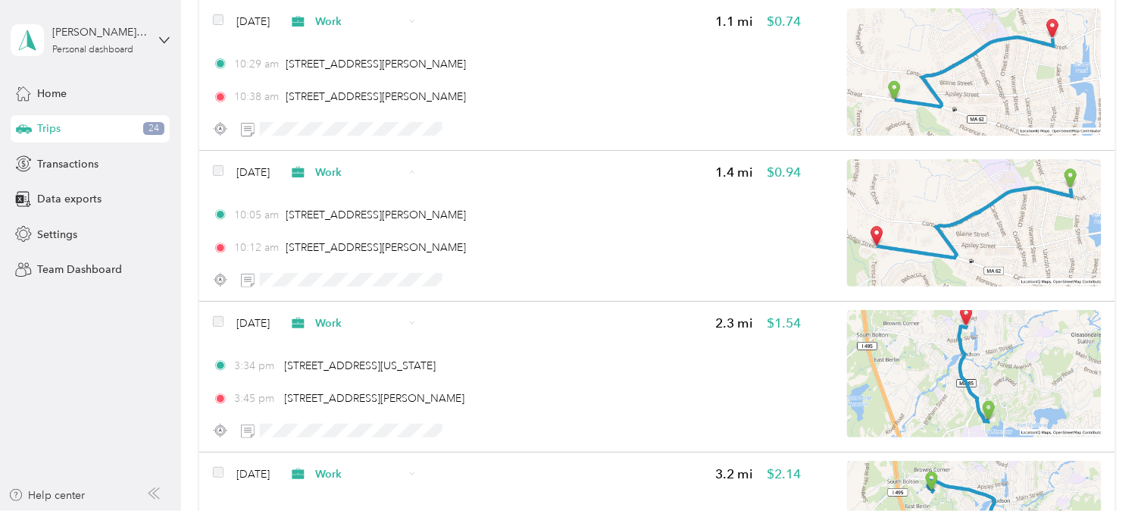
click at [355, 210] on span "Personal" at bounding box center [396, 216] width 89 height 16
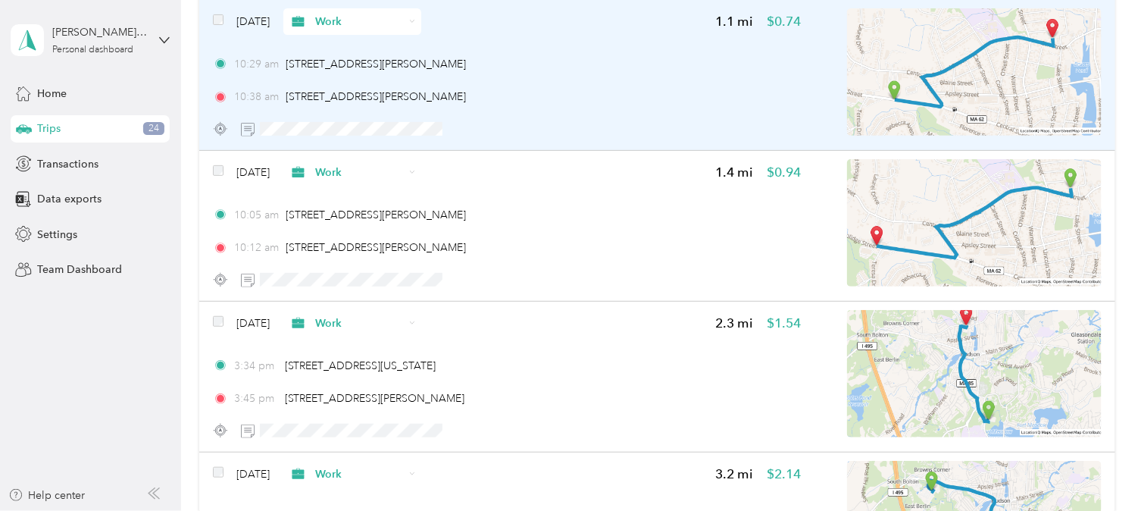
click at [360, 14] on span "Work" at bounding box center [359, 22] width 89 height 16
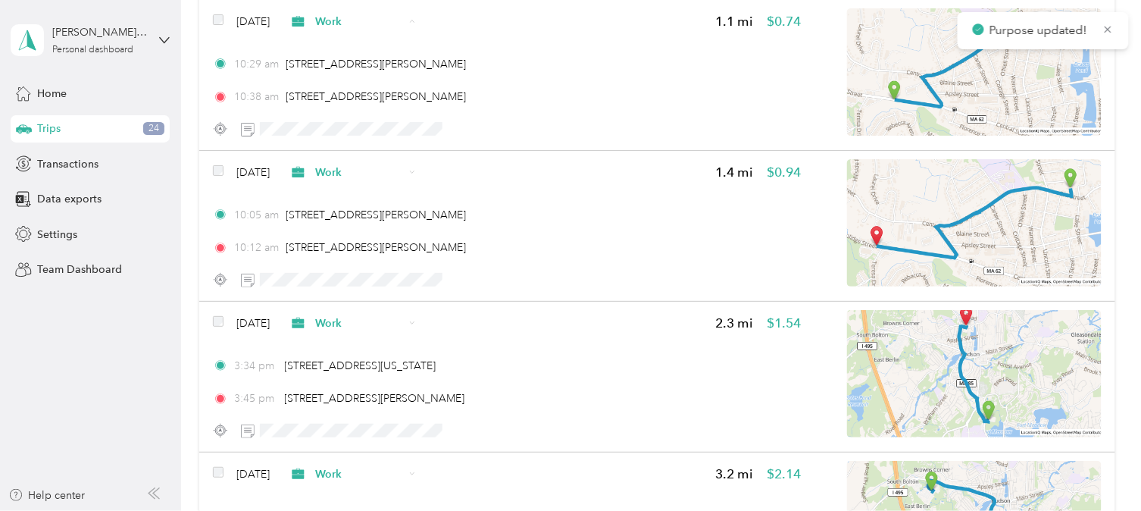
click at [364, 58] on span "Personal" at bounding box center [396, 65] width 89 height 16
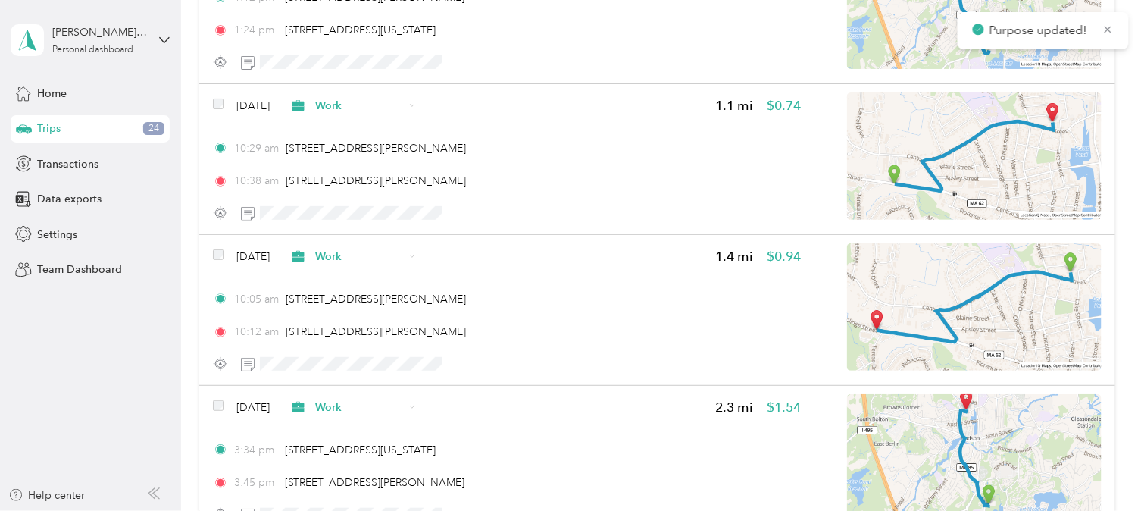
scroll to position [8319, 0]
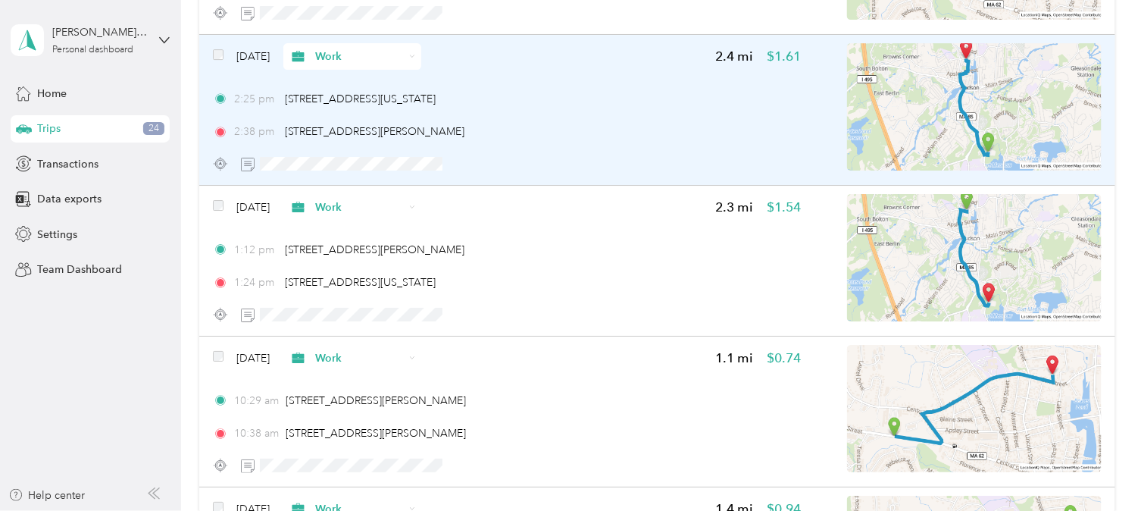
click at [352, 48] on span "Work" at bounding box center [359, 56] width 89 height 16
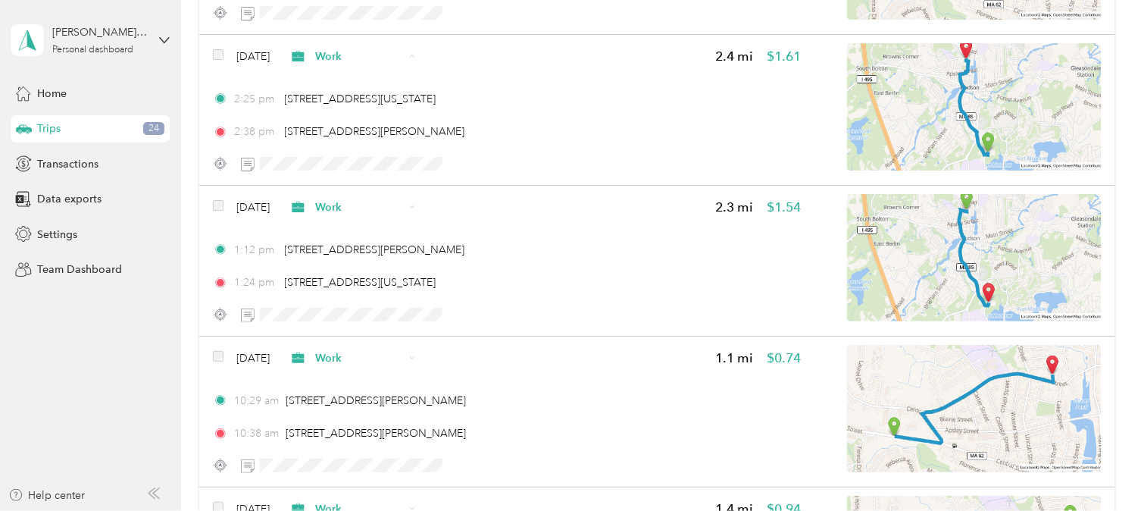
click at [367, 99] on span "Personal" at bounding box center [396, 100] width 89 height 16
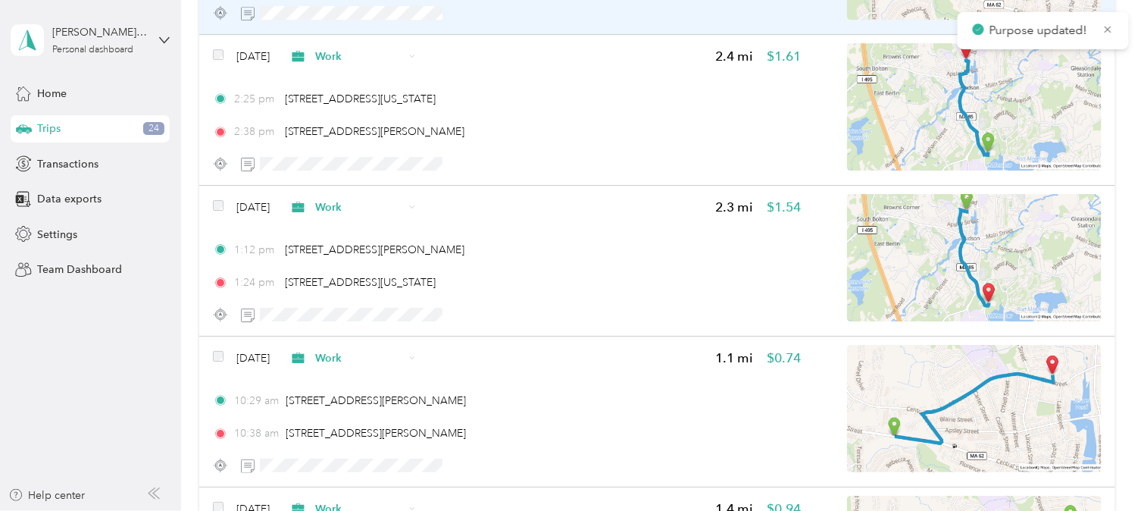
scroll to position [8150, 0]
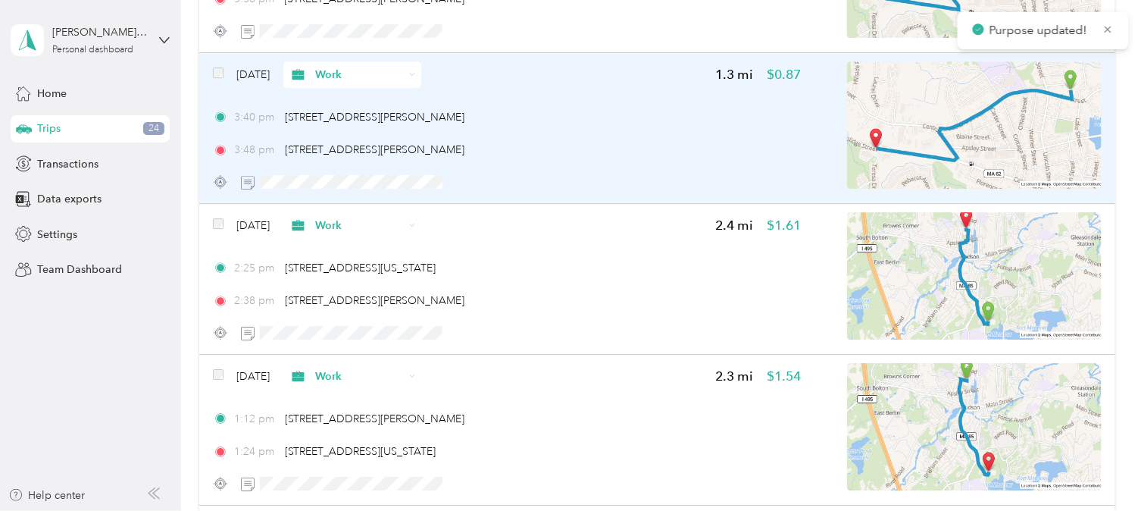
click at [365, 67] on span "Work" at bounding box center [359, 75] width 89 height 16
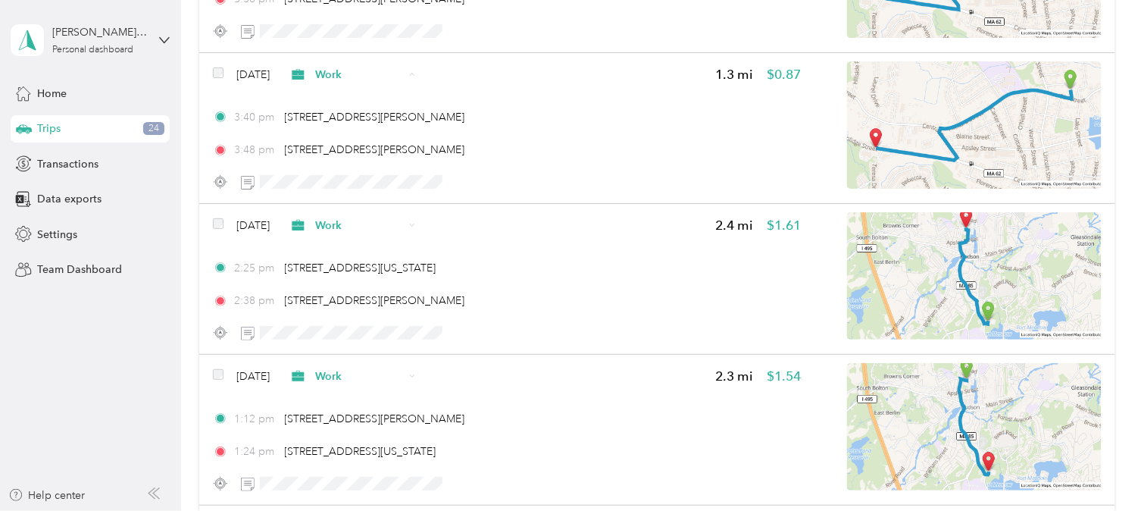
click at [371, 112] on span "Personal" at bounding box center [396, 118] width 89 height 16
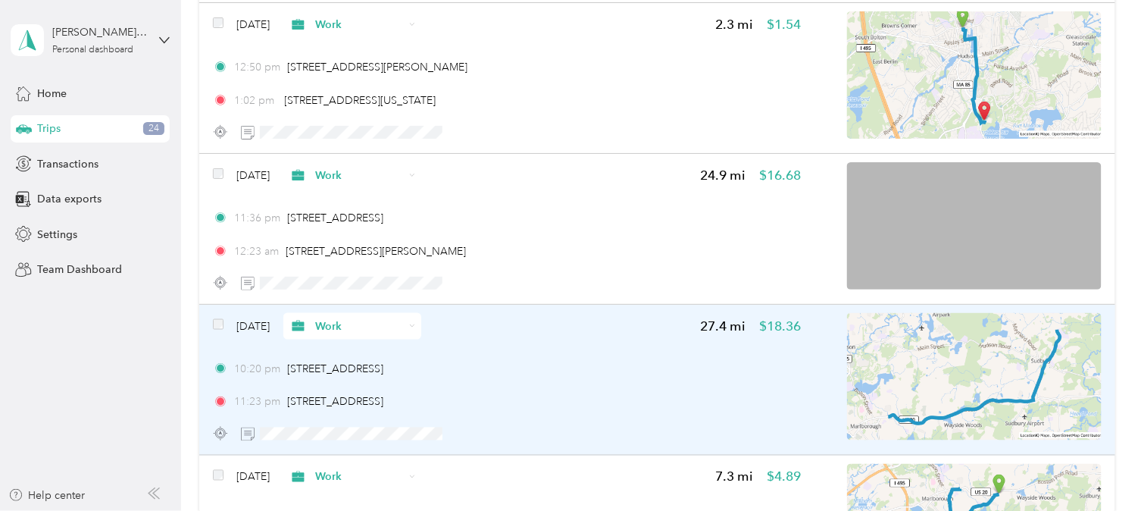
scroll to position [7224, 0]
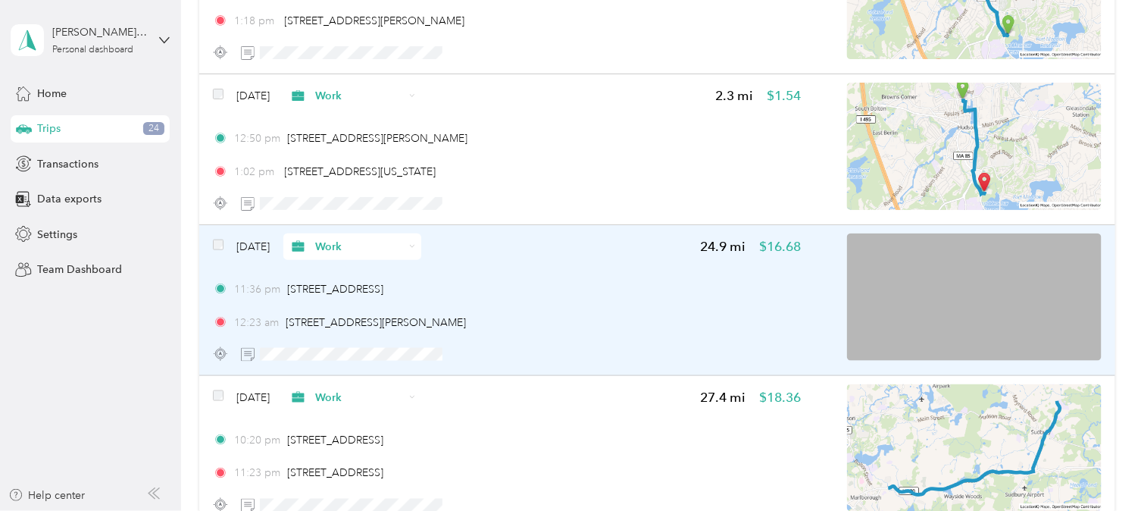
click at [335, 239] on span "Work" at bounding box center [347, 247] width 116 height 16
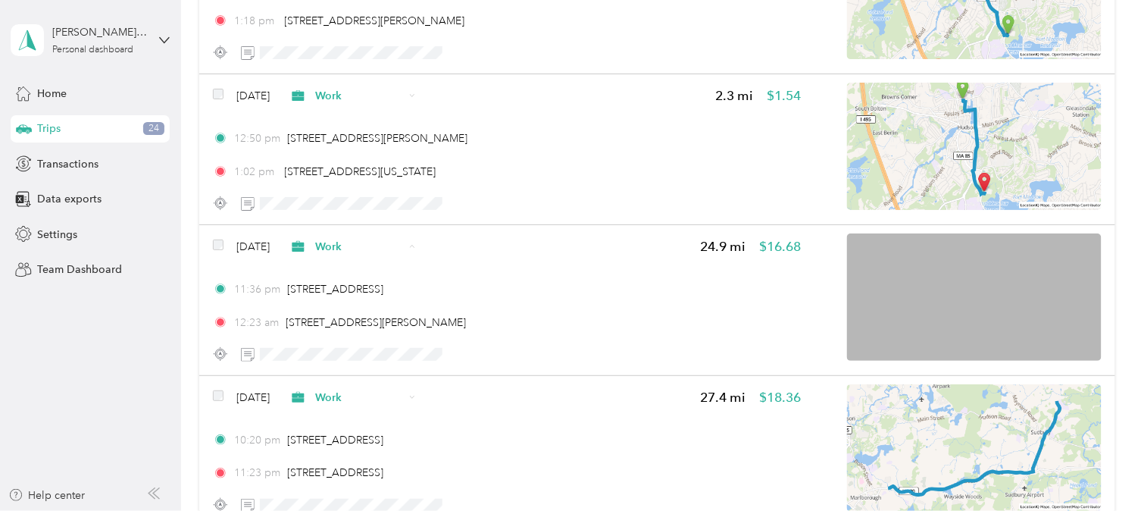
click at [371, 296] on span "Personal" at bounding box center [396, 291] width 89 height 16
click at [179, 232] on aside "[PERSON_NAME] [PERSON_NAME] Personal dashboard Home Trips 24 Transactions Data …" at bounding box center [90, 255] width 181 height 511
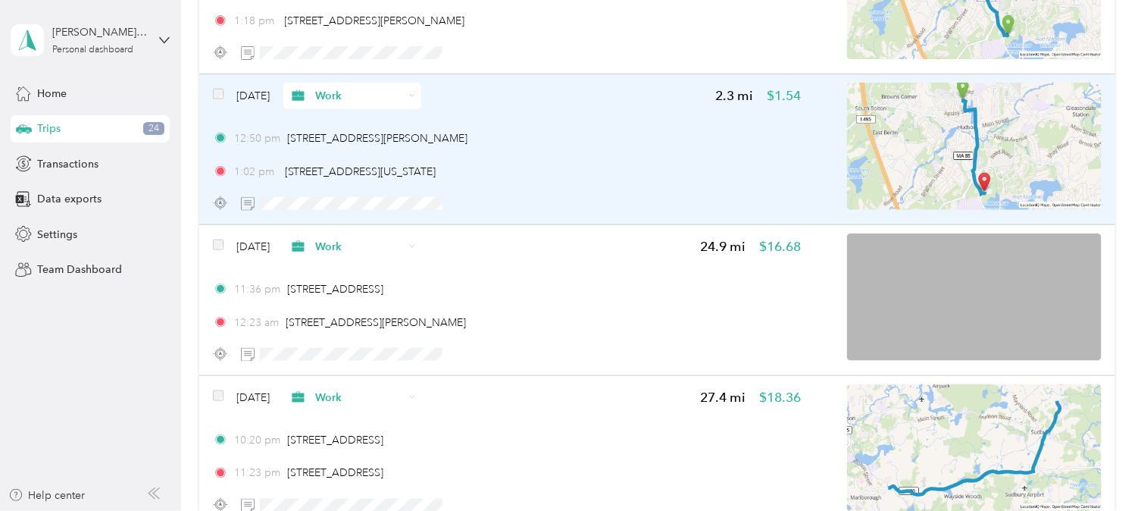
click at [352, 88] on span "Work" at bounding box center [359, 96] width 89 height 16
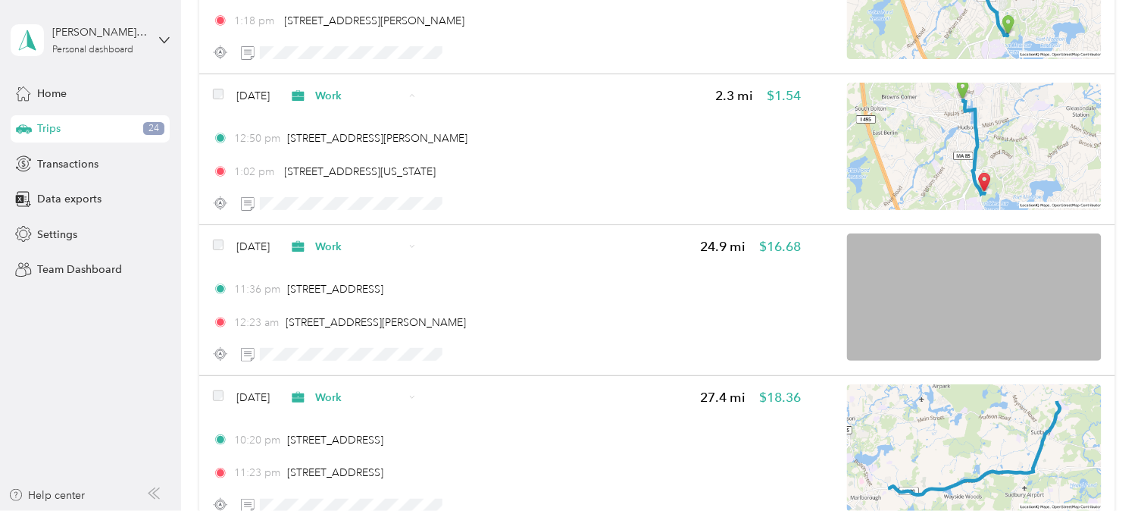
click at [353, 140] on span "Personal" at bounding box center [396, 141] width 89 height 16
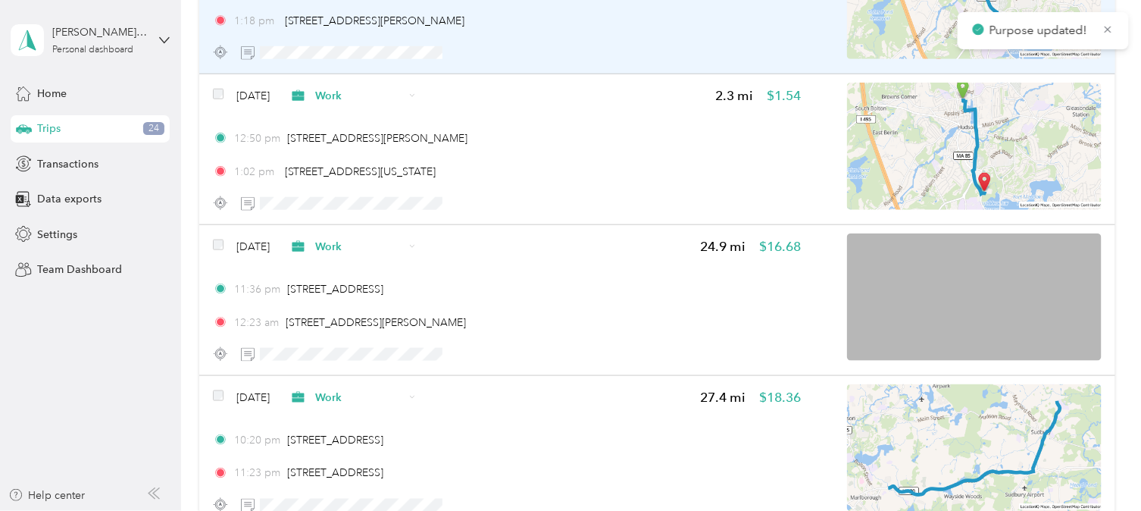
scroll to position [7056, 0]
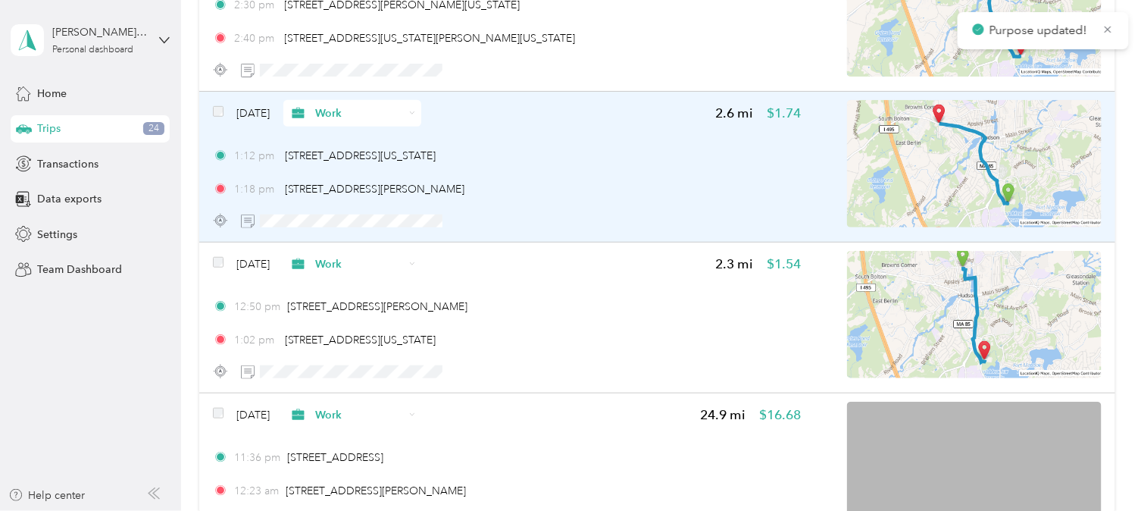
click at [343, 105] on span "Work" at bounding box center [347, 113] width 116 height 16
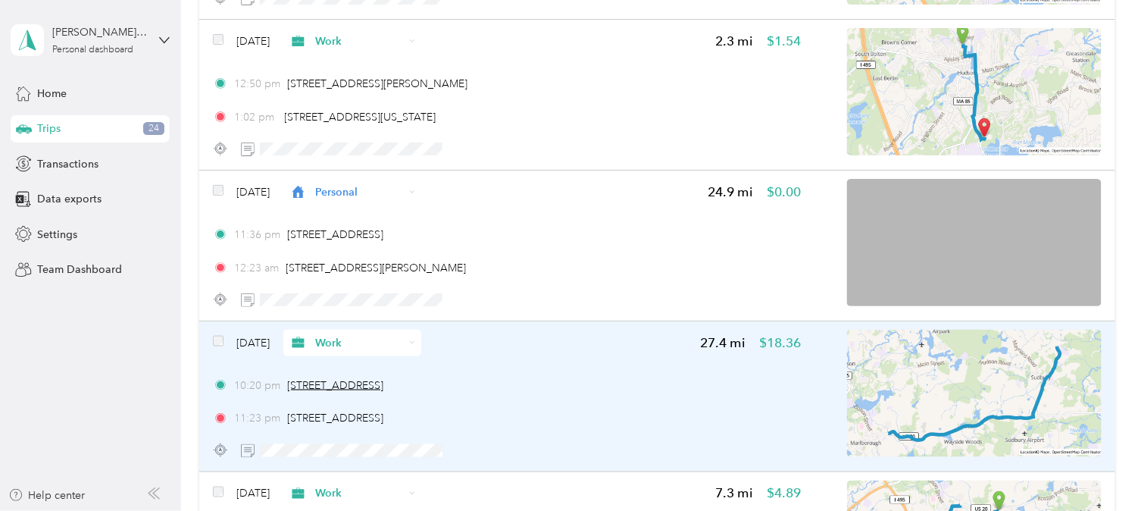
scroll to position [7308, 0]
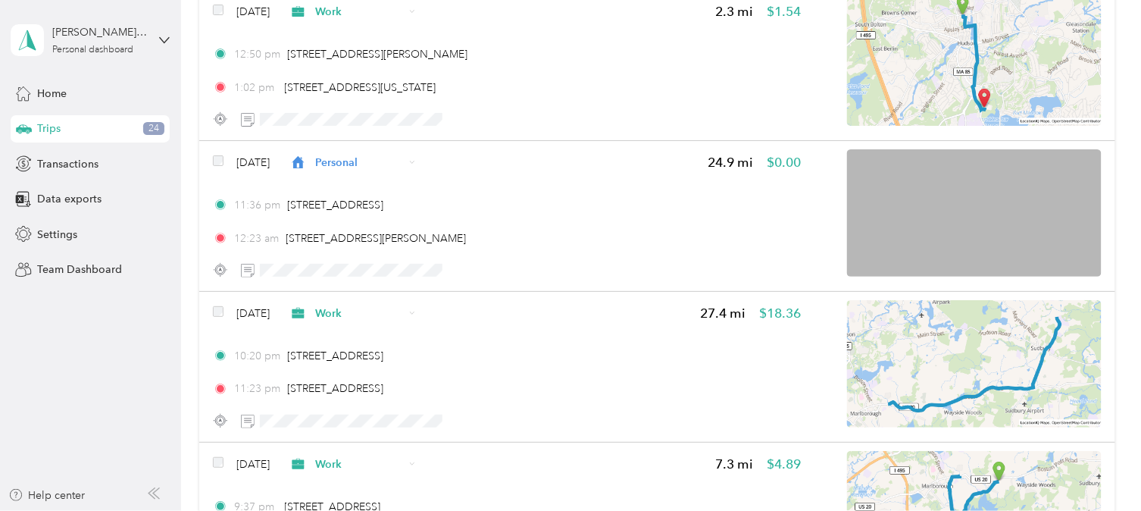
click at [176, 260] on aside "[PERSON_NAME] [PERSON_NAME] Personal dashboard Home Trips 24 Transactions Data …" at bounding box center [90, 255] width 181 height 511
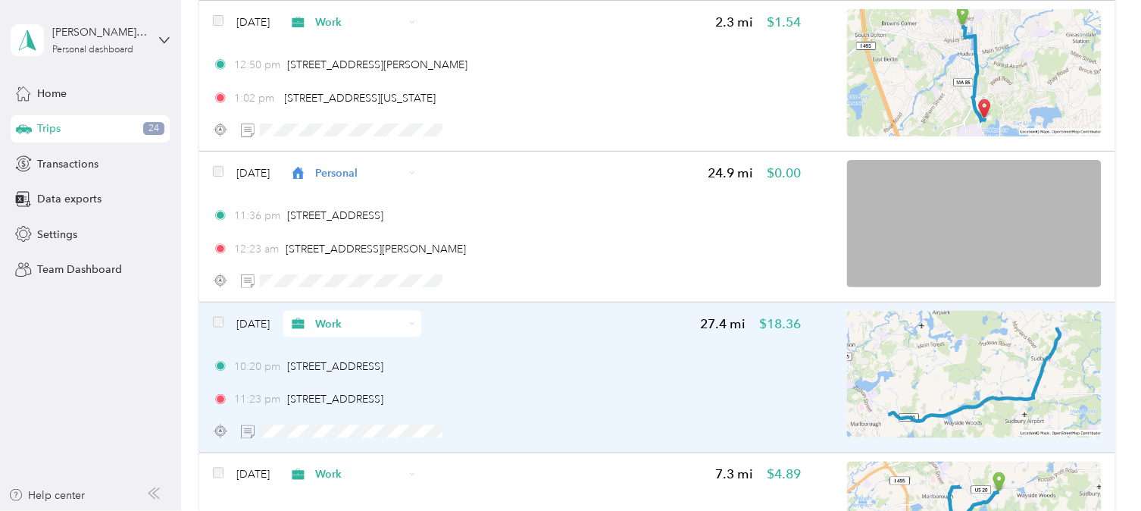
scroll to position [7277, 0]
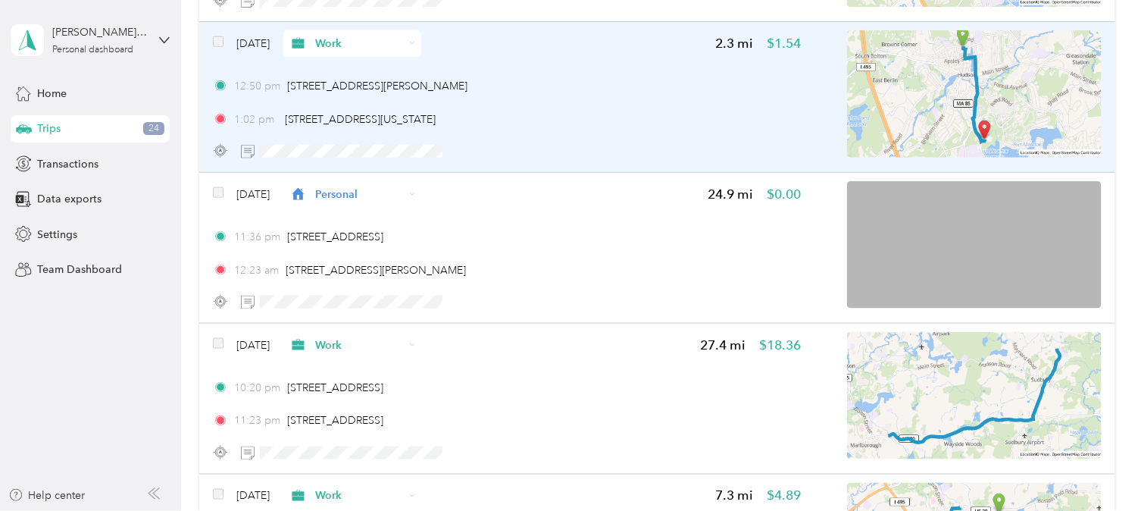
click at [368, 36] on span "Work" at bounding box center [359, 44] width 89 height 16
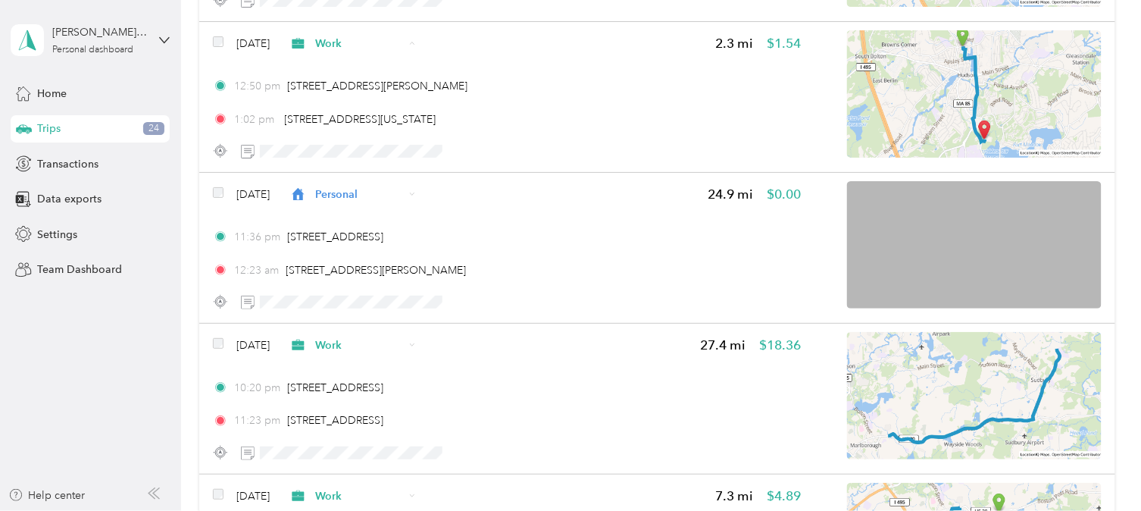
click at [367, 85] on span "Personal" at bounding box center [396, 88] width 89 height 16
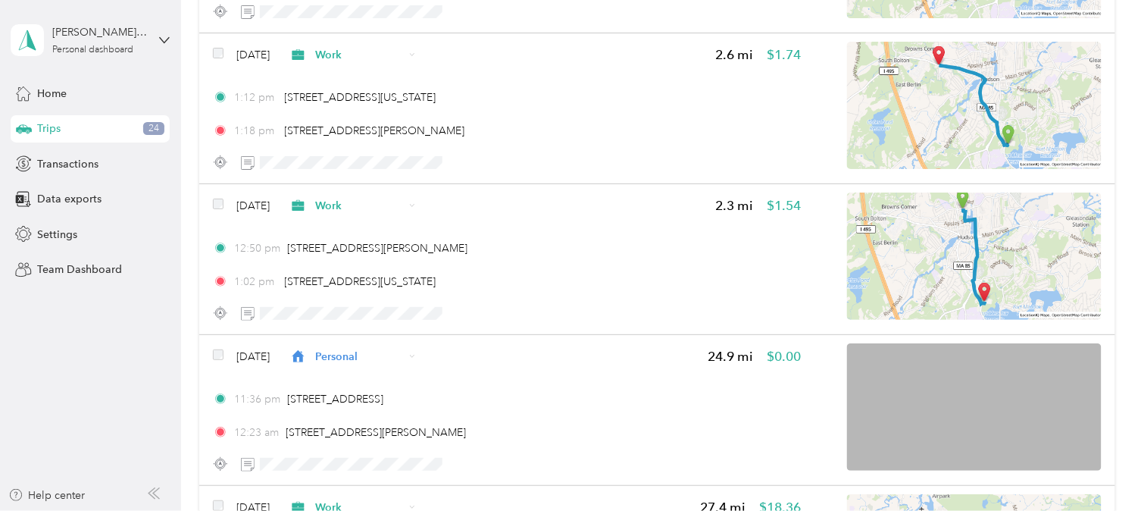
scroll to position [7024, 0]
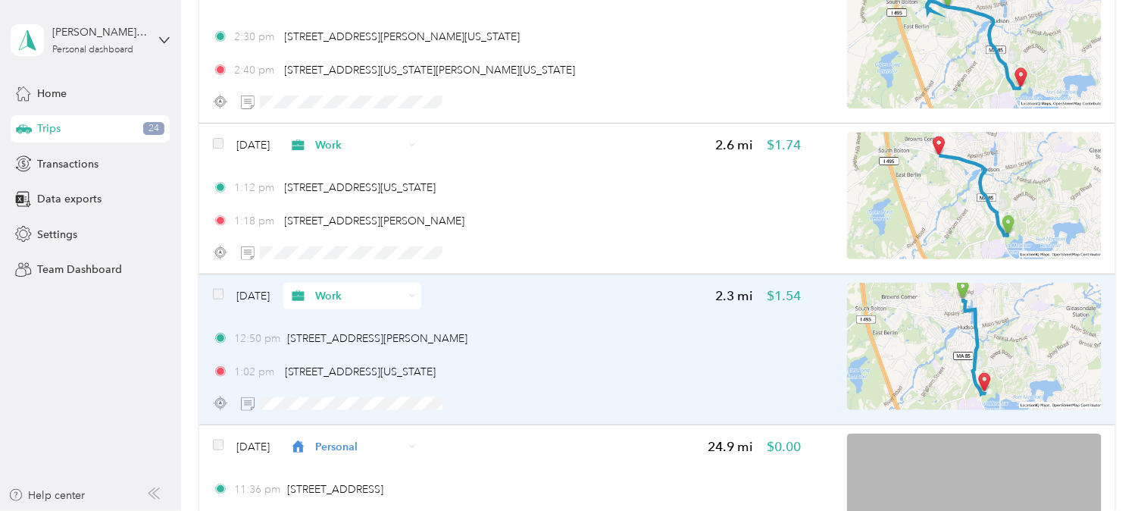
click at [348, 288] on span "Work" at bounding box center [359, 296] width 89 height 16
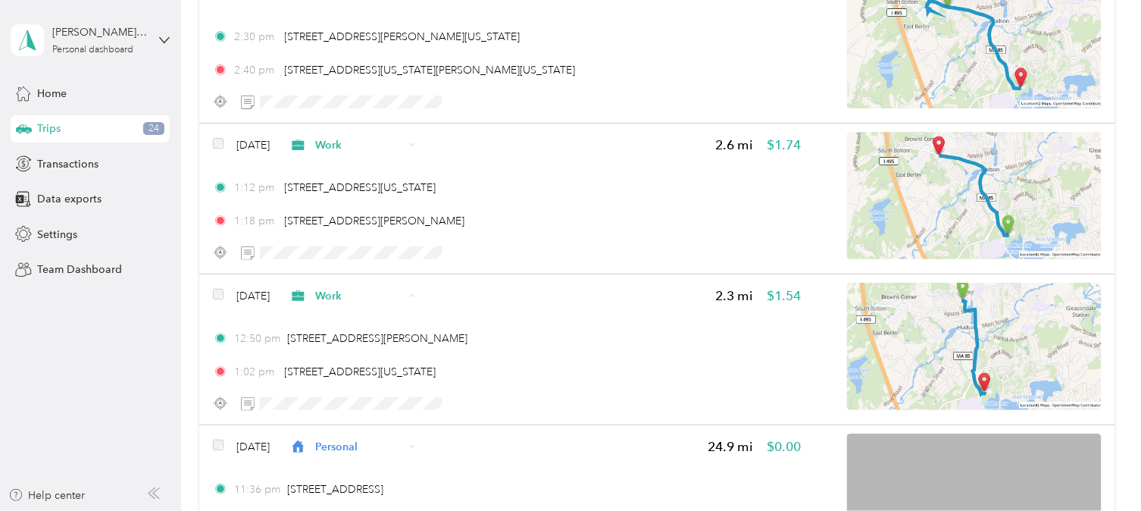
click at [352, 337] on span "Personal" at bounding box center [396, 341] width 89 height 16
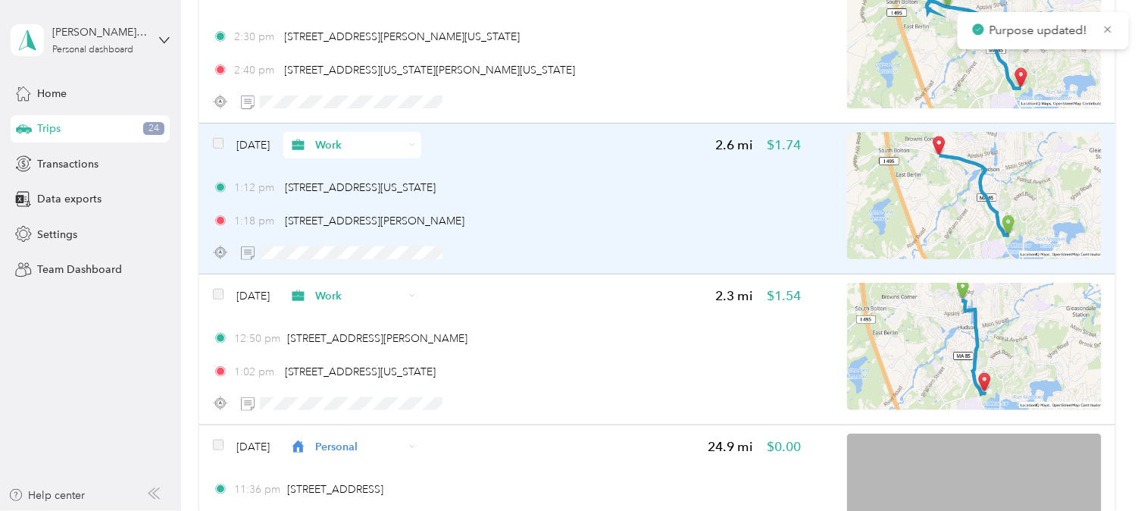
click at [358, 139] on span "Work" at bounding box center [359, 145] width 89 height 16
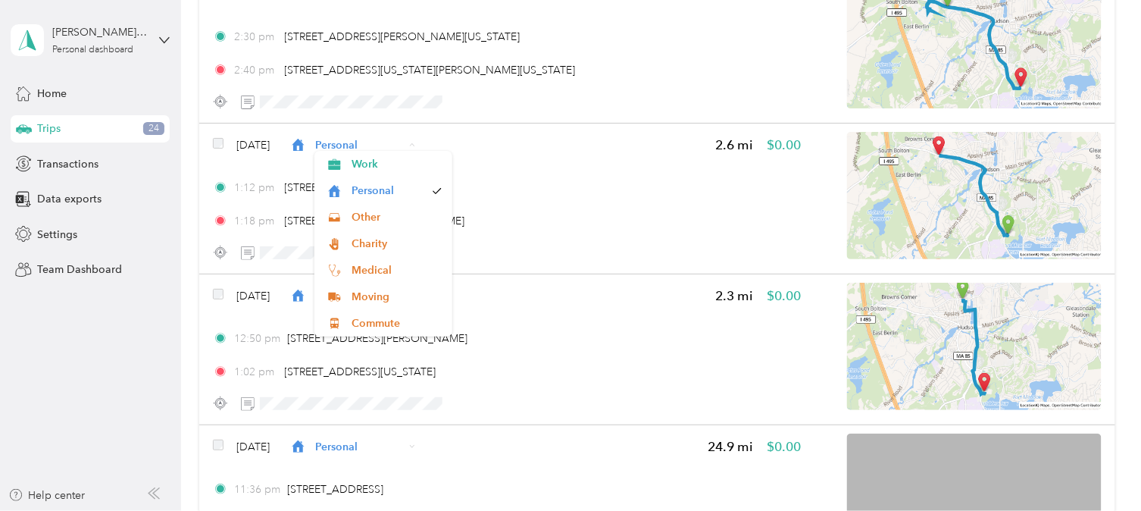
click at [150, 379] on aside "[PERSON_NAME] [PERSON_NAME] Personal dashboard Home Trips 24 Transactions Data …" at bounding box center [90, 255] width 181 height 511
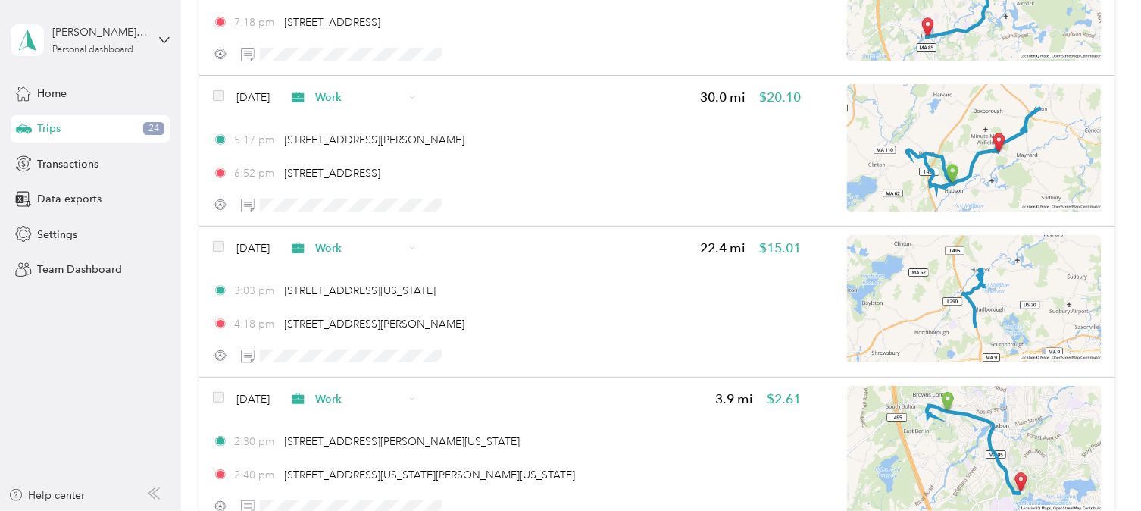
scroll to position [6603, 0]
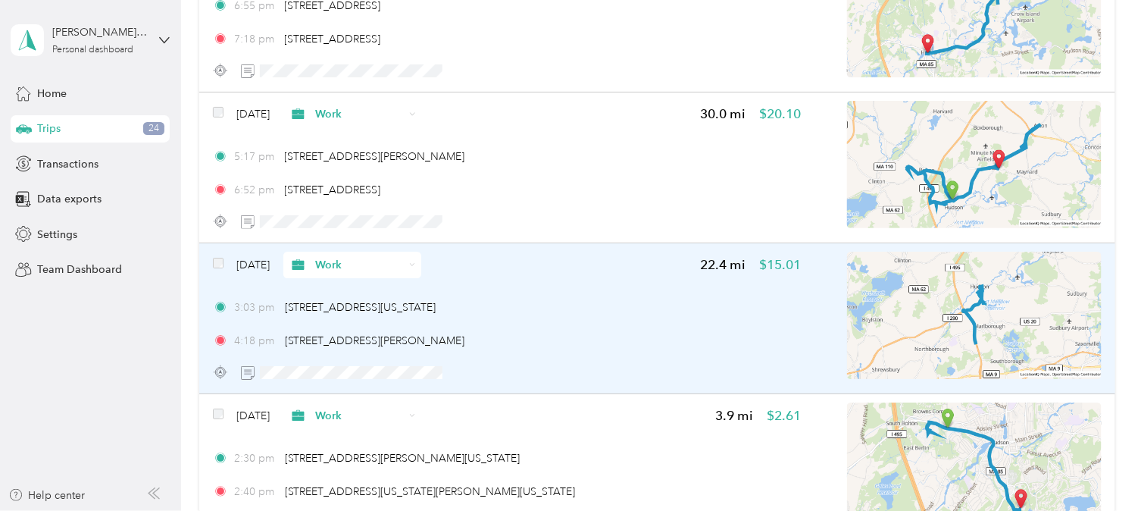
click at [377, 257] on span "Work" at bounding box center [359, 265] width 89 height 16
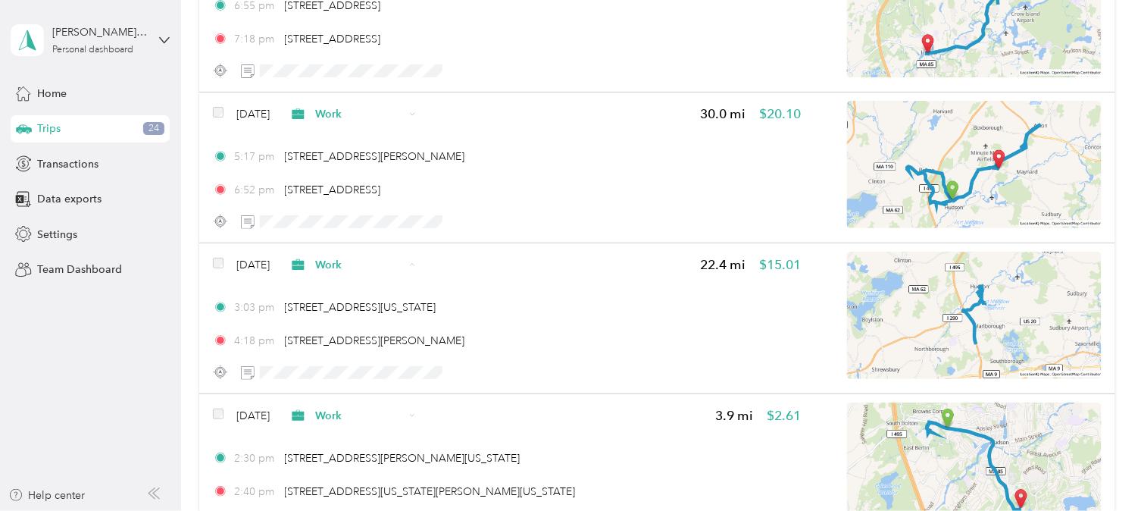
click at [125, 394] on aside "[PERSON_NAME] [PERSON_NAME] Personal dashboard Home Trips 24 Transactions Data …" at bounding box center [90, 255] width 181 height 511
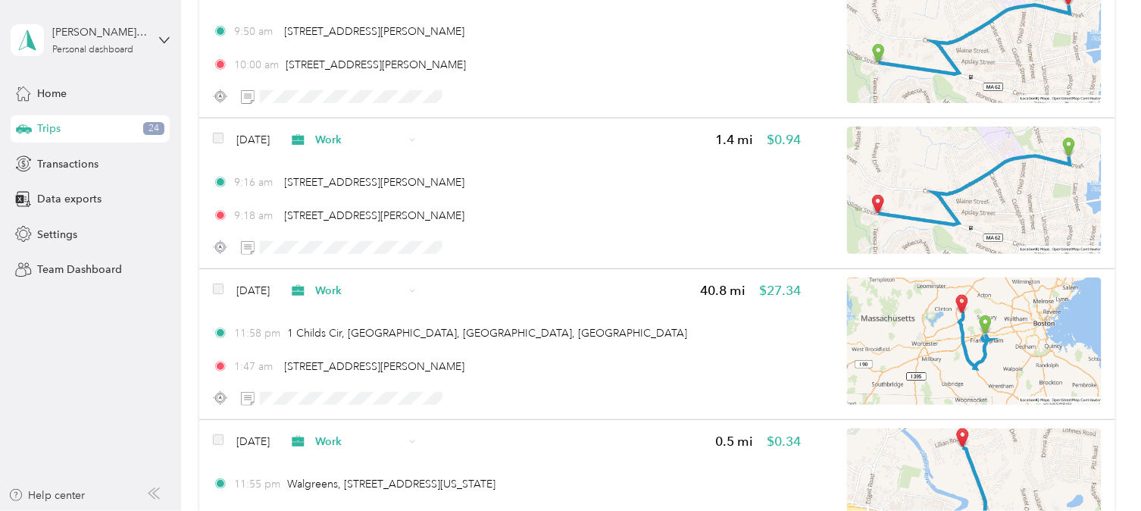
scroll to position [5341, 0]
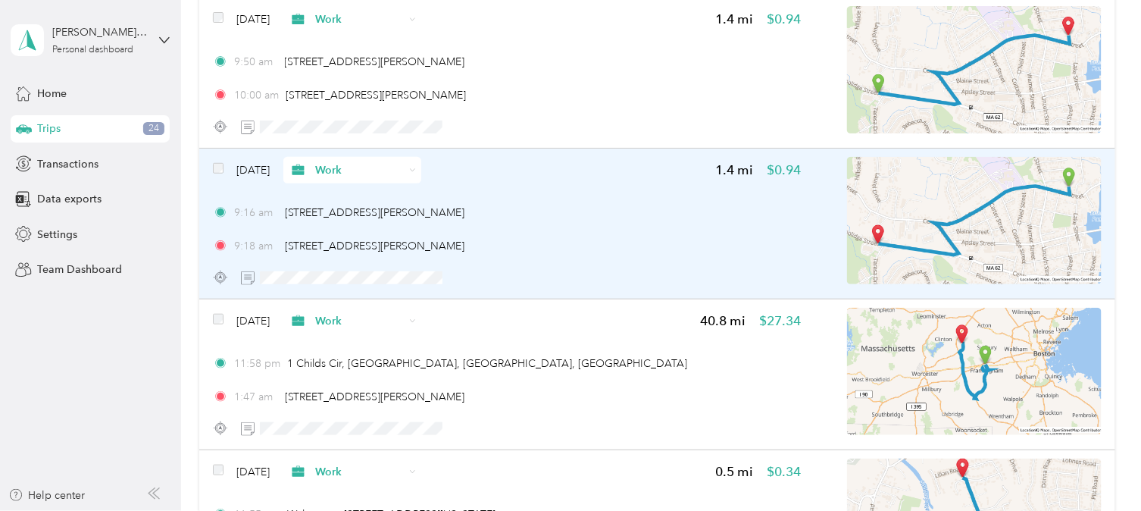
click at [342, 164] on span "Work" at bounding box center [347, 170] width 116 height 16
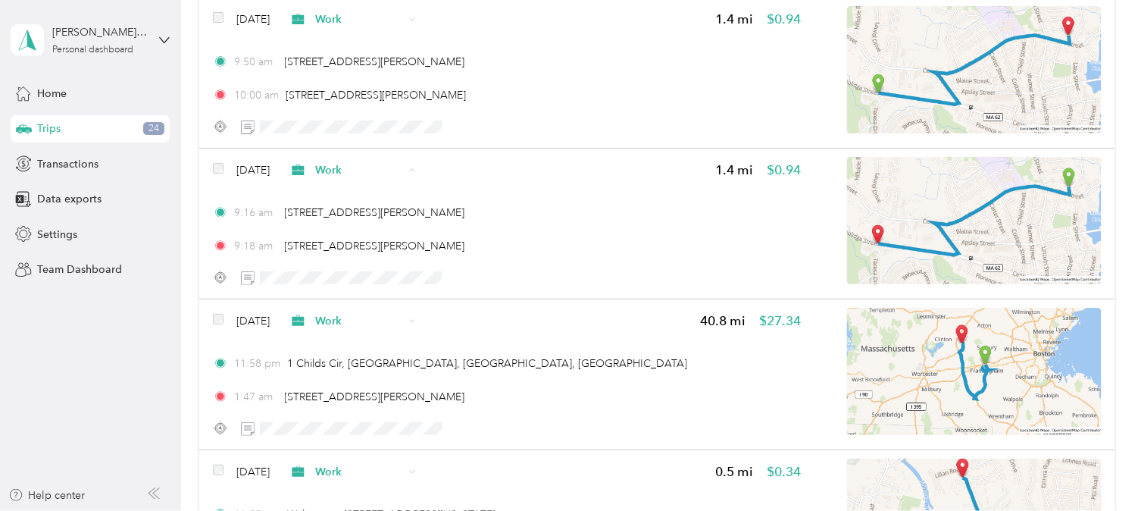
click at [375, 217] on span "Personal" at bounding box center [396, 218] width 89 height 16
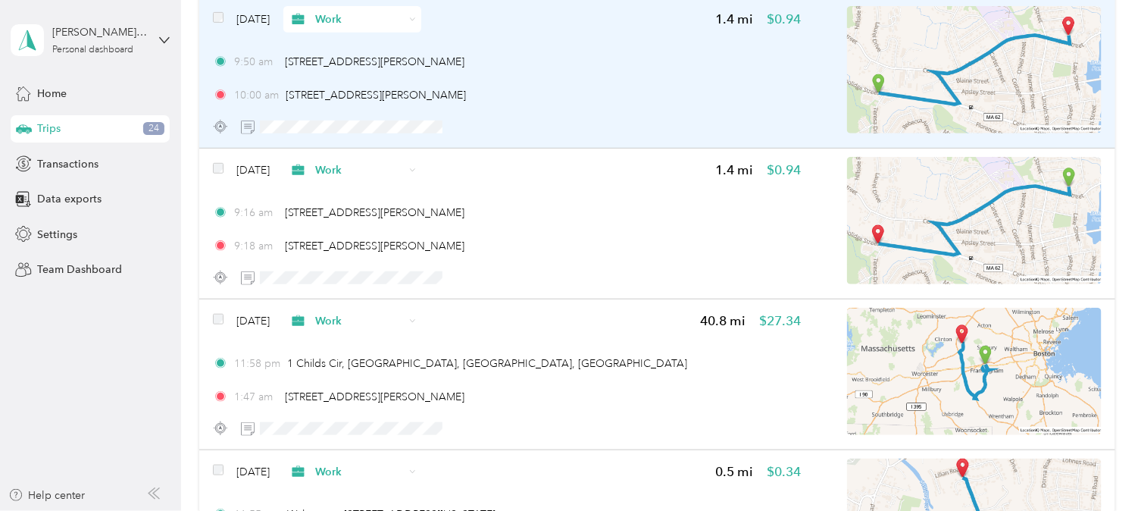
click at [353, 11] on span "Work" at bounding box center [359, 19] width 89 height 16
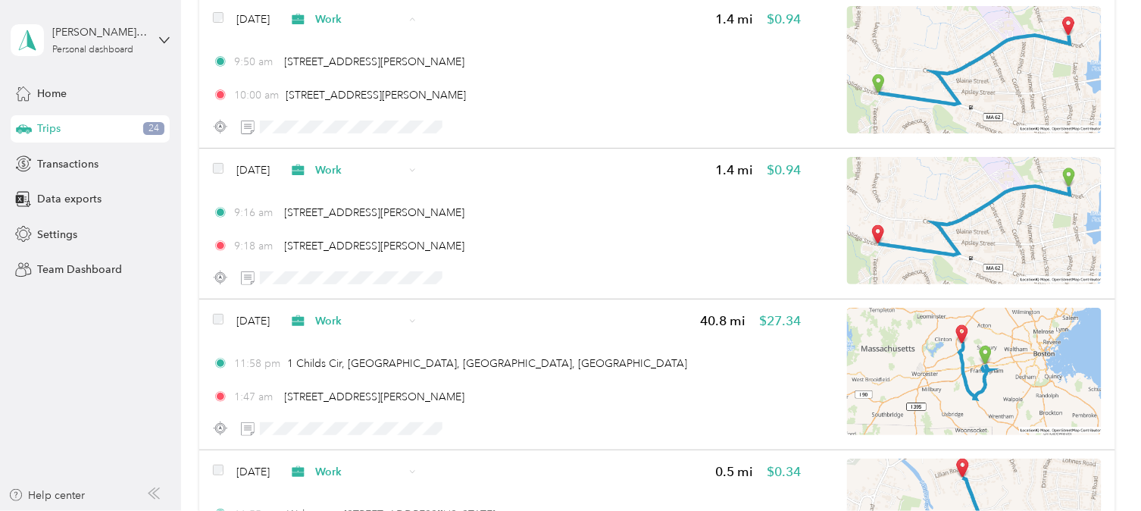
click at [358, 65] on span "Personal" at bounding box center [396, 67] width 89 height 16
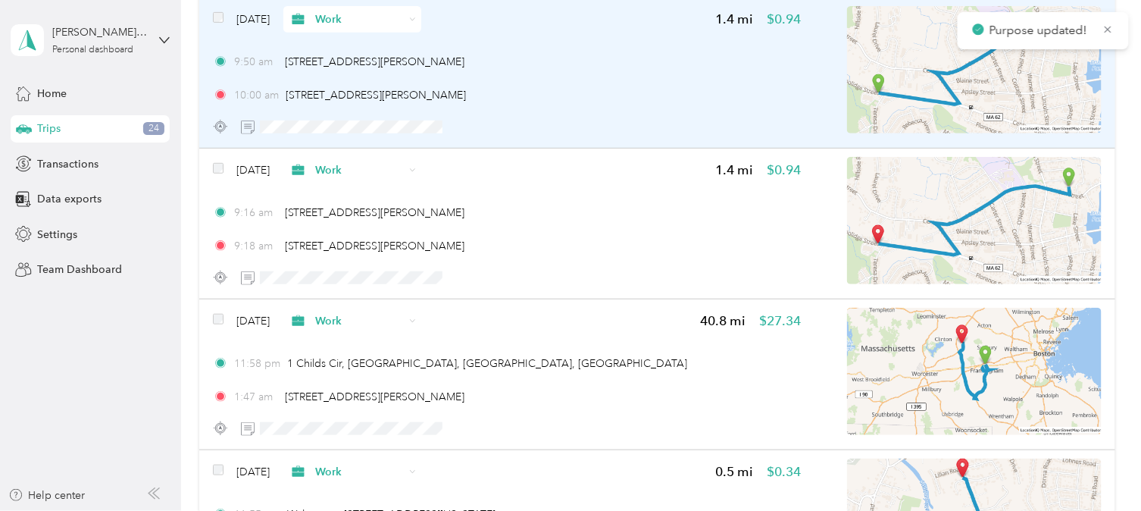
scroll to position [5004, 0]
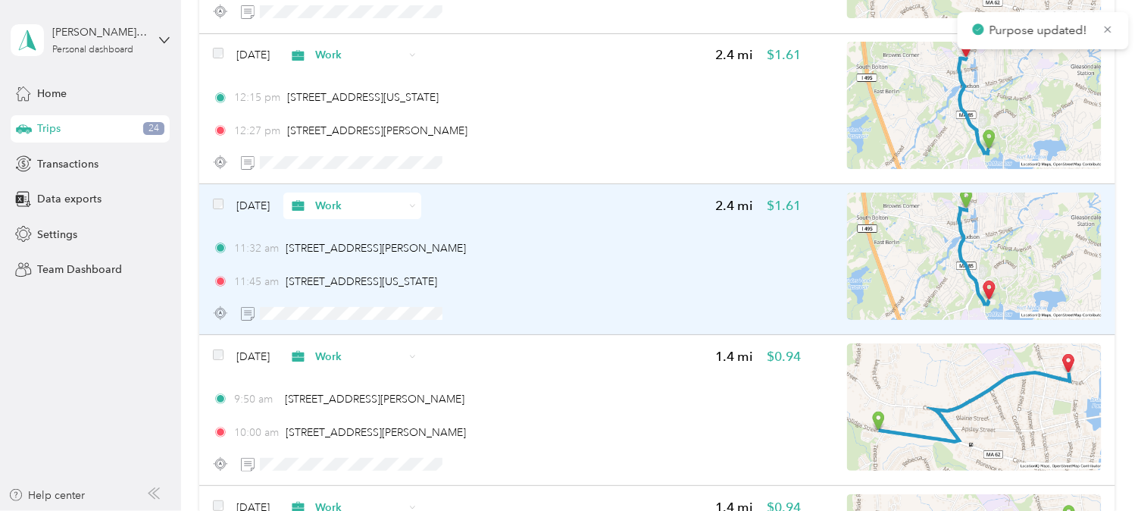
click at [360, 198] on span "Work" at bounding box center [359, 206] width 89 height 16
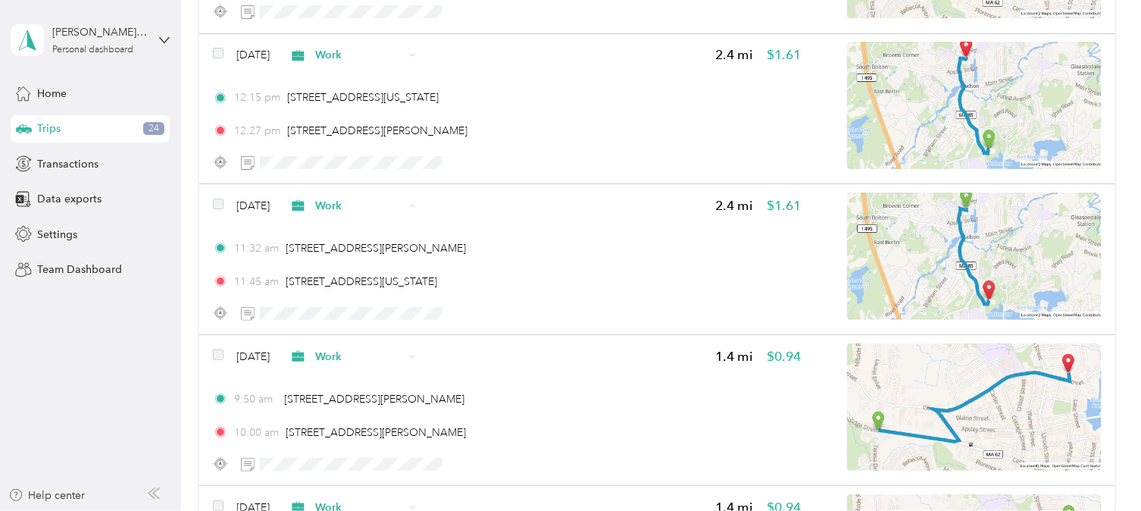
click at [364, 255] on span "Personal" at bounding box center [396, 253] width 89 height 16
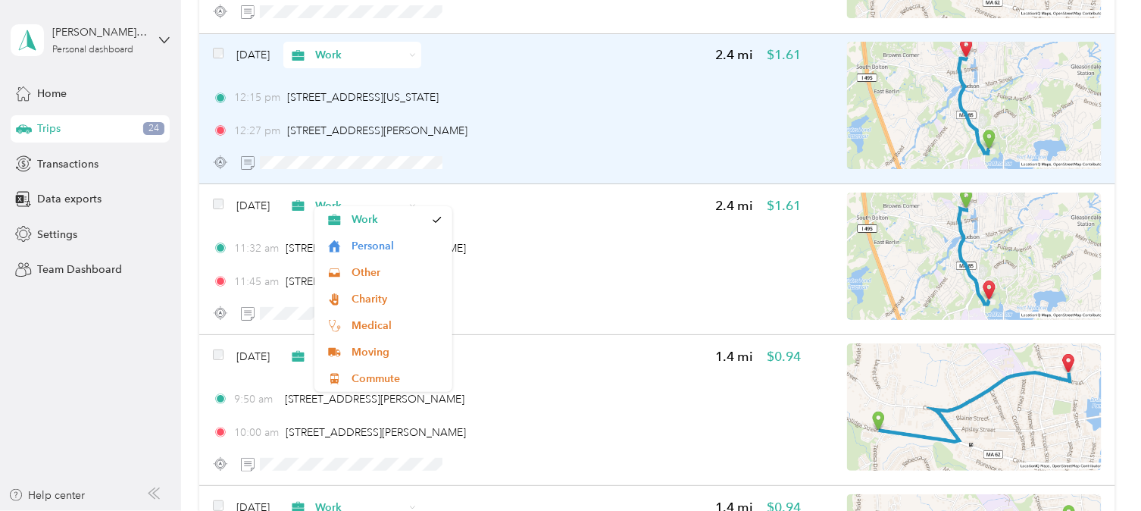
click at [352, 47] on span "Work" at bounding box center [359, 55] width 89 height 16
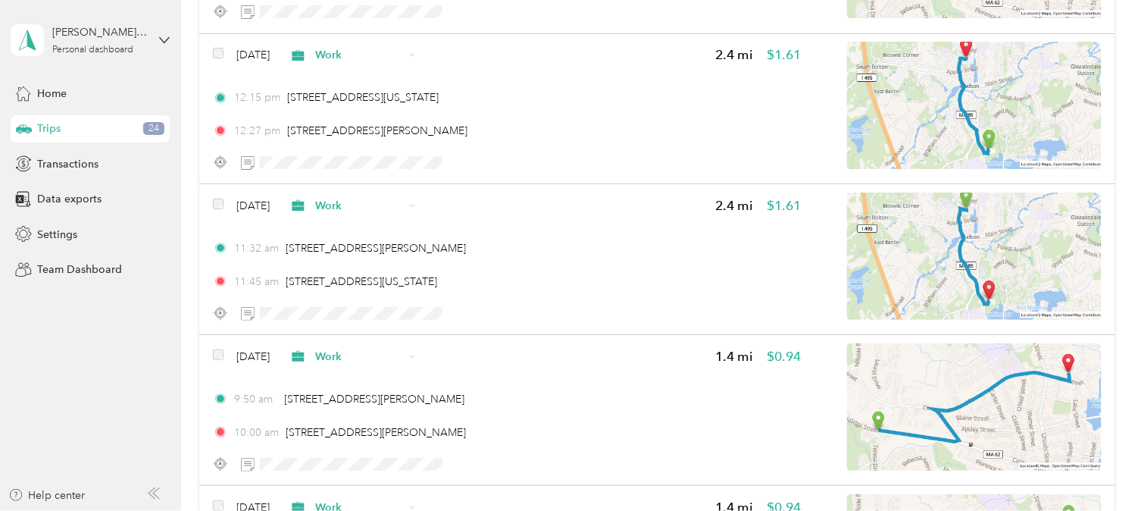
click at [344, 103] on span "Personal" at bounding box center [383, 95] width 117 height 16
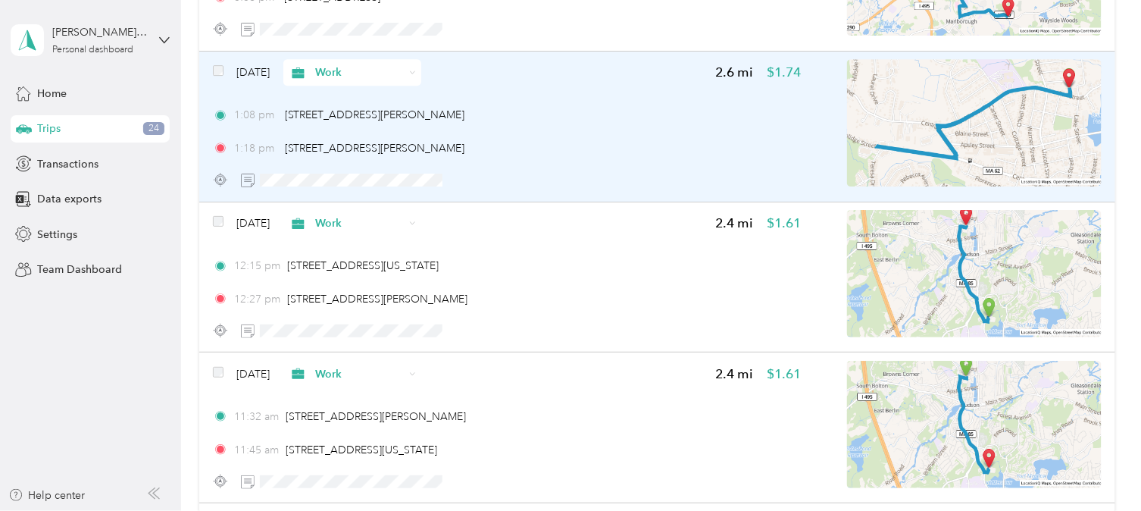
scroll to position [4752, 0]
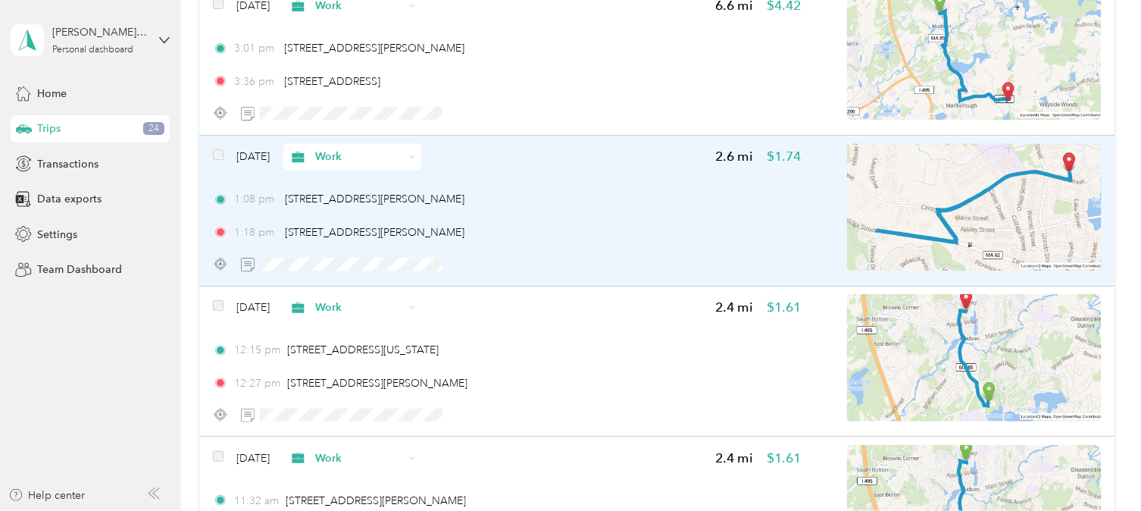
click at [586, 191] on div "1:08 pm [STREET_ADDRESS][PERSON_NAME]" at bounding box center [507, 199] width 588 height 16
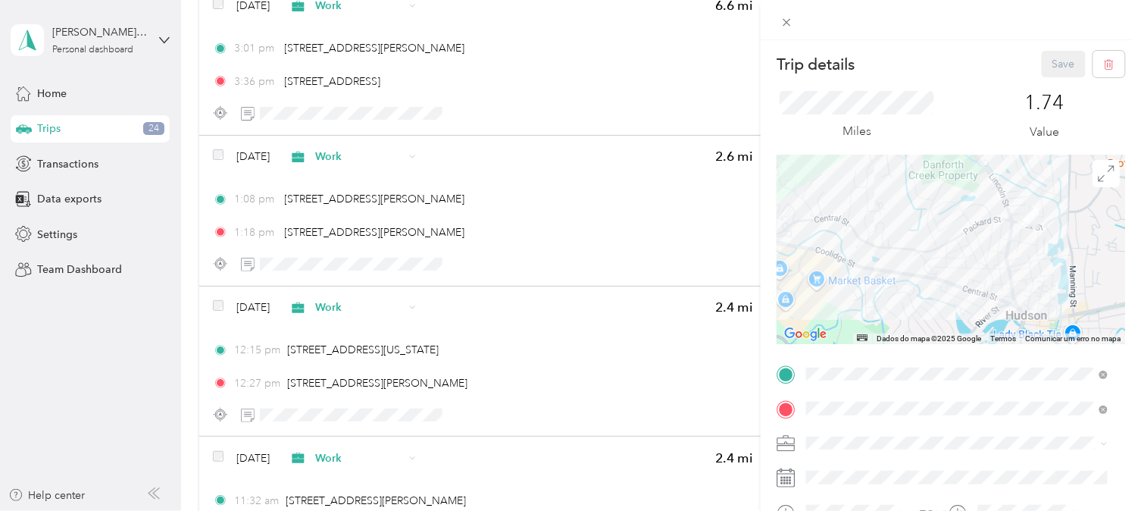
click at [586, 190] on div "Trip details Save This trip cannot be edited because it is either under review,…" at bounding box center [570, 255] width 1141 height 511
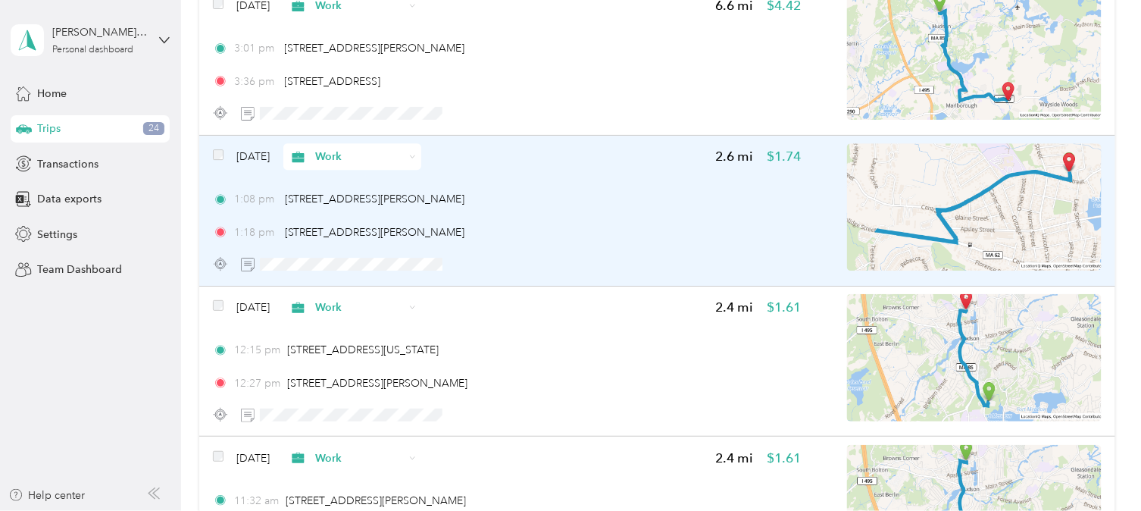
scroll to position [4668, 0]
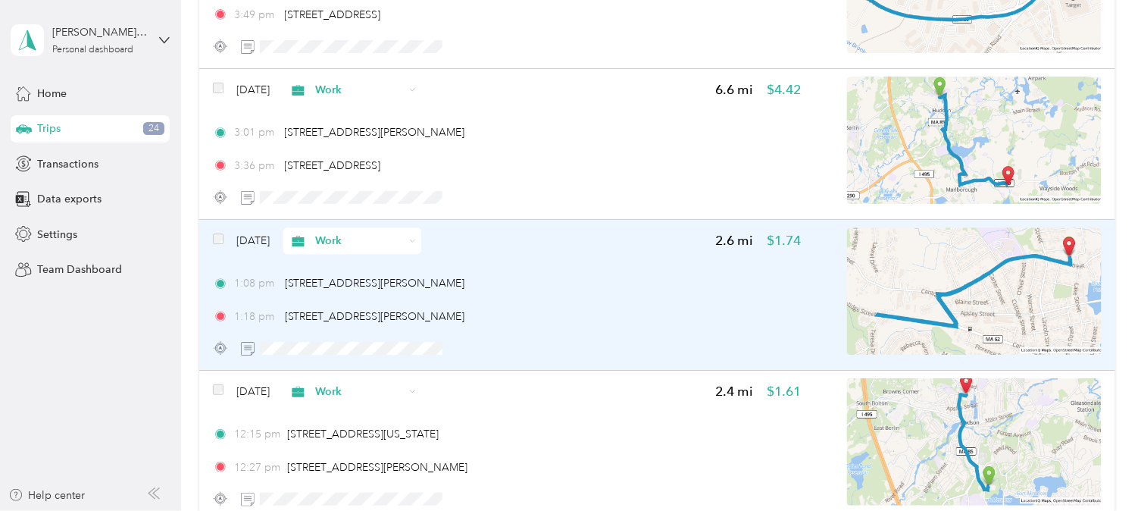
click at [371, 236] on span "Work" at bounding box center [359, 241] width 89 height 16
click at [368, 288] on span "Personal" at bounding box center [396, 289] width 89 height 16
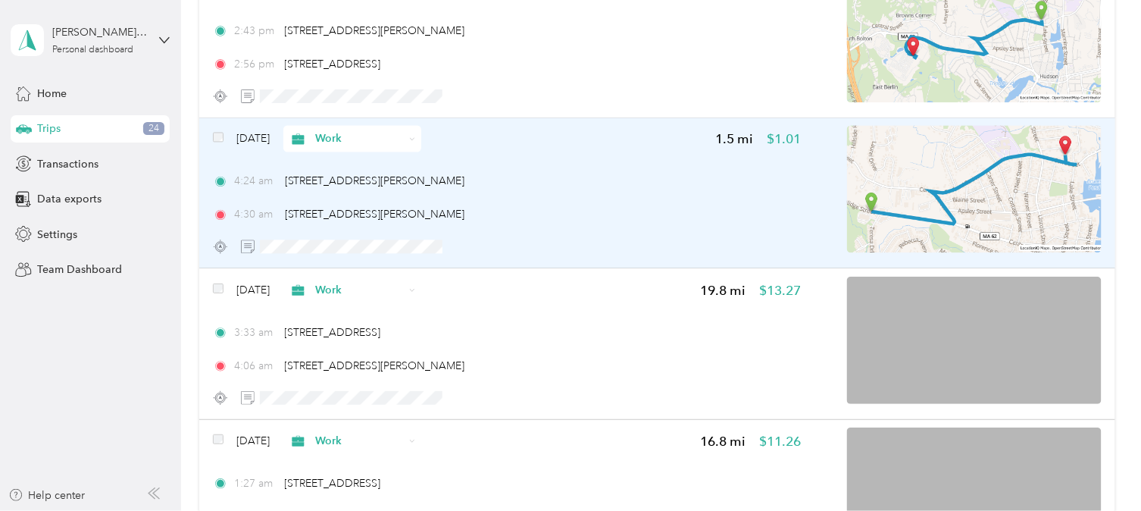
scroll to position [795, 0]
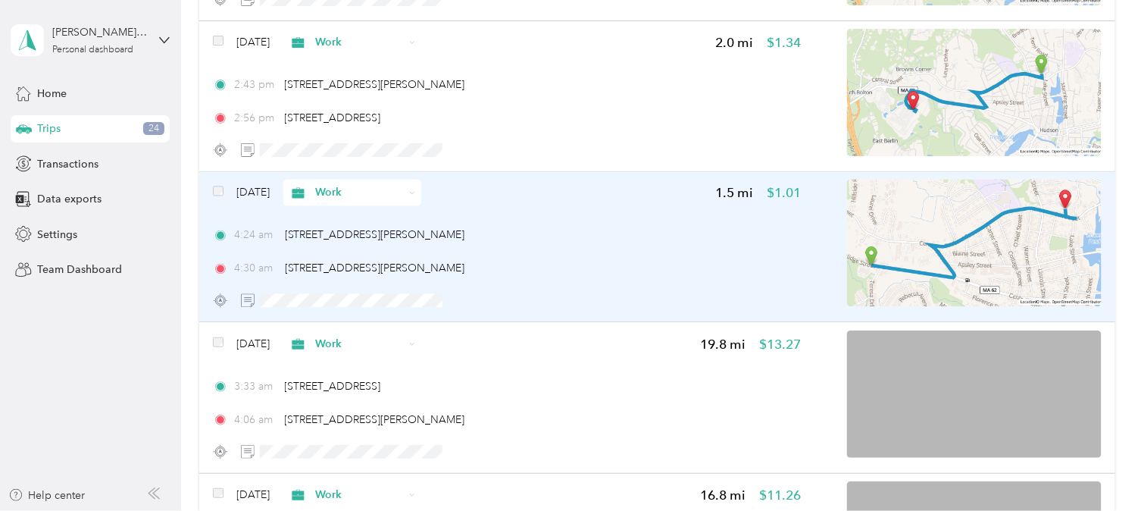
click at [377, 191] on span "Work" at bounding box center [359, 193] width 89 height 16
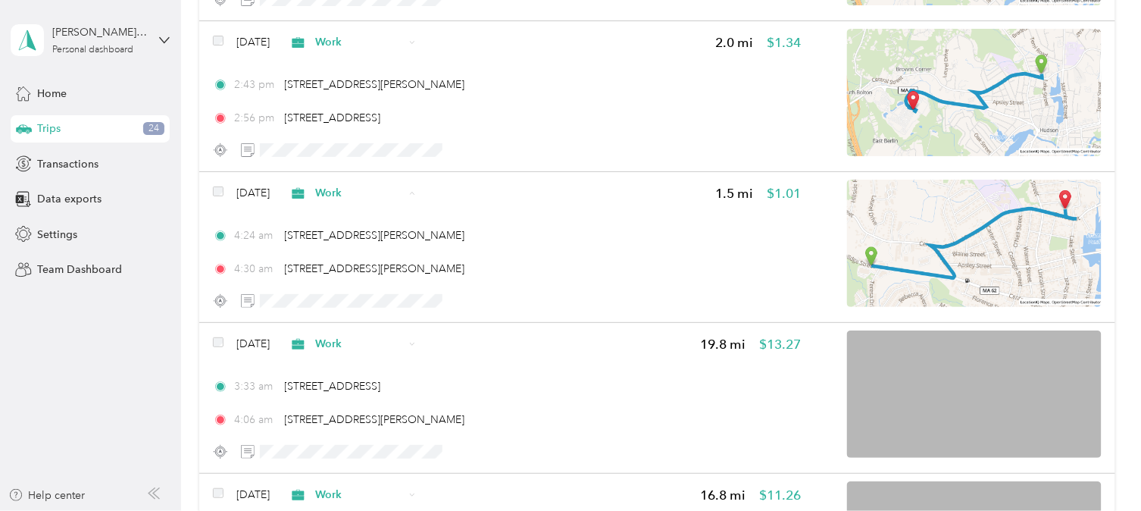
click at [377, 239] on span "Personal" at bounding box center [396, 247] width 89 height 16
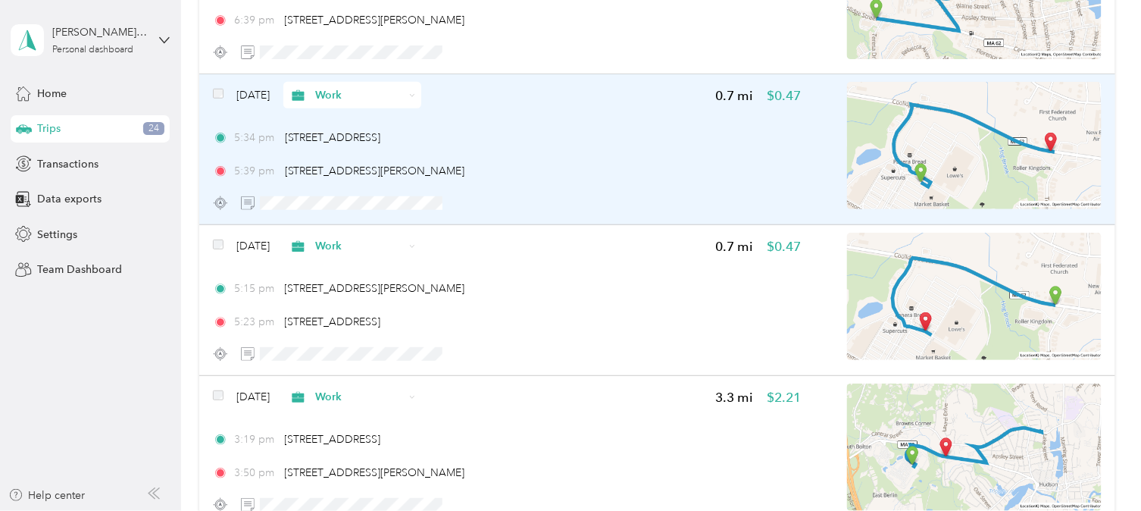
scroll to position [206, 0]
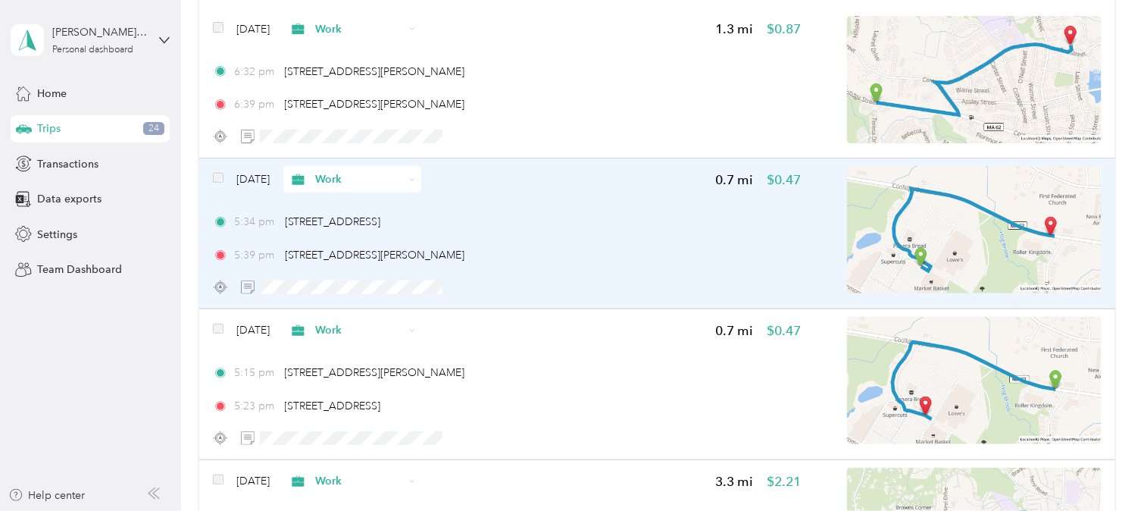
click at [404, 178] on span "Work" at bounding box center [359, 179] width 89 height 16
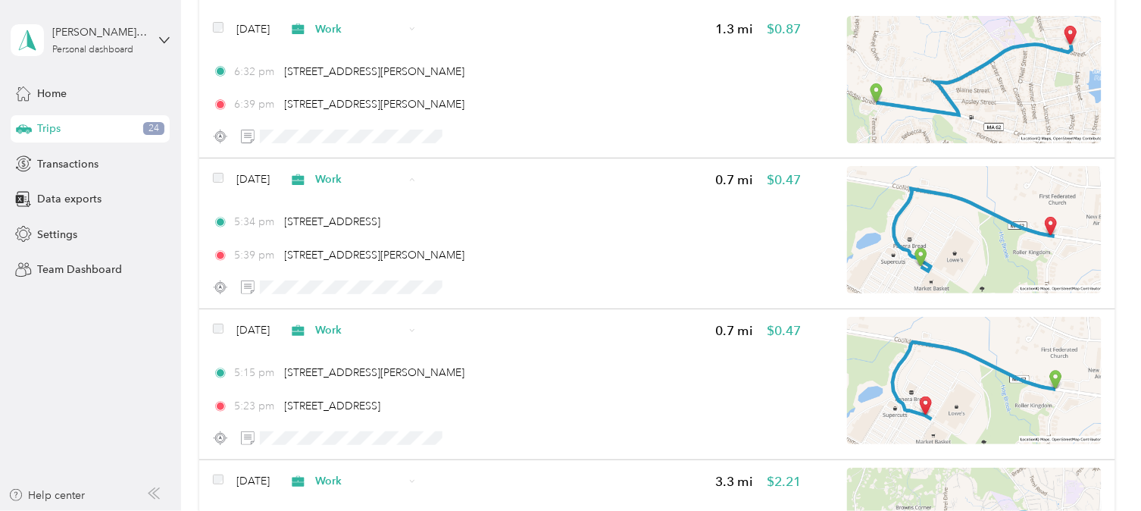
click at [381, 227] on span "Personal" at bounding box center [396, 234] width 89 height 16
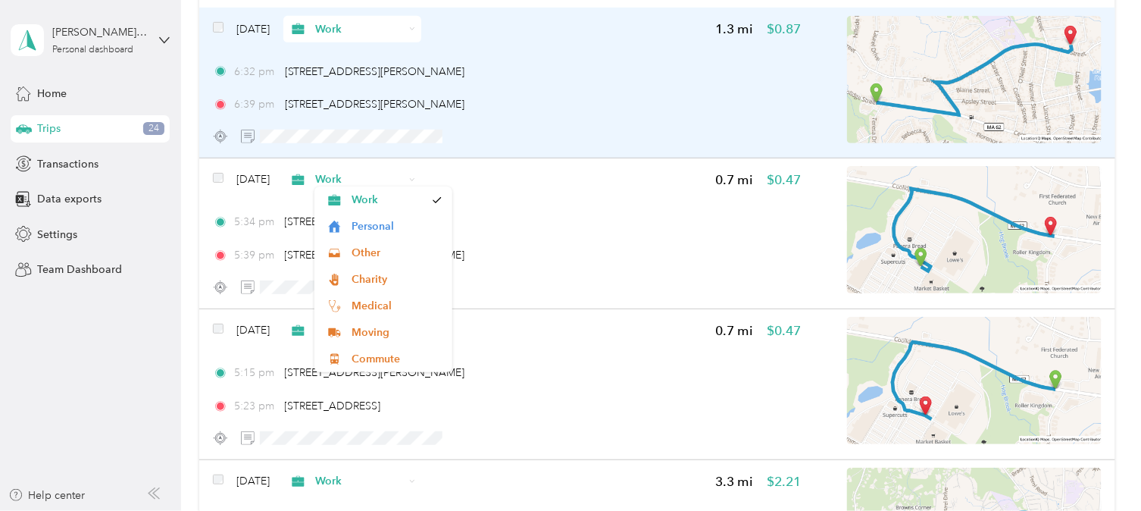
scroll to position [122, 0]
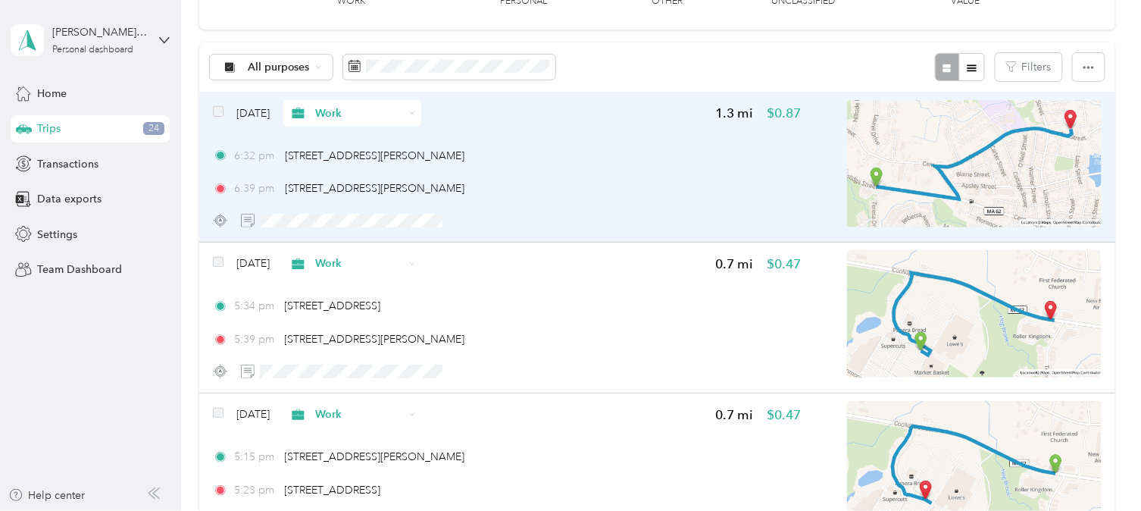
click at [375, 111] on span "Work" at bounding box center [359, 113] width 89 height 16
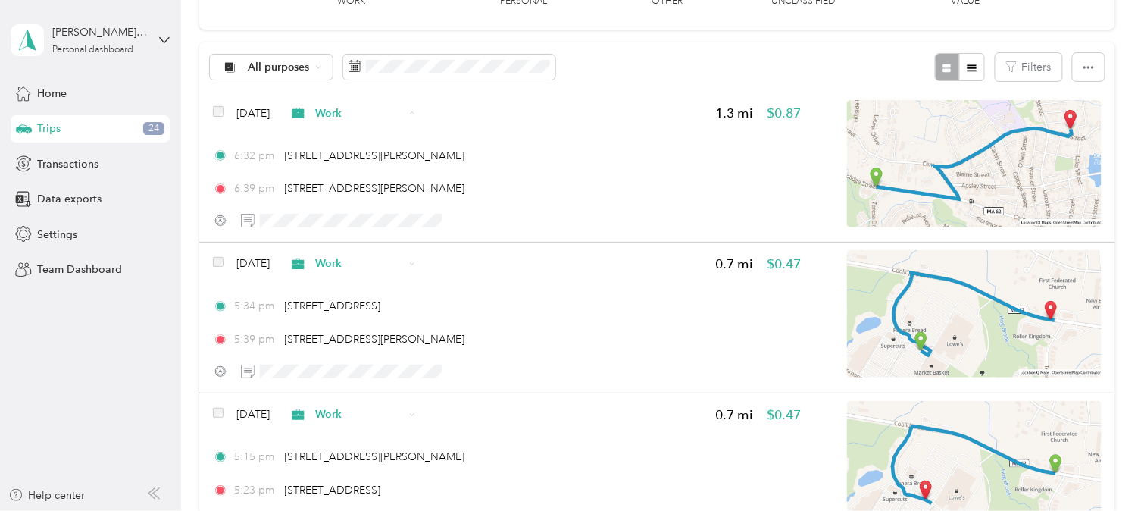
click at [383, 163] on span "Personal" at bounding box center [396, 167] width 89 height 16
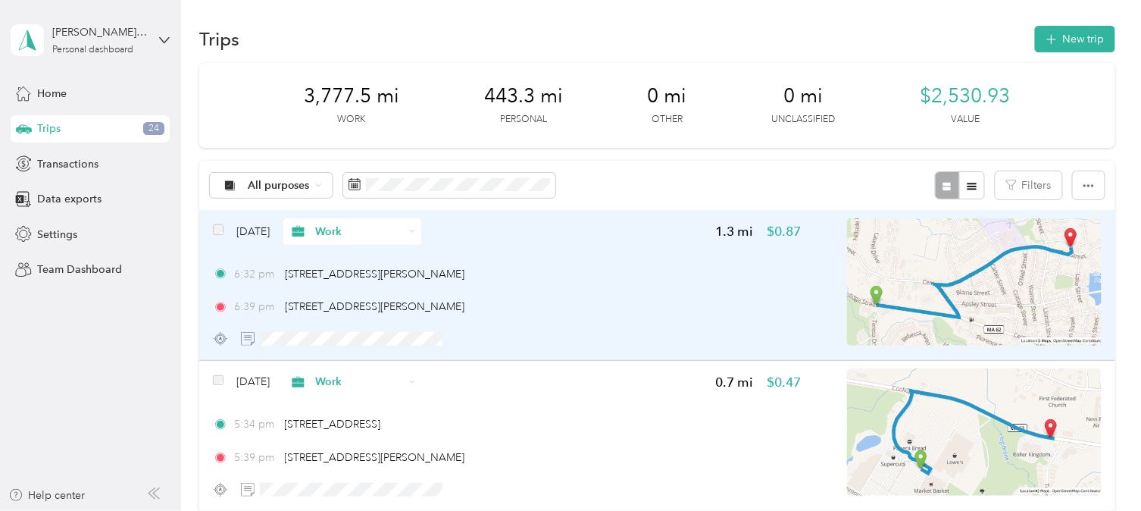
scroll to position [0, 0]
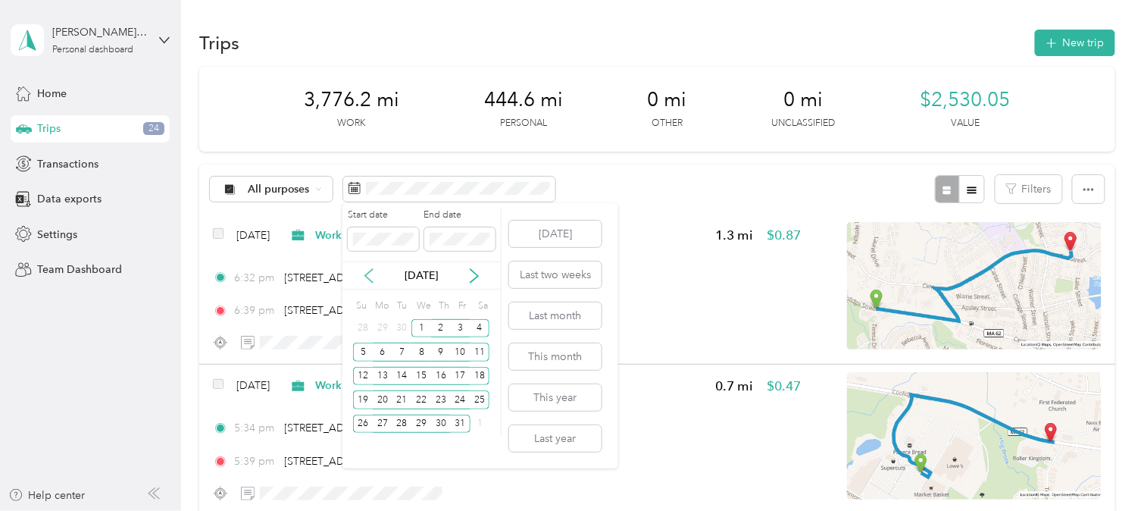
click at [361, 280] on icon at bounding box center [368, 275] width 15 height 15
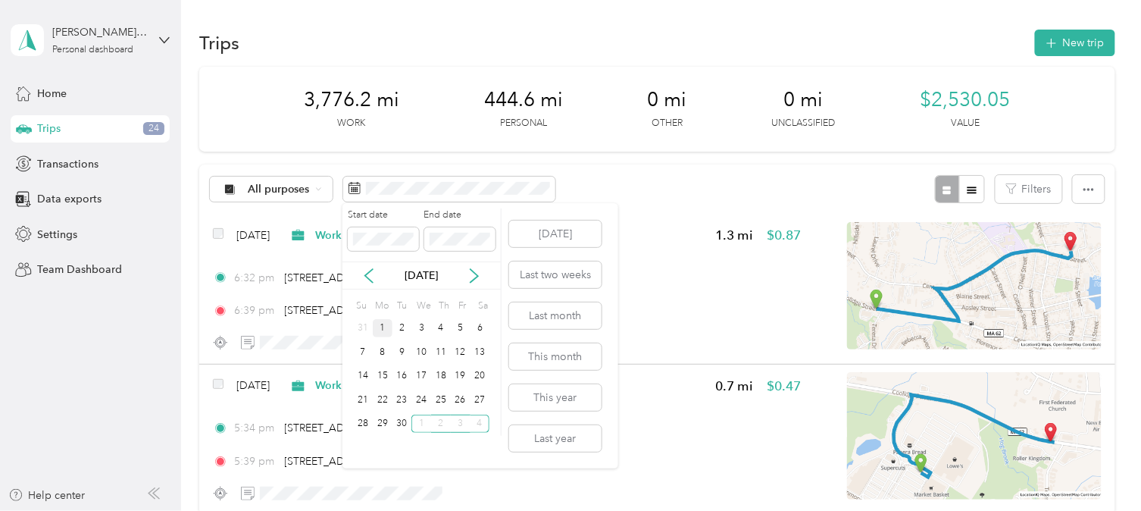
click at [383, 327] on div "1" at bounding box center [383, 328] width 20 height 19
click at [396, 425] on div "30" at bounding box center [402, 423] width 20 height 19
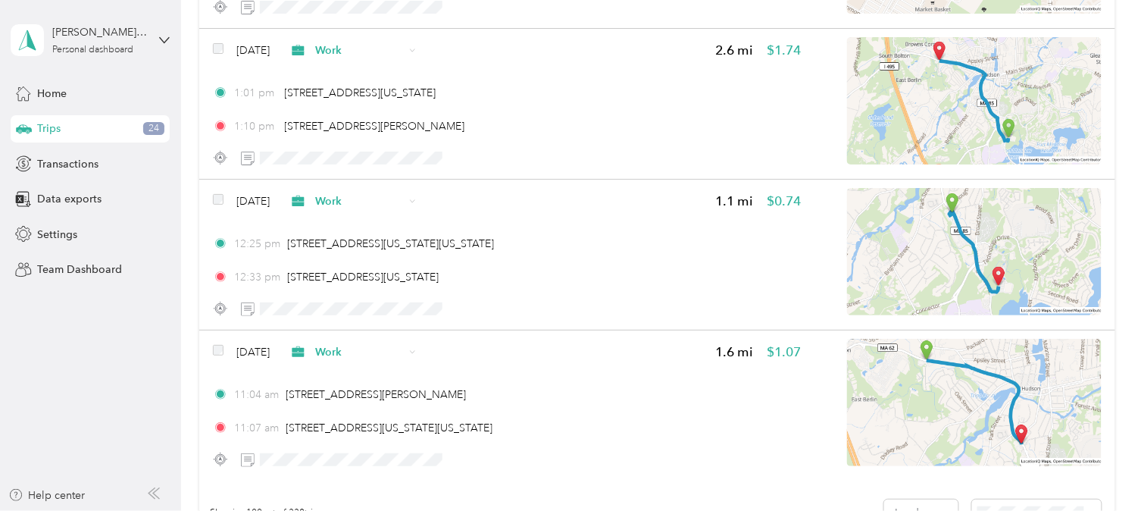
scroll to position [15025, 0]
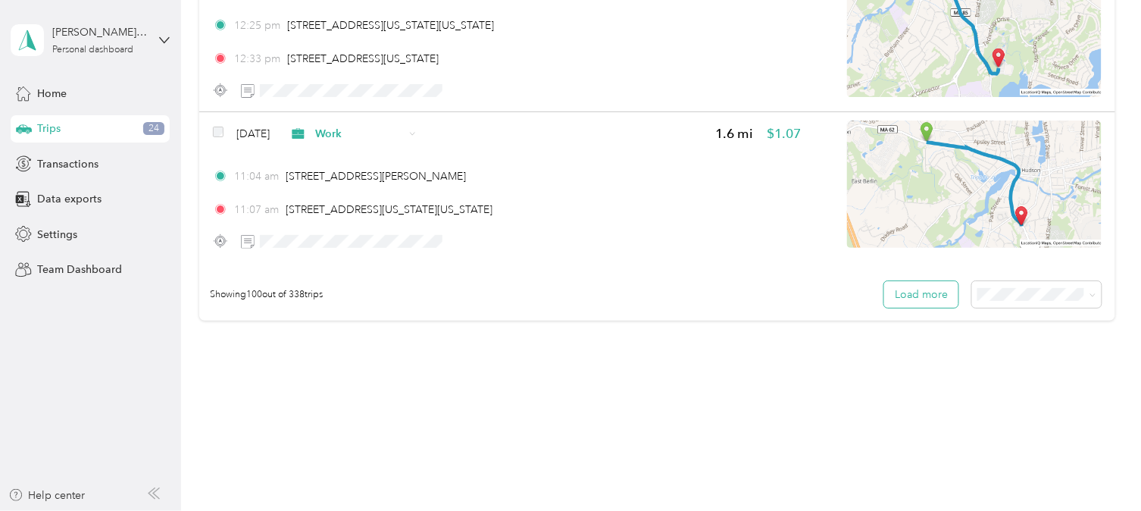
click at [936, 281] on button "Load more" at bounding box center [921, 294] width 74 height 27
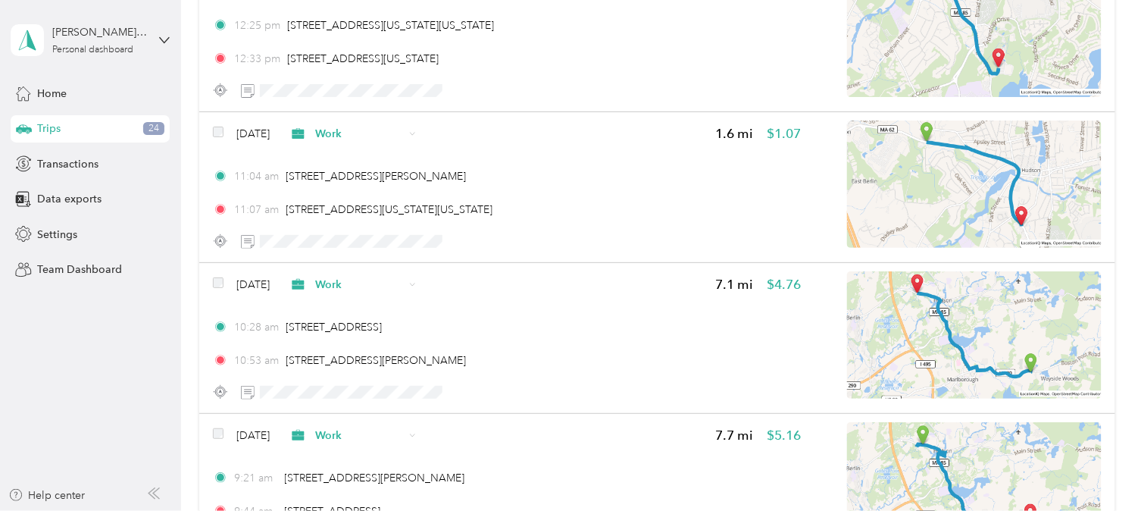
scroll to position [30081, 0]
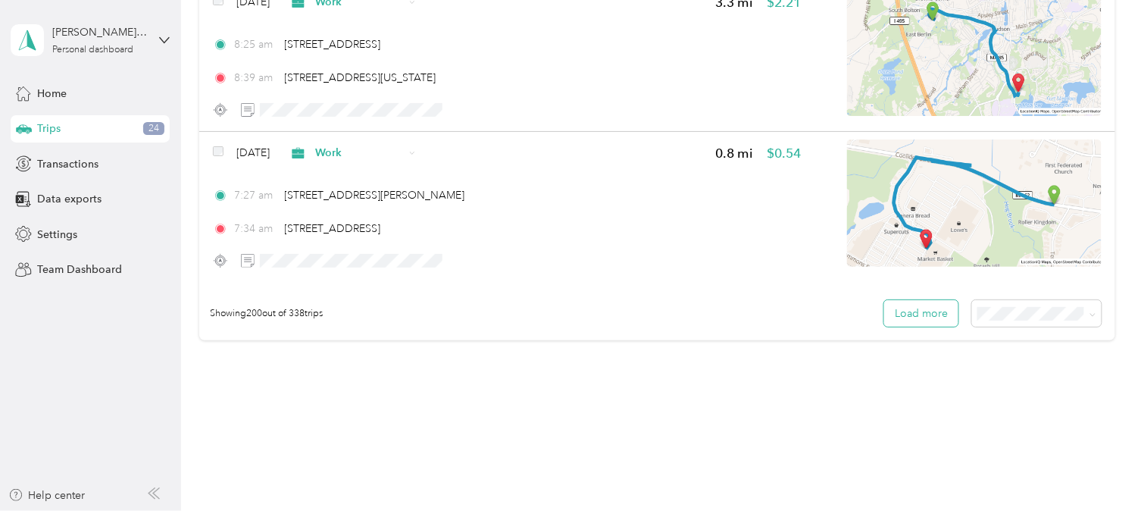
click at [933, 300] on button "Load more" at bounding box center [921, 313] width 74 height 27
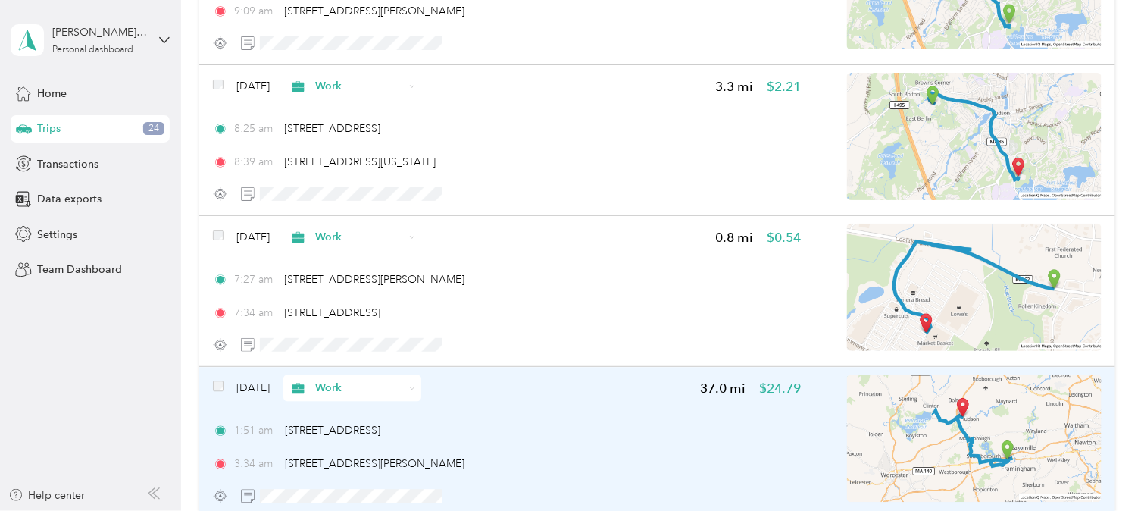
scroll to position [29913, 0]
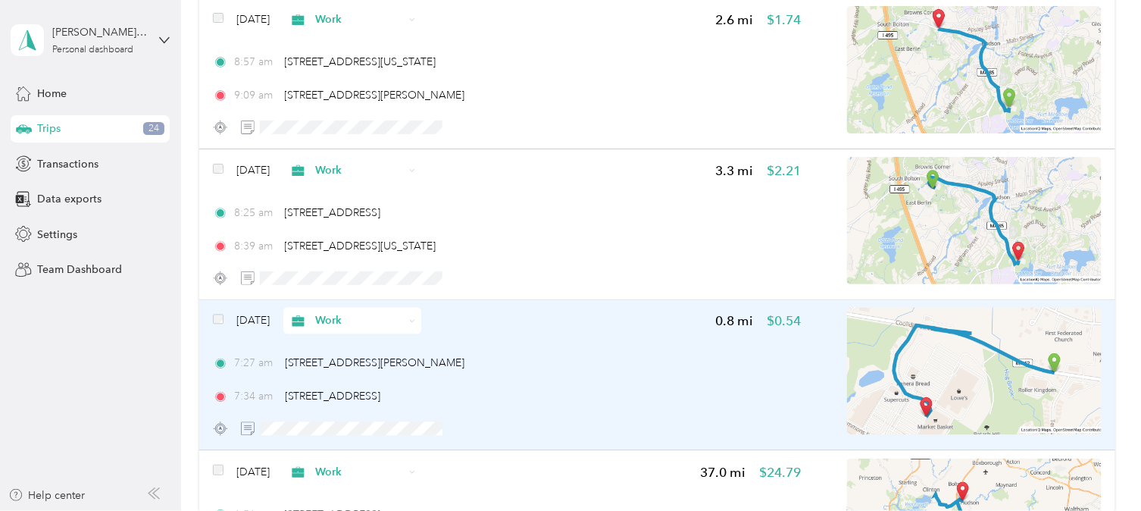
click at [382, 313] on span "Work" at bounding box center [359, 321] width 89 height 16
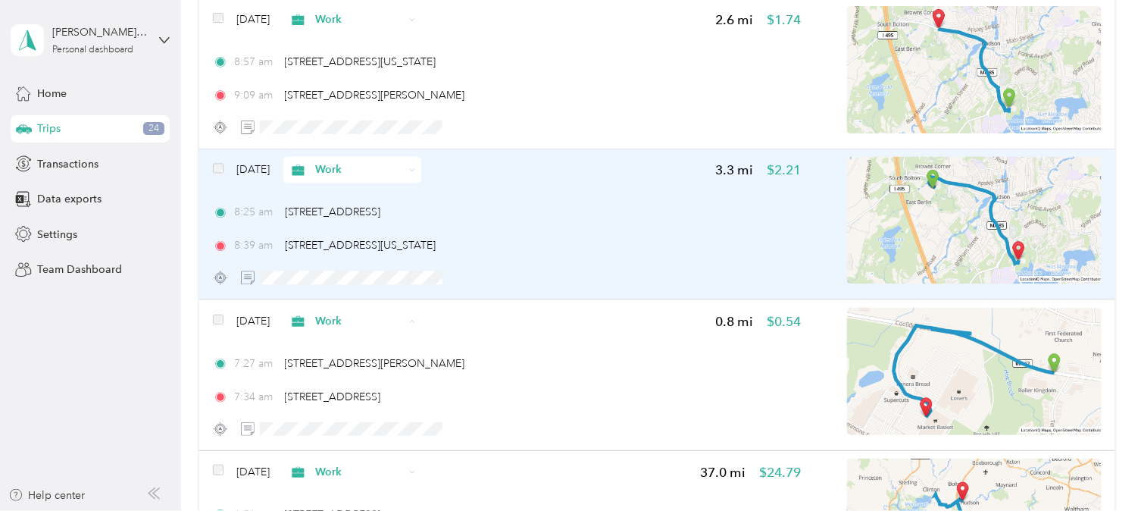
click at [352, 338] on span "Personal" at bounding box center [393, 338] width 89 height 16
click at [345, 162] on span "Work" at bounding box center [359, 170] width 89 height 16
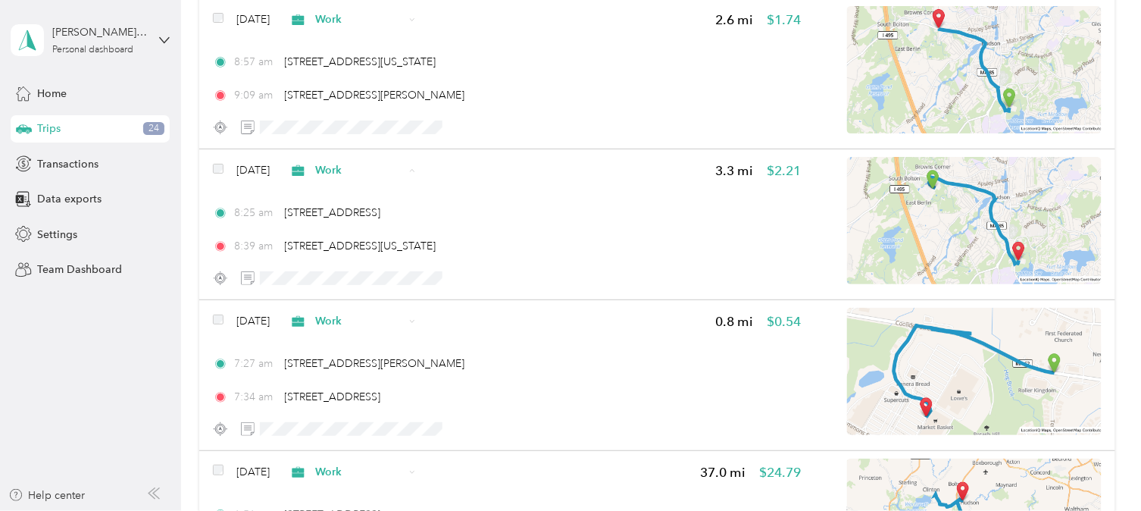
click at [364, 179] on span "Personal" at bounding box center [393, 187] width 89 height 16
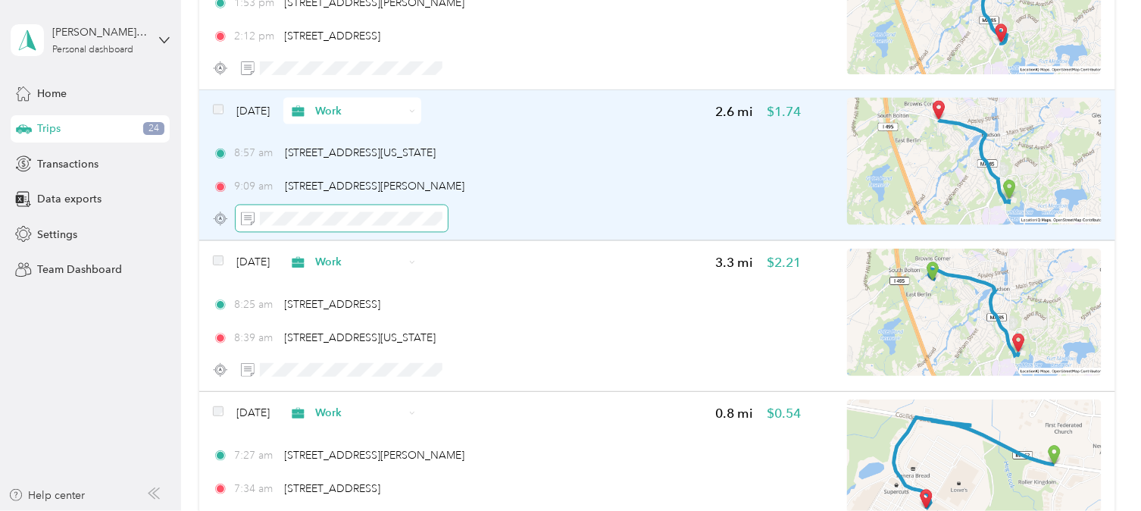
scroll to position [29819, 0]
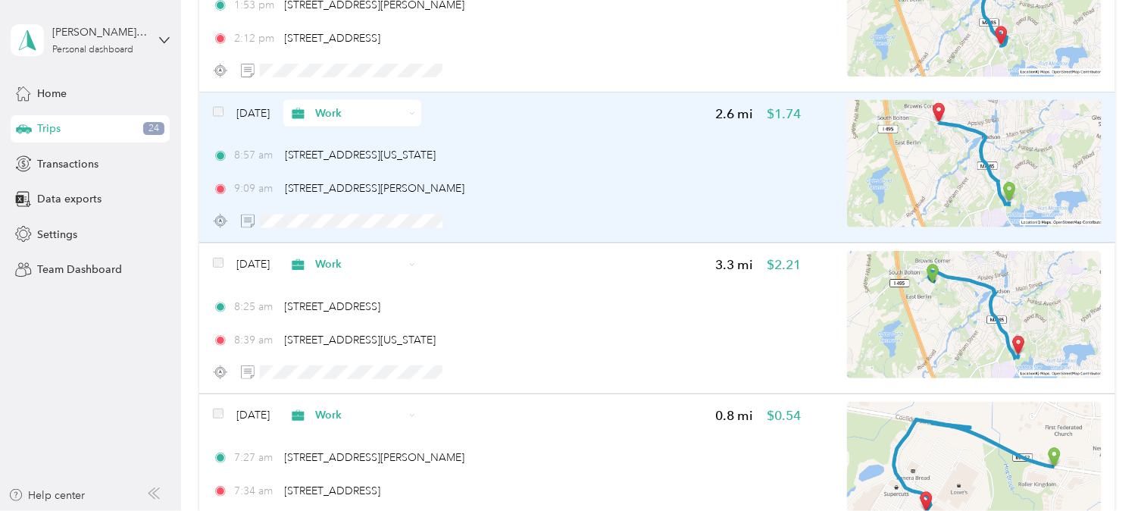
click at [351, 105] on span "Work" at bounding box center [359, 113] width 89 height 16
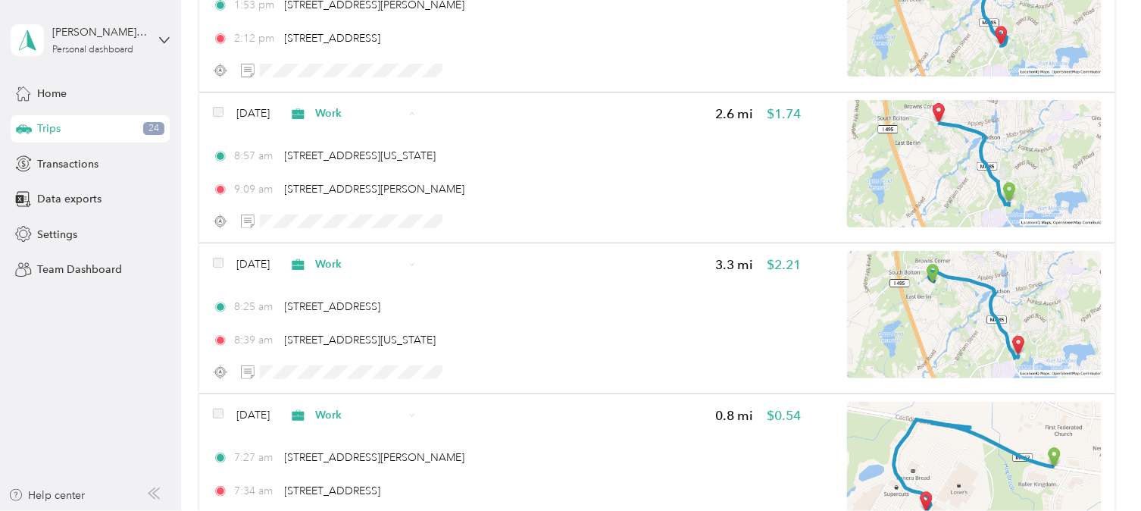
click at [361, 130] on span "Personal" at bounding box center [393, 131] width 89 height 16
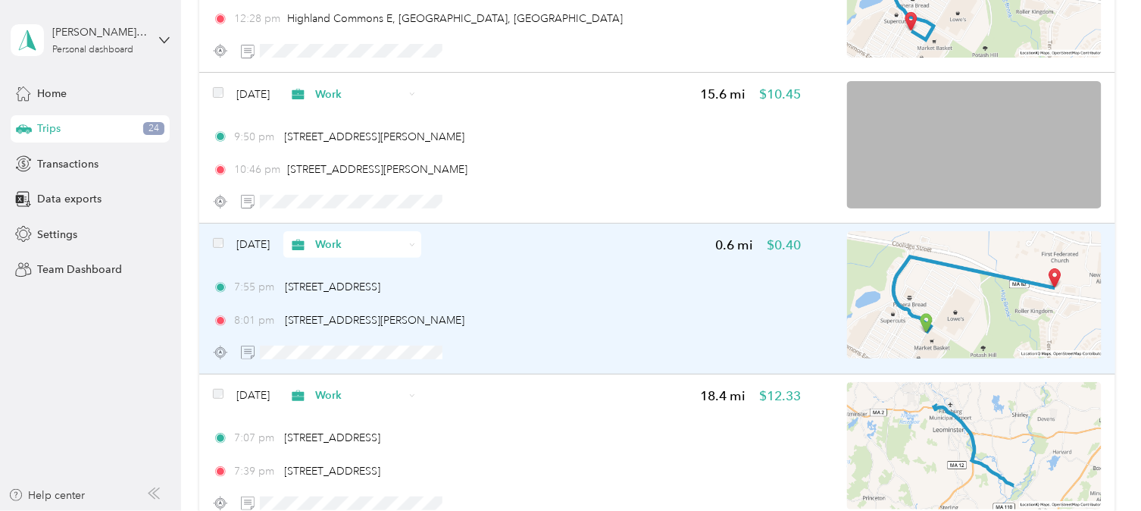
click at [364, 236] on span "Work" at bounding box center [359, 244] width 89 height 16
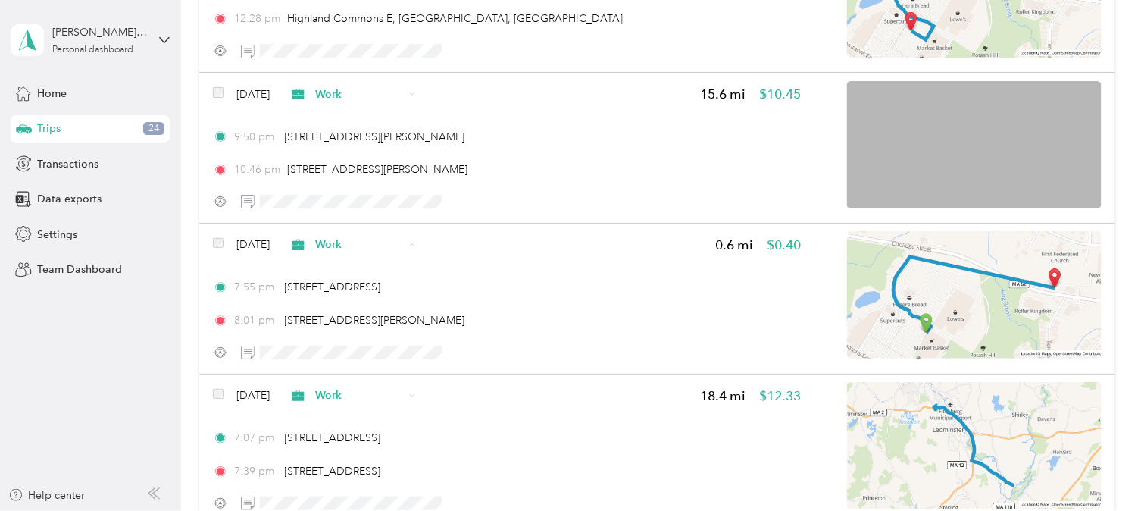
click at [377, 262] on span "Personal" at bounding box center [393, 263] width 89 height 16
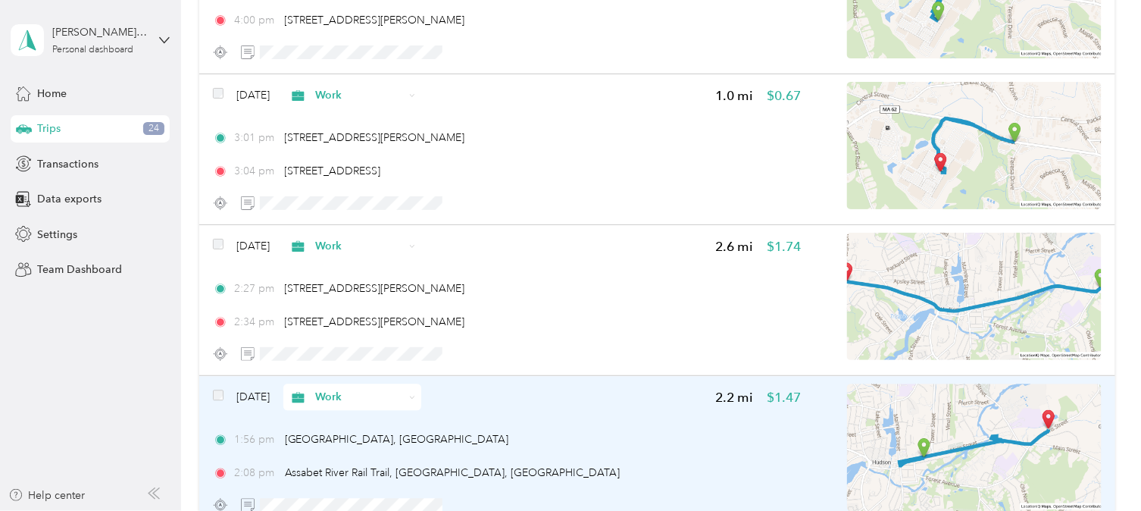
scroll to position [40151, 0]
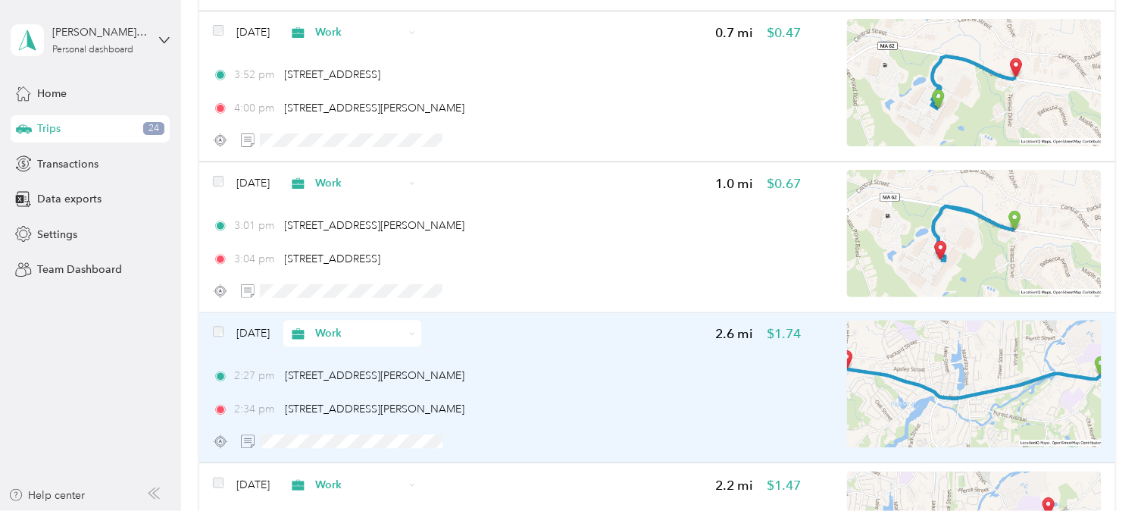
click at [330, 326] on span "Work" at bounding box center [347, 334] width 116 height 16
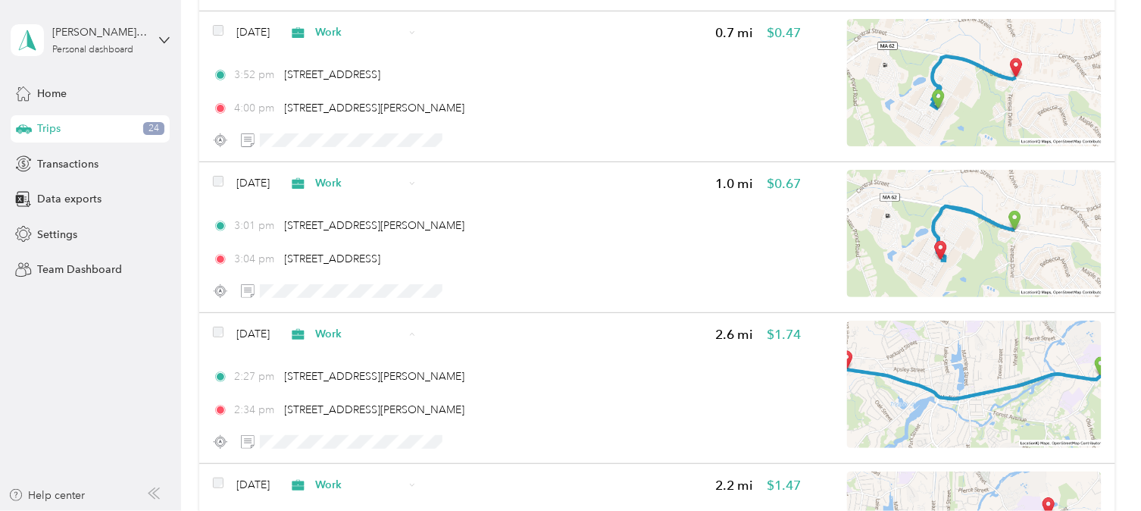
click at [336, 334] on span "Personal" at bounding box center [375, 337] width 117 height 16
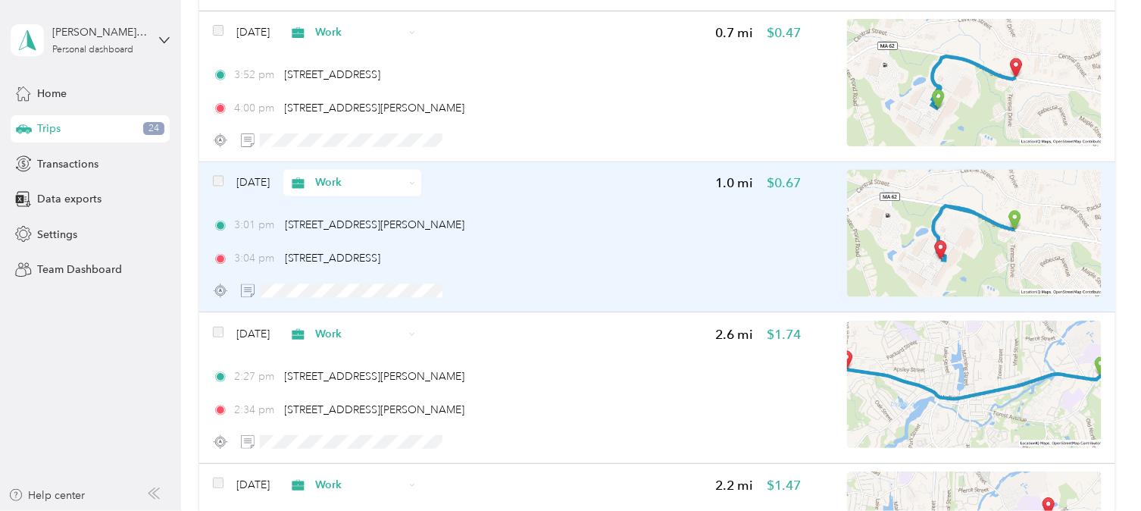
click at [330, 175] on span "Work" at bounding box center [347, 183] width 116 height 16
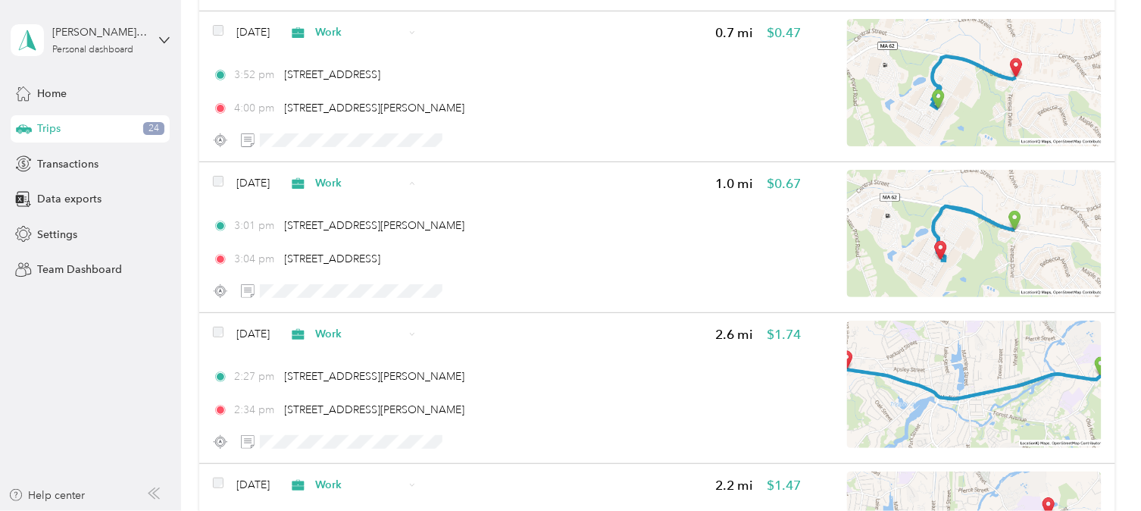
click at [344, 176] on li "Personal" at bounding box center [375, 186] width 138 height 27
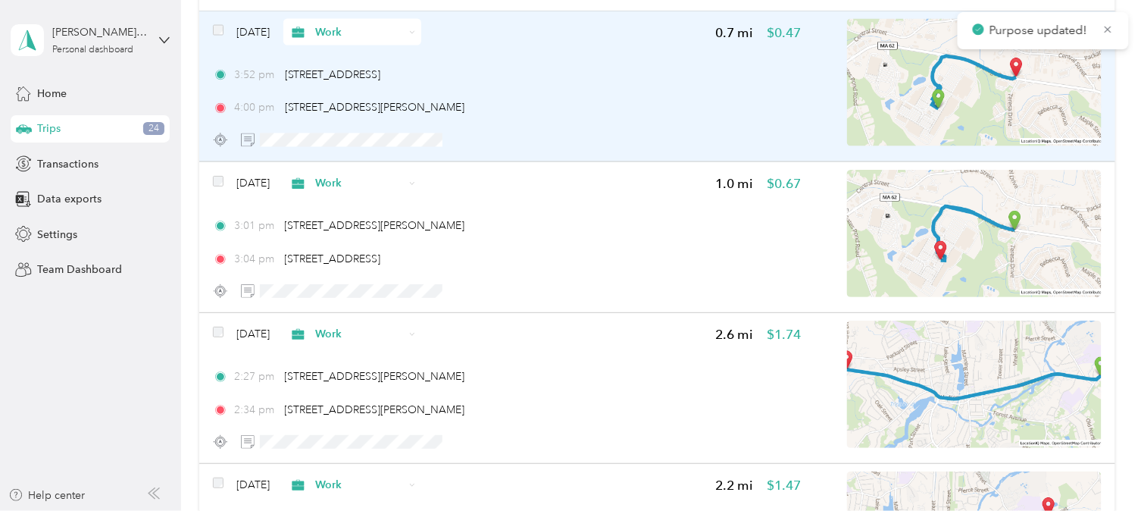
scroll to position [40067, 0]
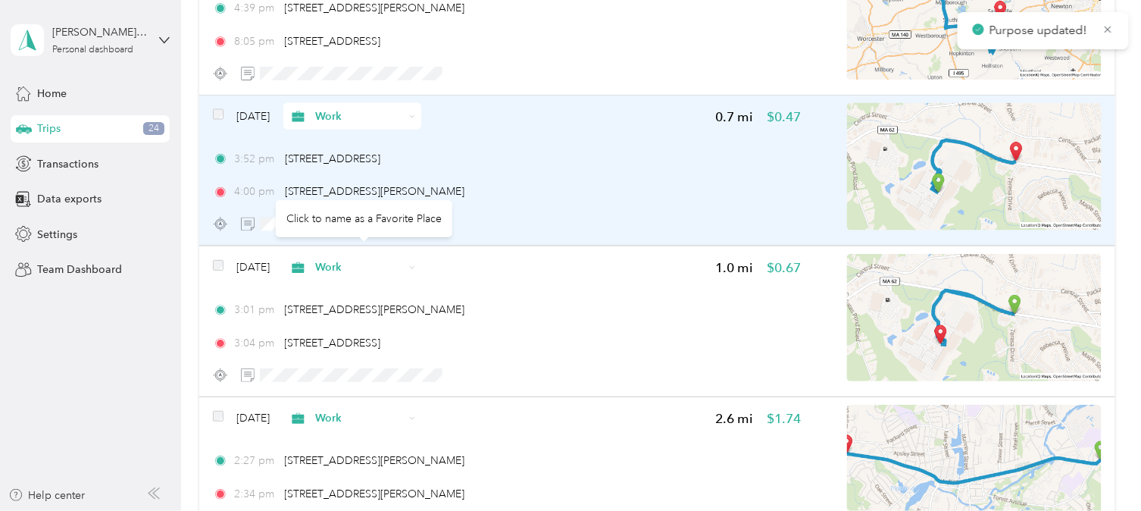
click at [358, 108] on span "Work" at bounding box center [359, 116] width 89 height 16
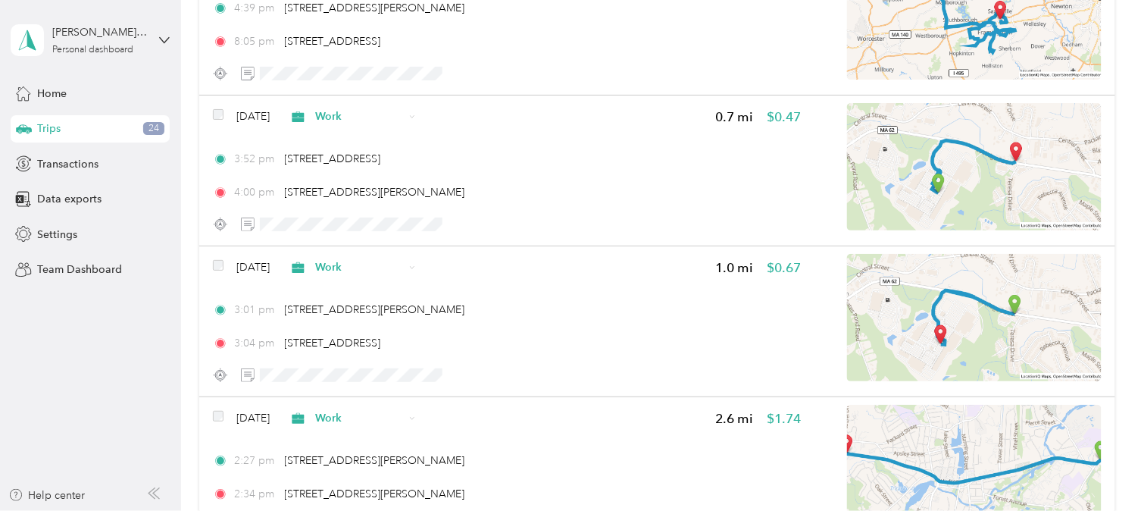
click at [347, 118] on span "Personal" at bounding box center [387, 119] width 89 height 16
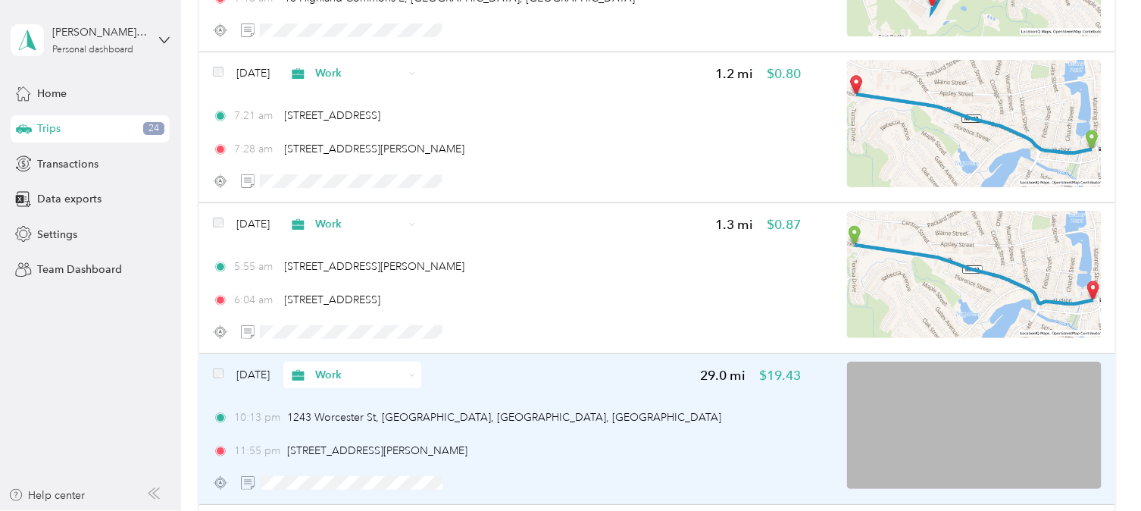
scroll to position [39141, 0]
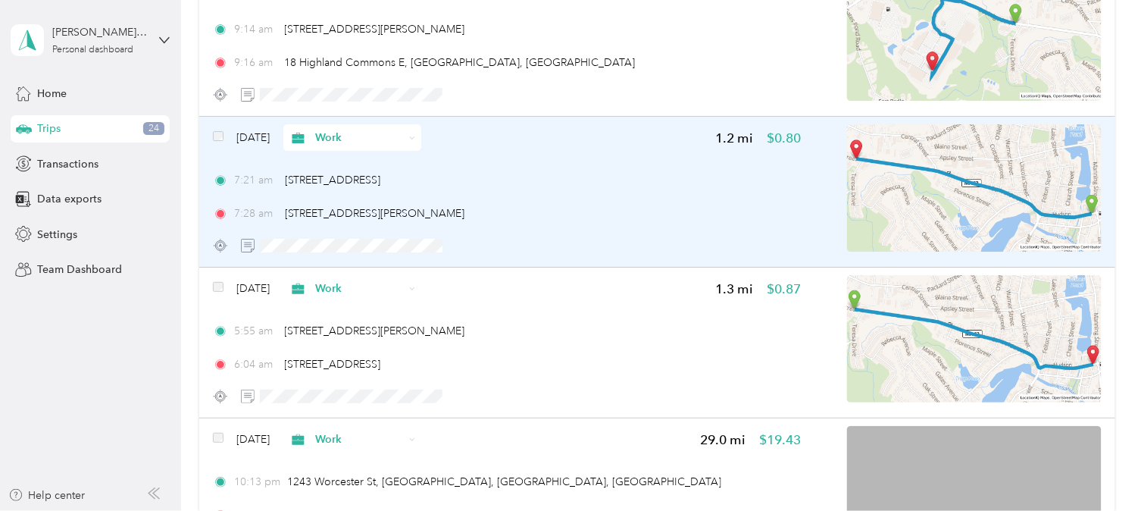
click at [335, 130] on span "Work" at bounding box center [347, 138] width 116 height 16
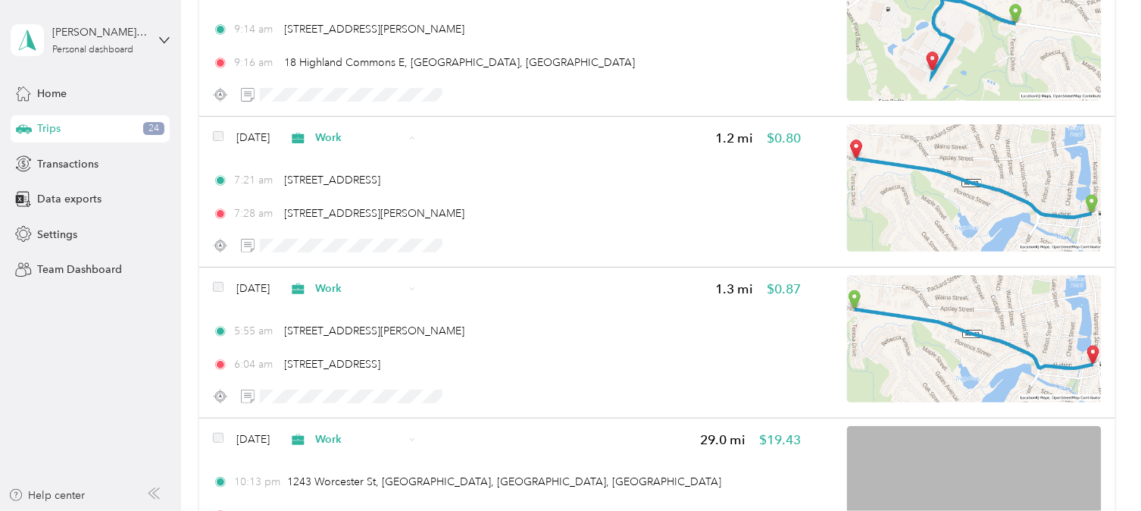
click at [335, 145] on icon at bounding box center [326, 142] width 19 height 12
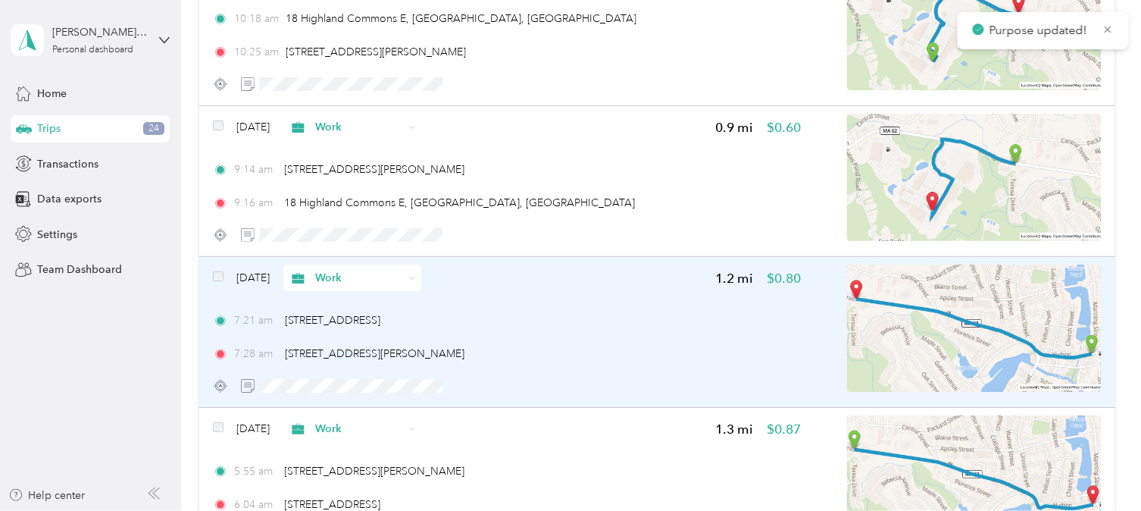
scroll to position [38973, 0]
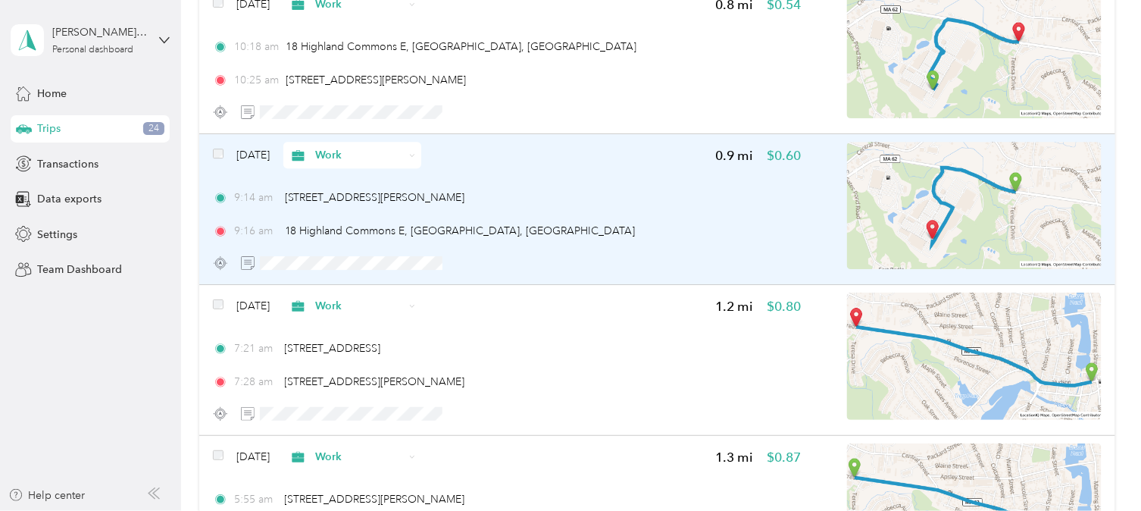
click at [335, 147] on span "Work" at bounding box center [347, 155] width 116 height 16
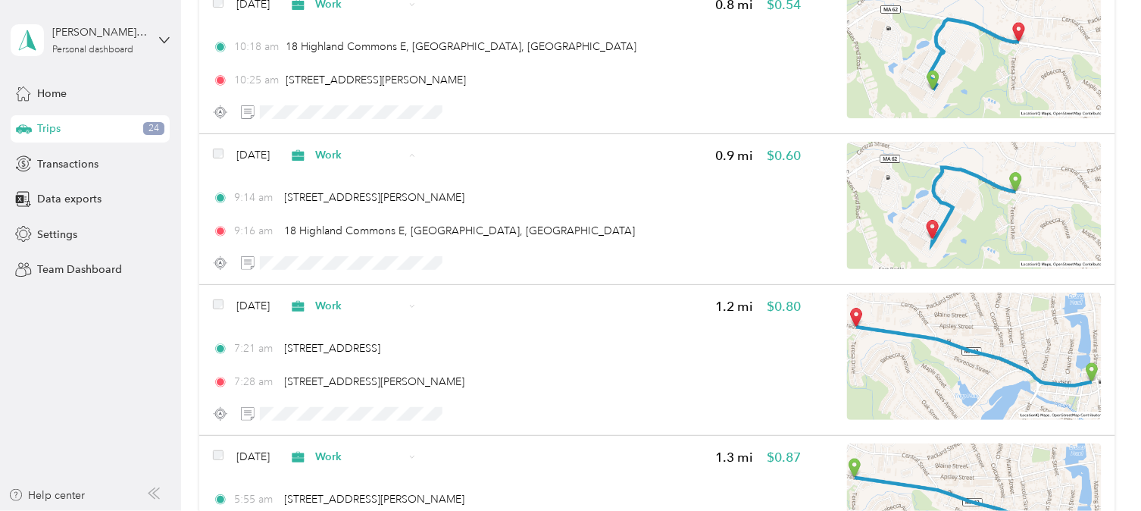
click at [375, 164] on span "Personal" at bounding box center [387, 160] width 89 height 16
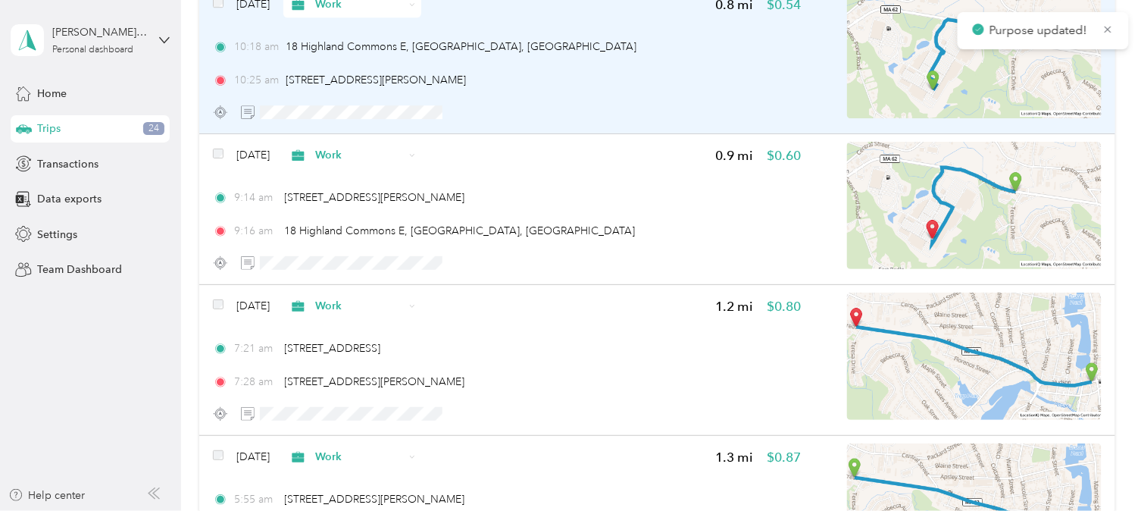
scroll to position [38805, 0]
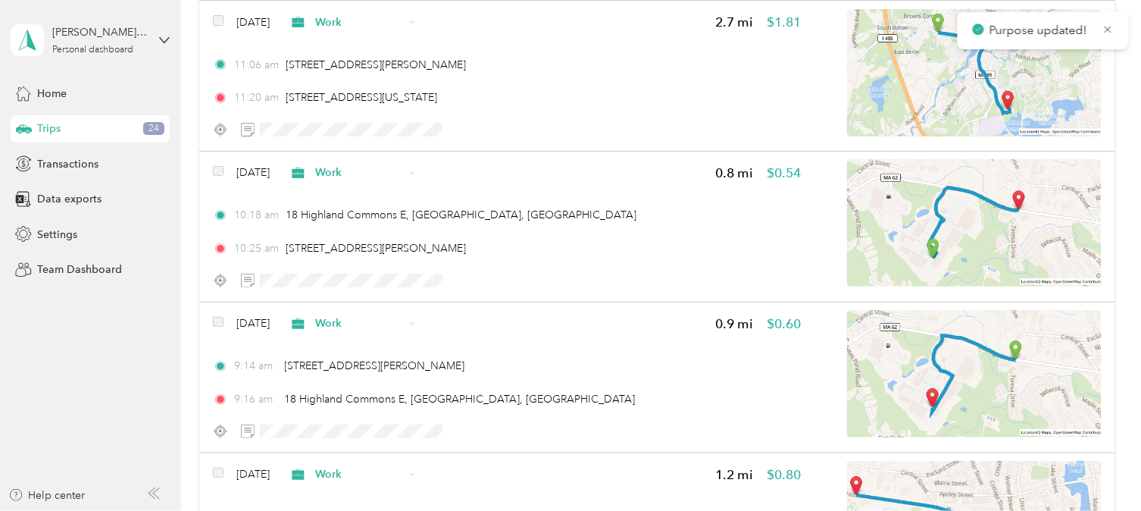
click at [334, 123] on div "Click to name as a Favorite Place" at bounding box center [374, 133] width 177 height 37
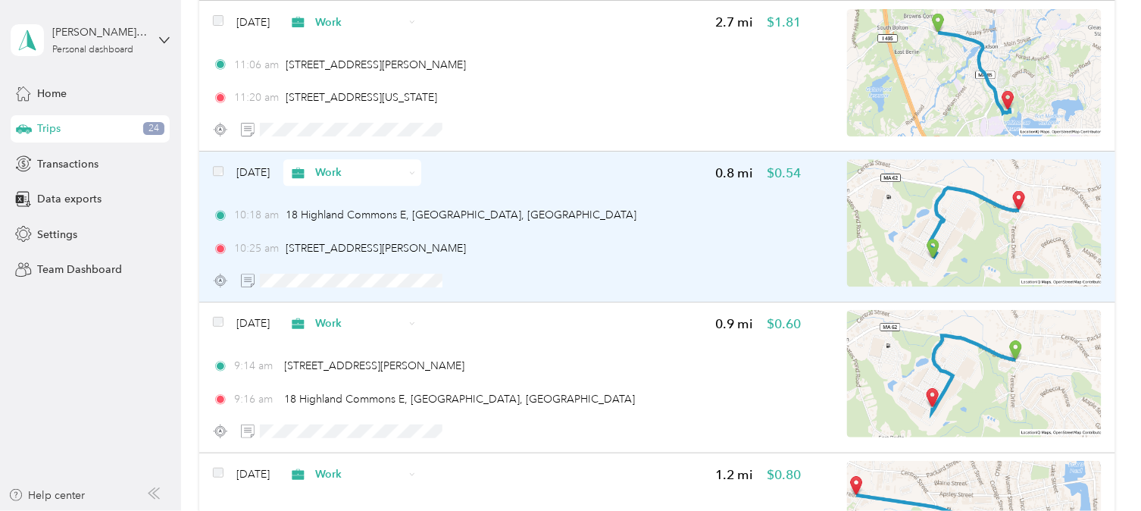
click at [345, 164] on span "Work" at bounding box center [359, 172] width 89 height 16
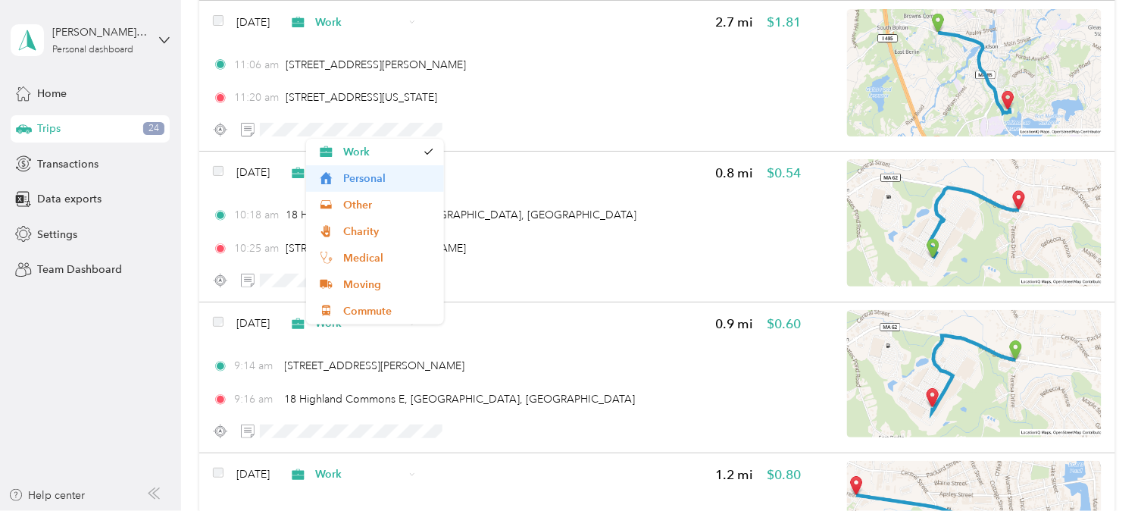
click at [355, 180] on span "Personal" at bounding box center [387, 178] width 89 height 16
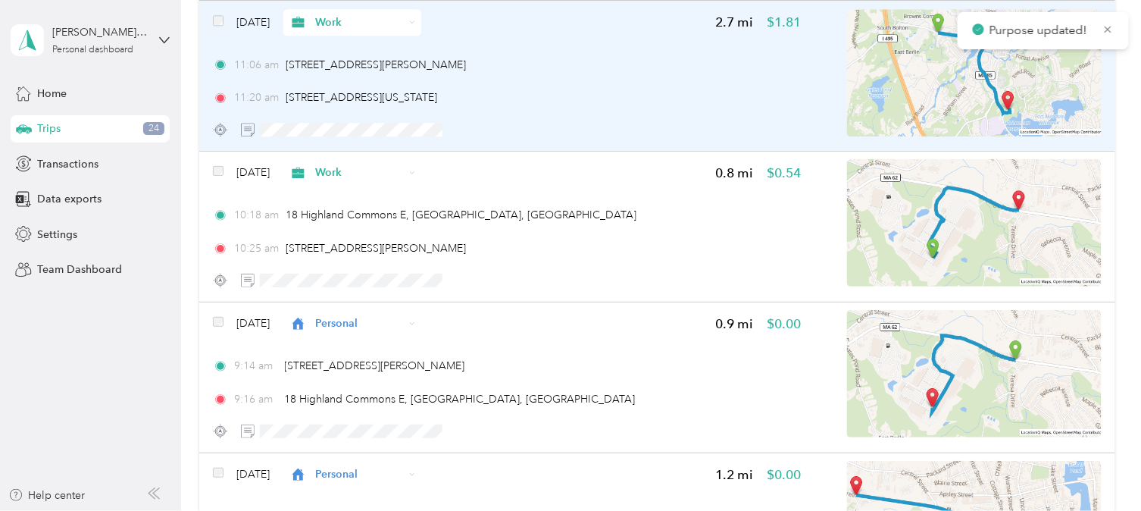
scroll to position [38636, 0]
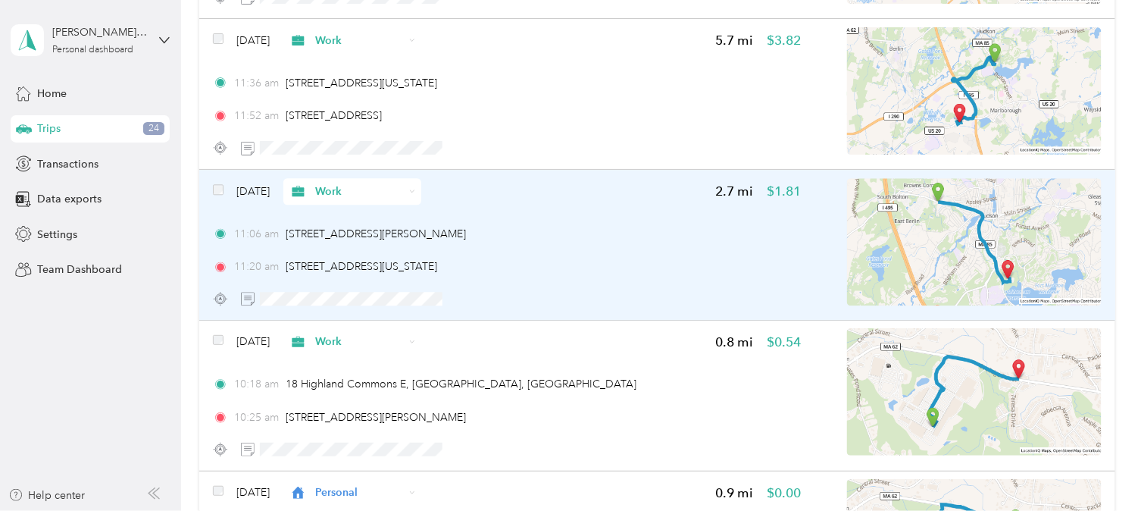
click at [346, 183] on span "Work" at bounding box center [359, 191] width 89 height 16
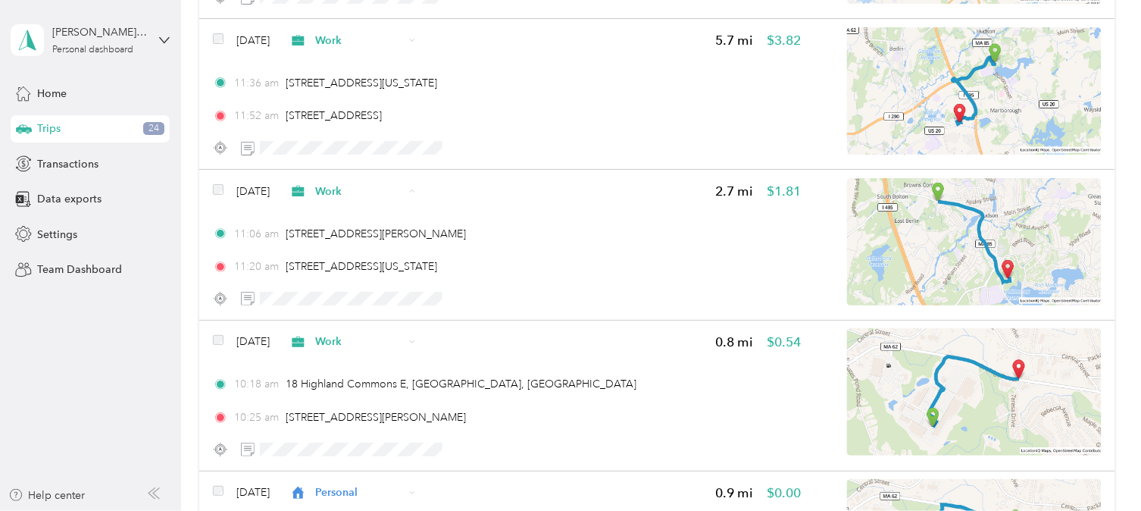
click at [349, 190] on span "Personal" at bounding box center [387, 196] width 89 height 16
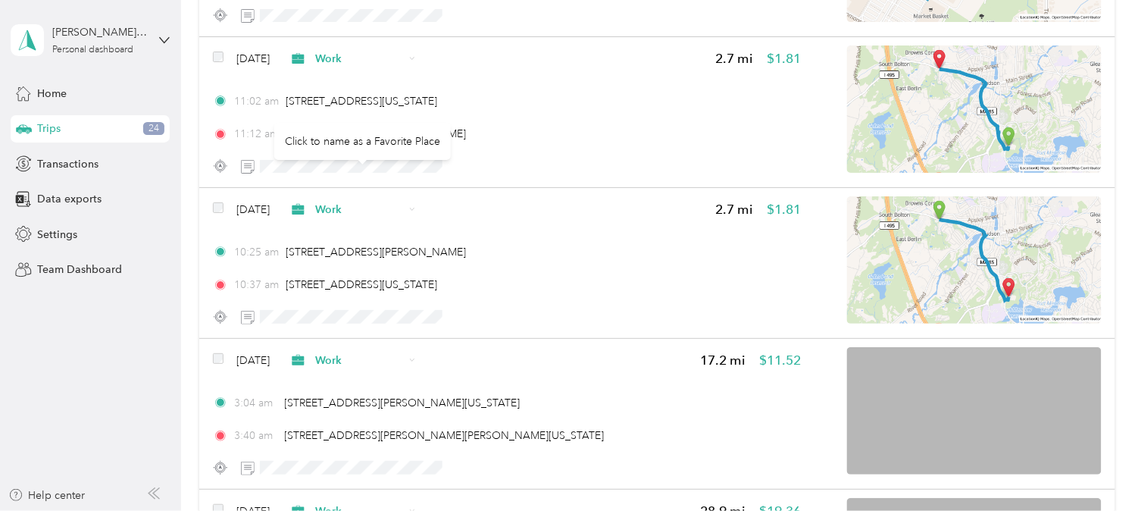
scroll to position [36784, 0]
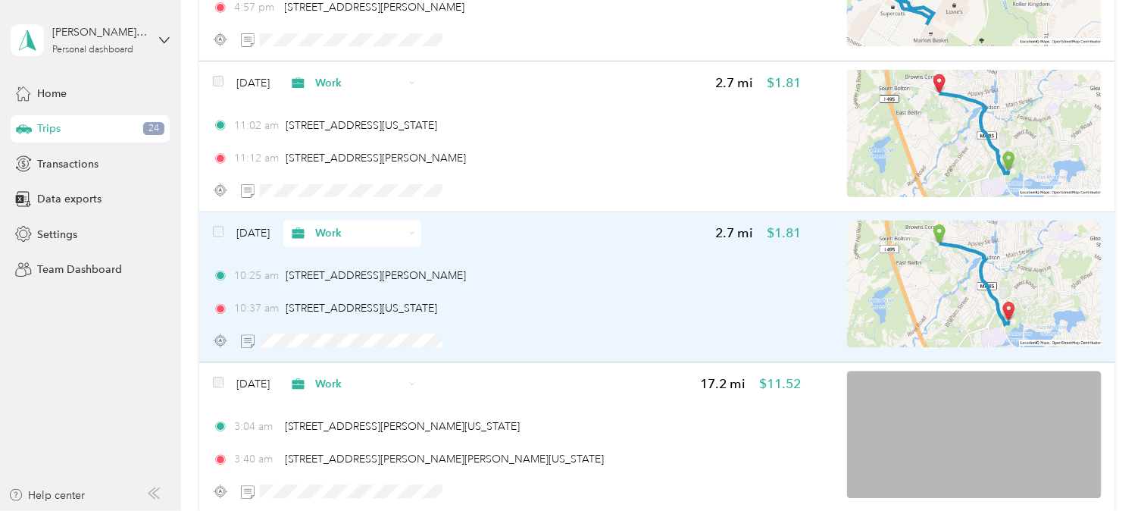
click at [361, 226] on span "Work" at bounding box center [359, 234] width 89 height 16
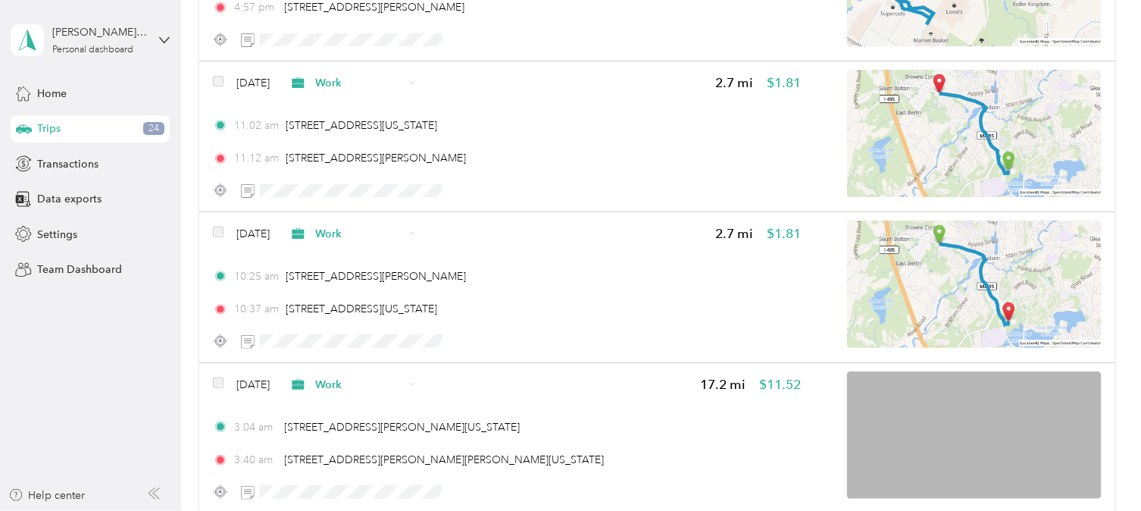
click at [361, 239] on span "Personal" at bounding box center [387, 241] width 89 height 16
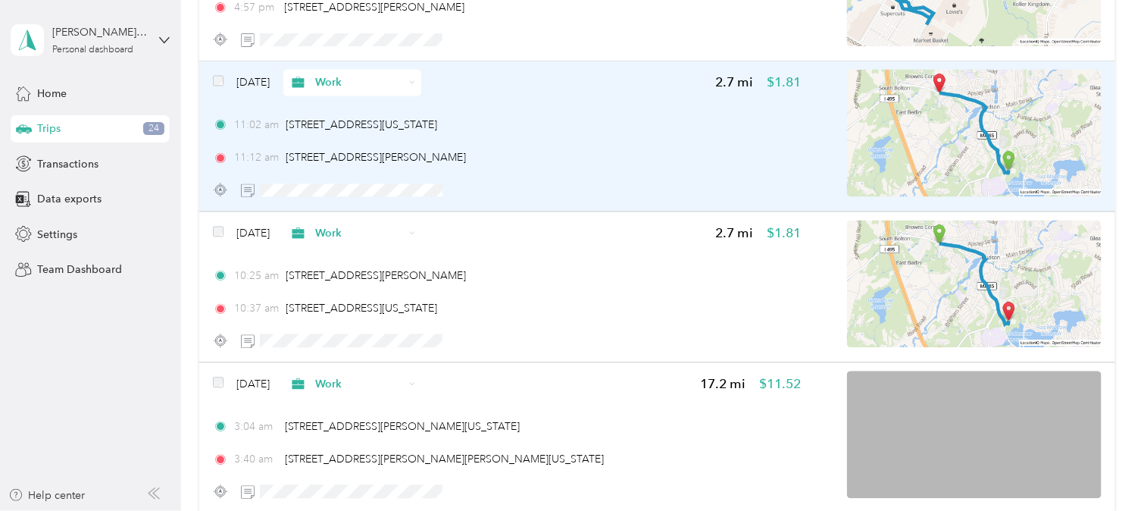
click at [342, 75] on span "Work" at bounding box center [359, 83] width 89 height 16
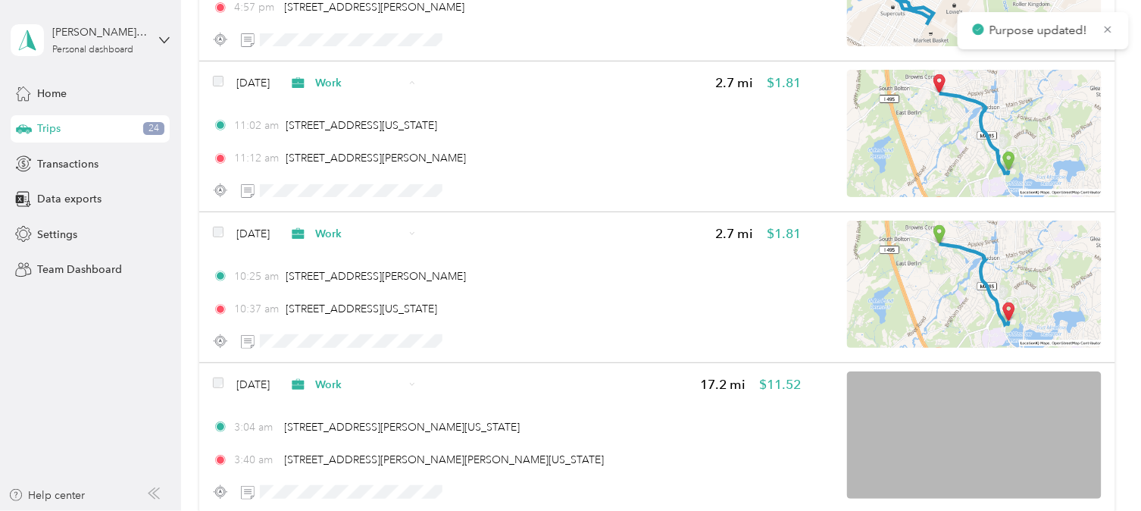
click at [358, 86] on span "Personal" at bounding box center [387, 91] width 89 height 16
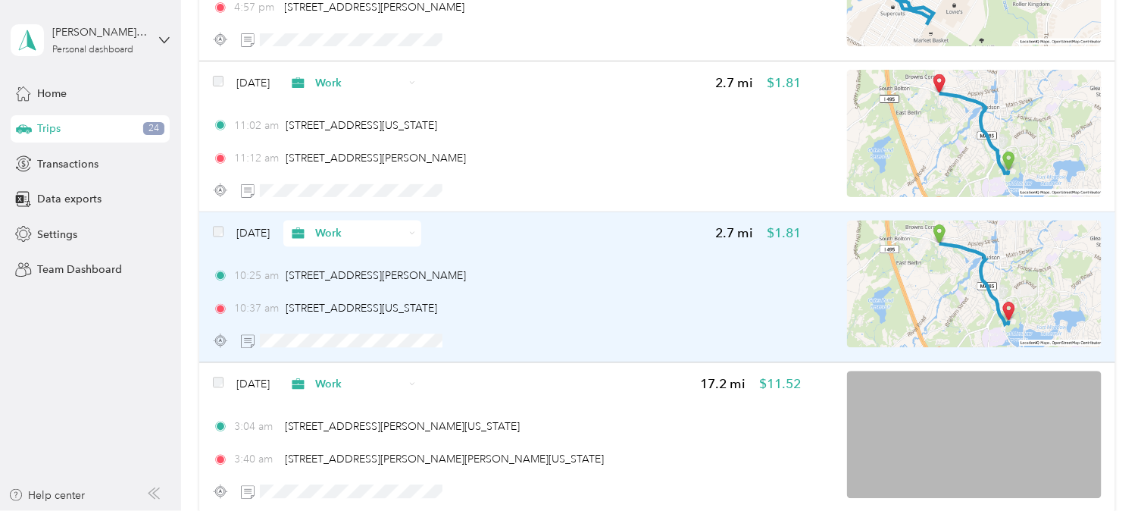
scroll to position [36700, 0]
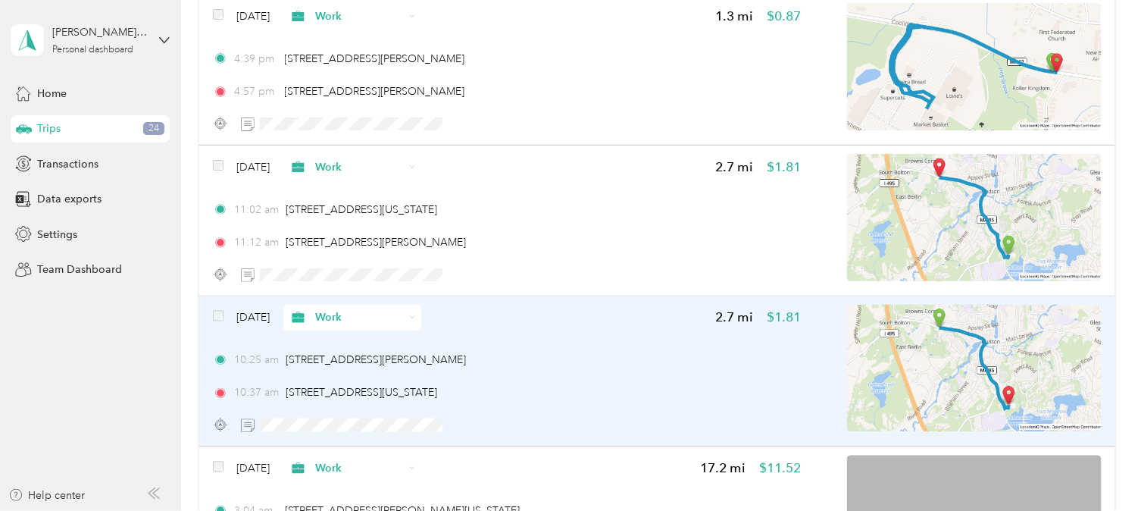
click at [389, 310] on span "Work" at bounding box center [359, 318] width 89 height 16
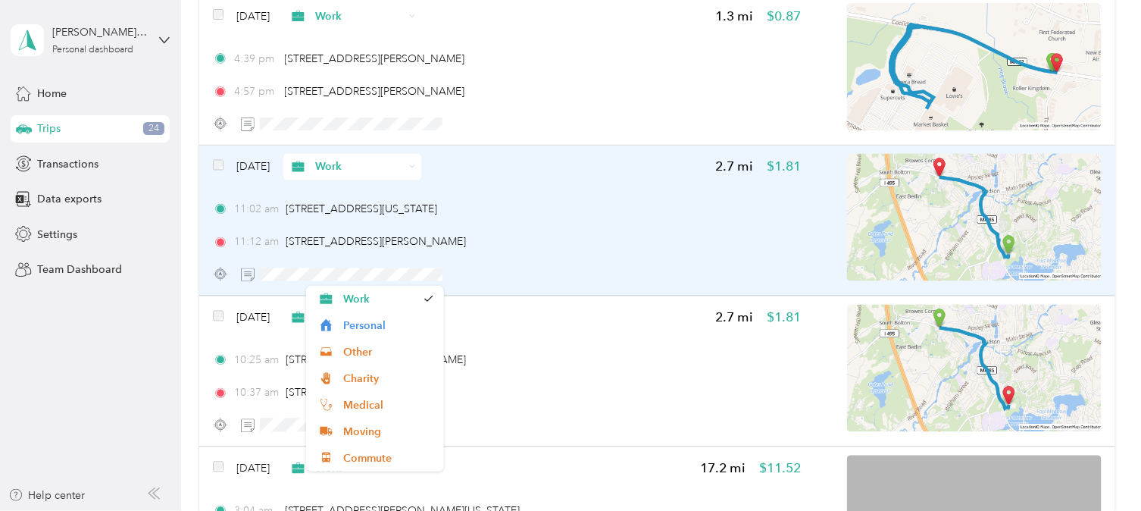
click at [345, 323] on span "Personal" at bounding box center [387, 325] width 89 height 16
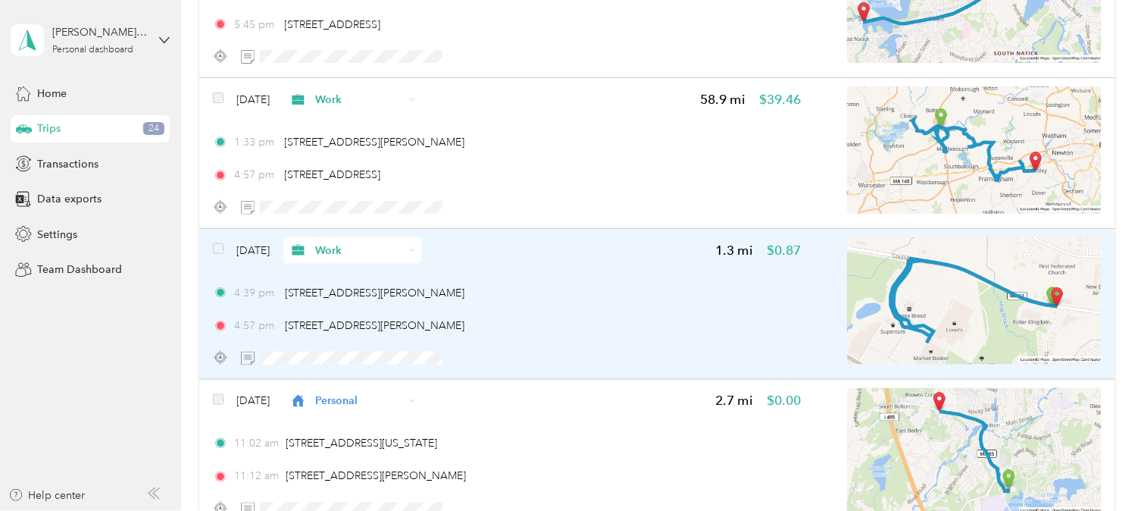
scroll to position [36448, 0]
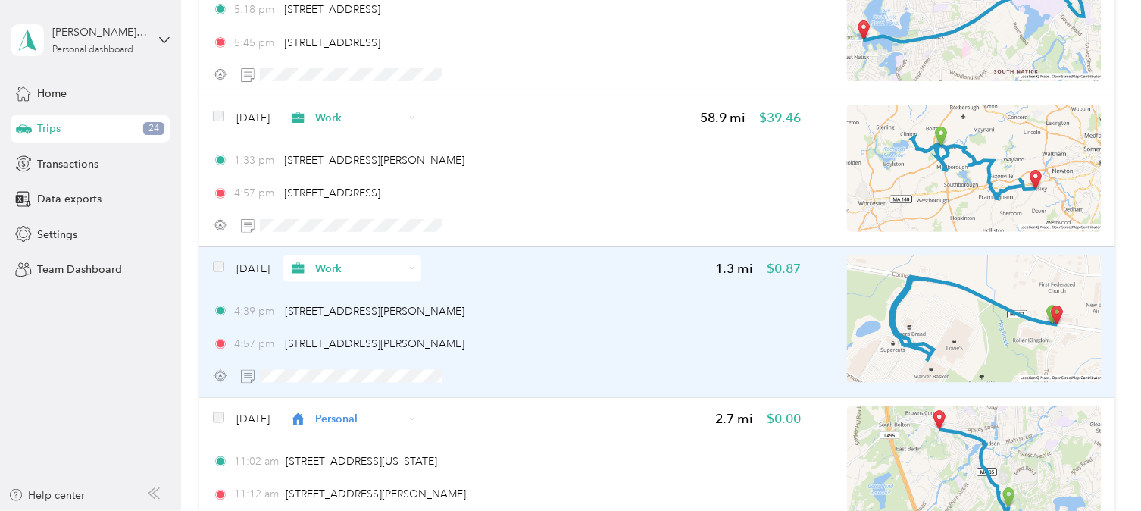
click at [352, 261] on span "Work" at bounding box center [359, 269] width 89 height 16
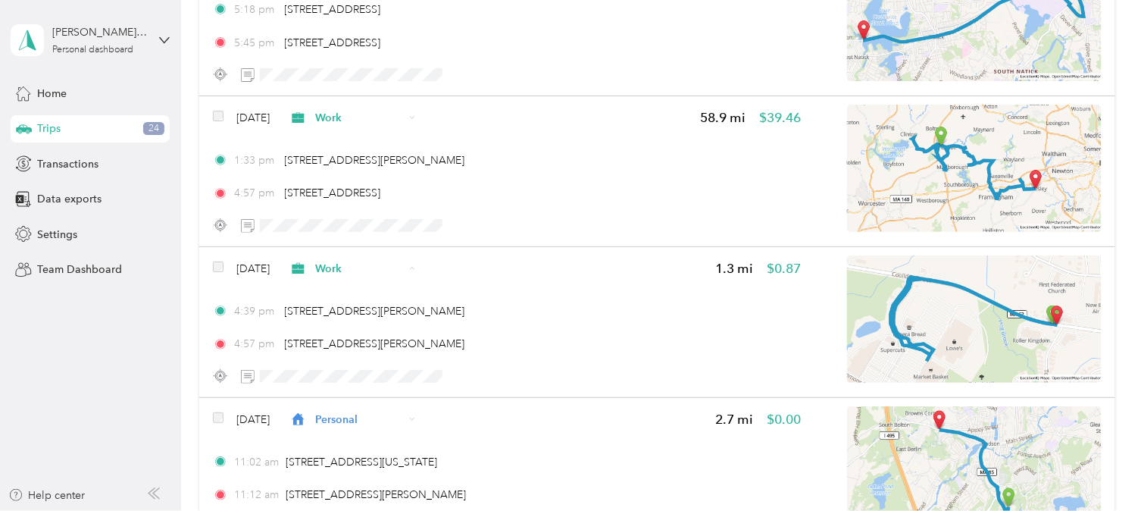
click at [357, 273] on span "Personal" at bounding box center [387, 277] width 89 height 16
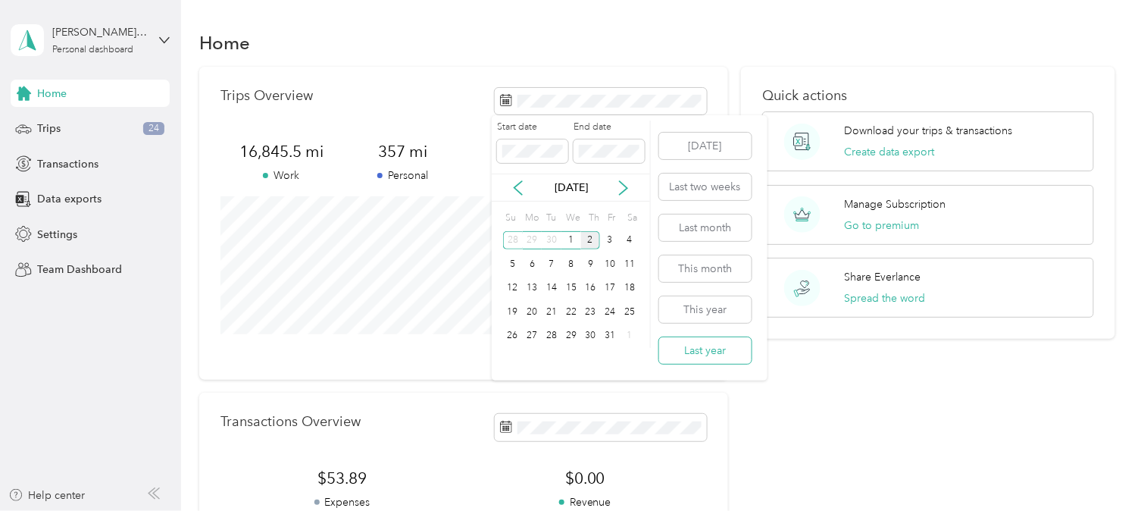
click at [709, 352] on button "Last year" at bounding box center [705, 350] width 92 height 27
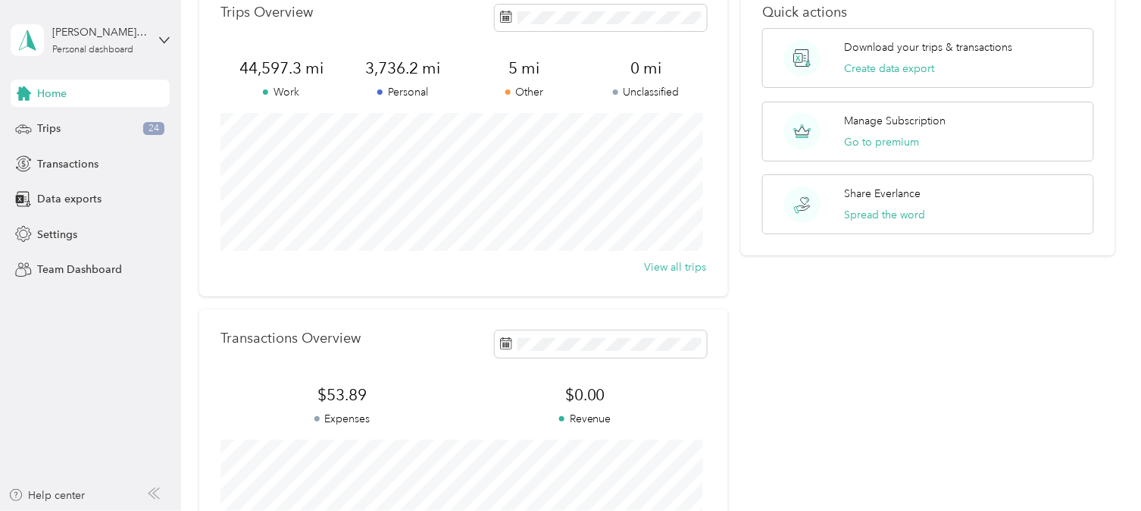
scroll to position [66, 0]
